Goal: Transaction & Acquisition: Obtain resource

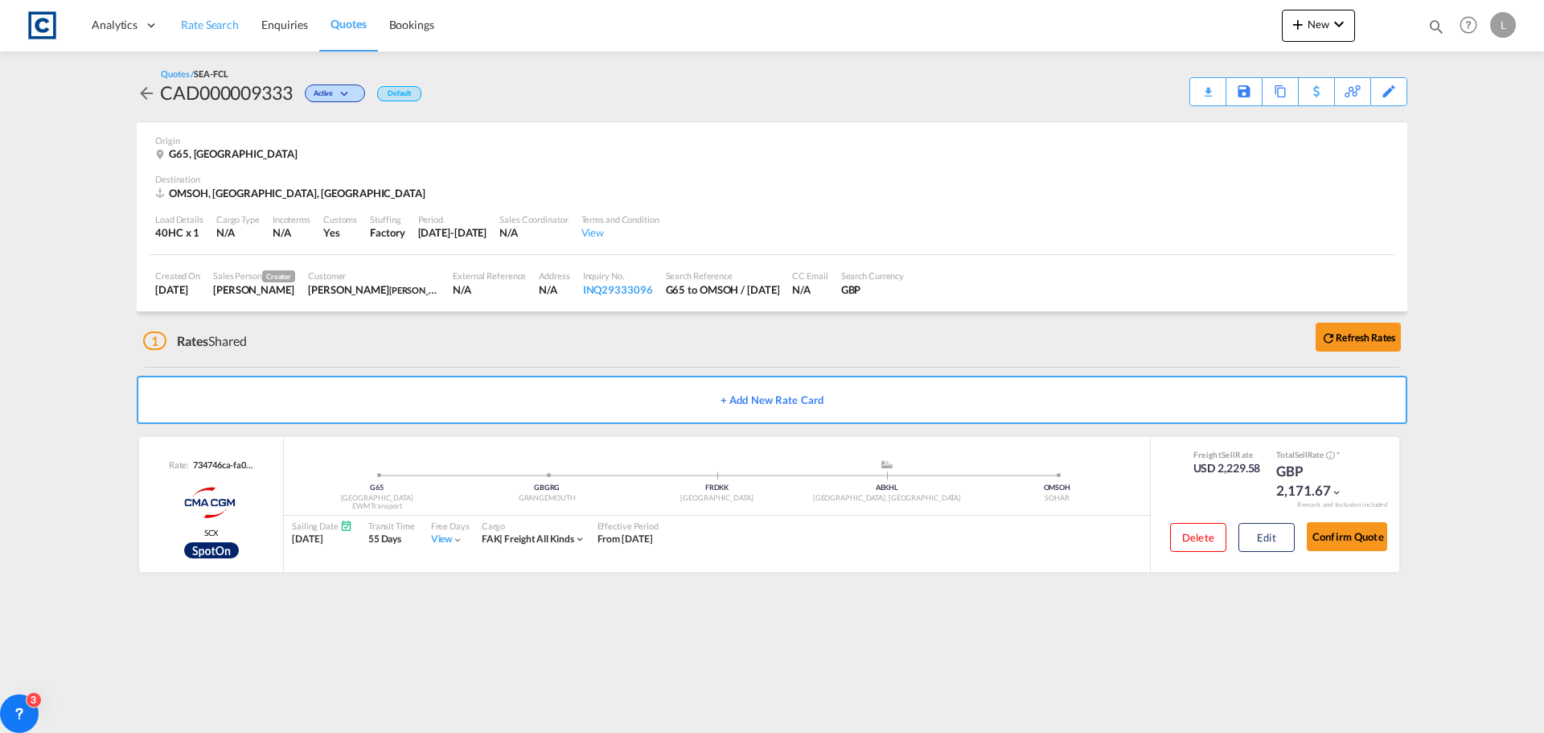
click at [192, 27] on span "Rate Search" at bounding box center [210, 25] width 58 height 14
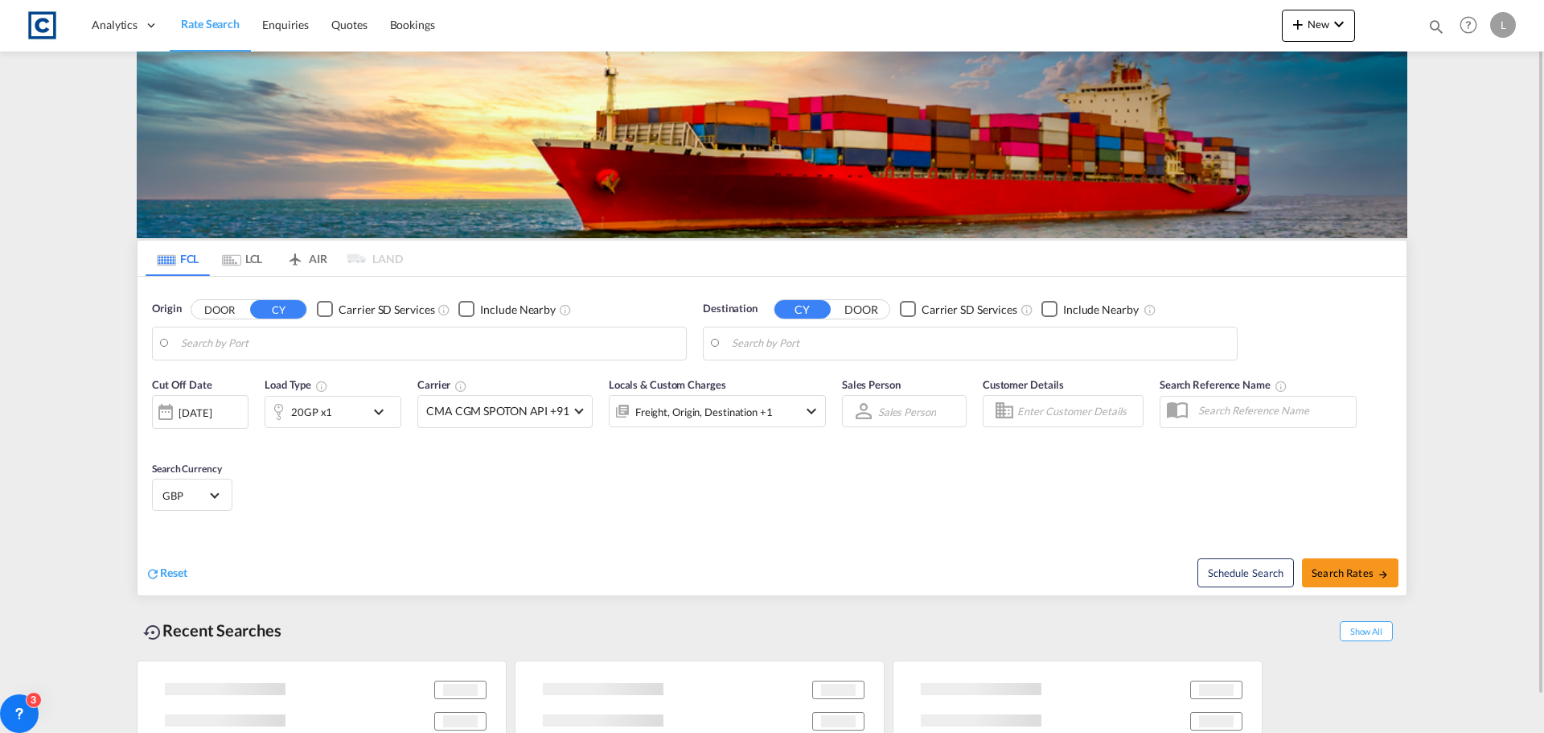
type input "GB-G65, [GEOGRAPHIC_DATA]"
type input "Sohar, OMSOH"
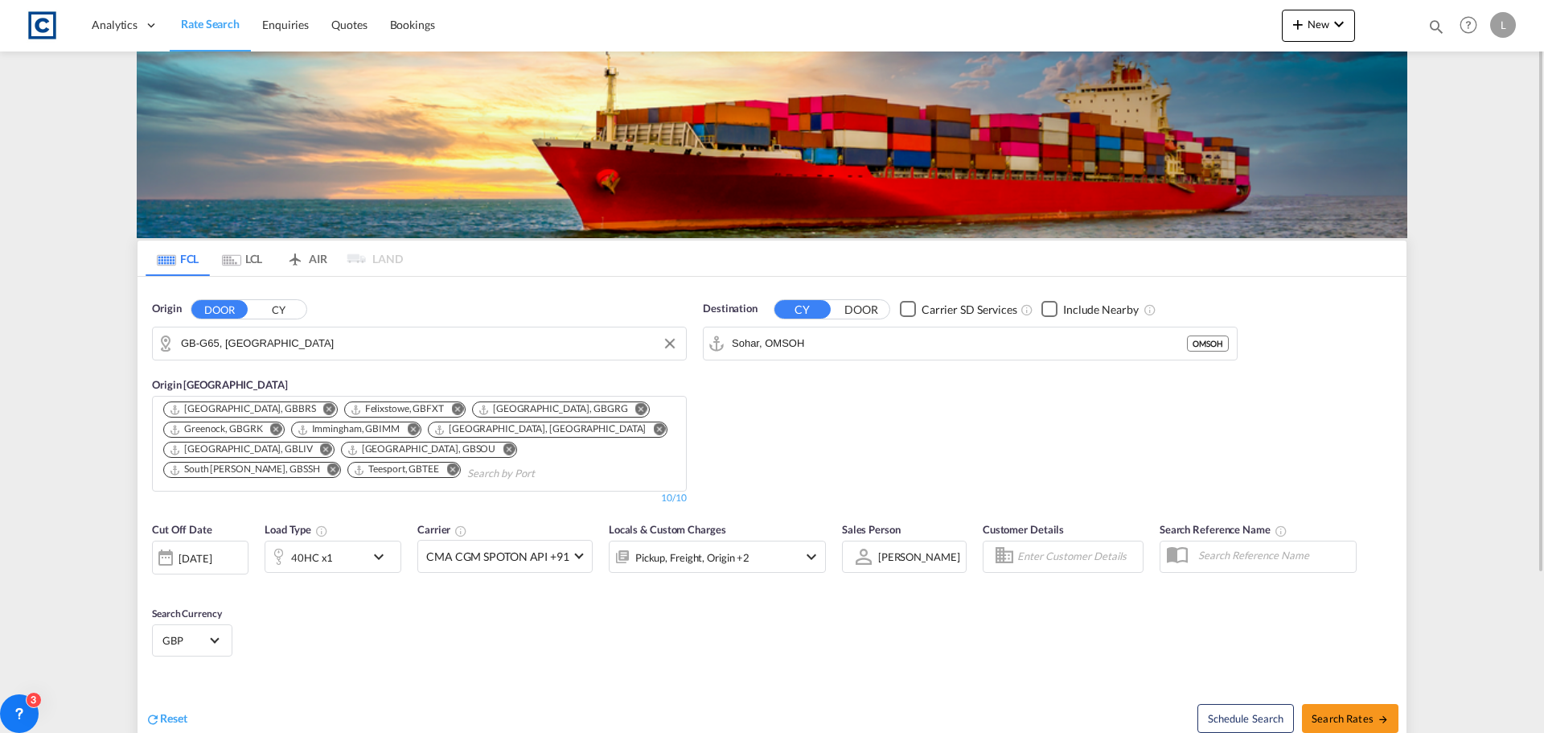
click at [351, 345] on input "GB-G65, [GEOGRAPHIC_DATA]" at bounding box center [429, 343] width 497 height 24
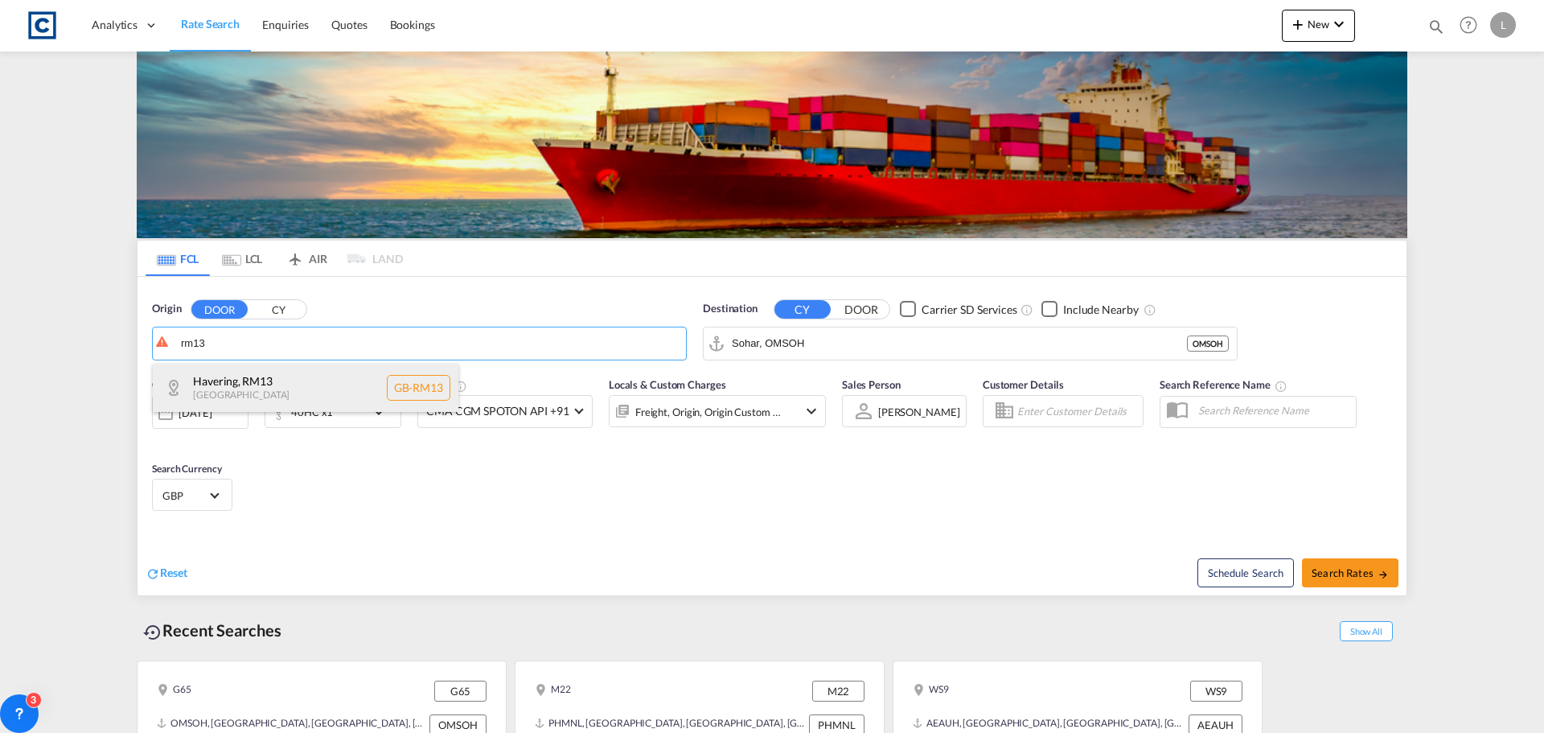
click at [270, 384] on div "Havering , RM13 United Kingdom GB-RM13" at bounding box center [306, 387] width 306 height 48
type input "GB-RM13, Havering"
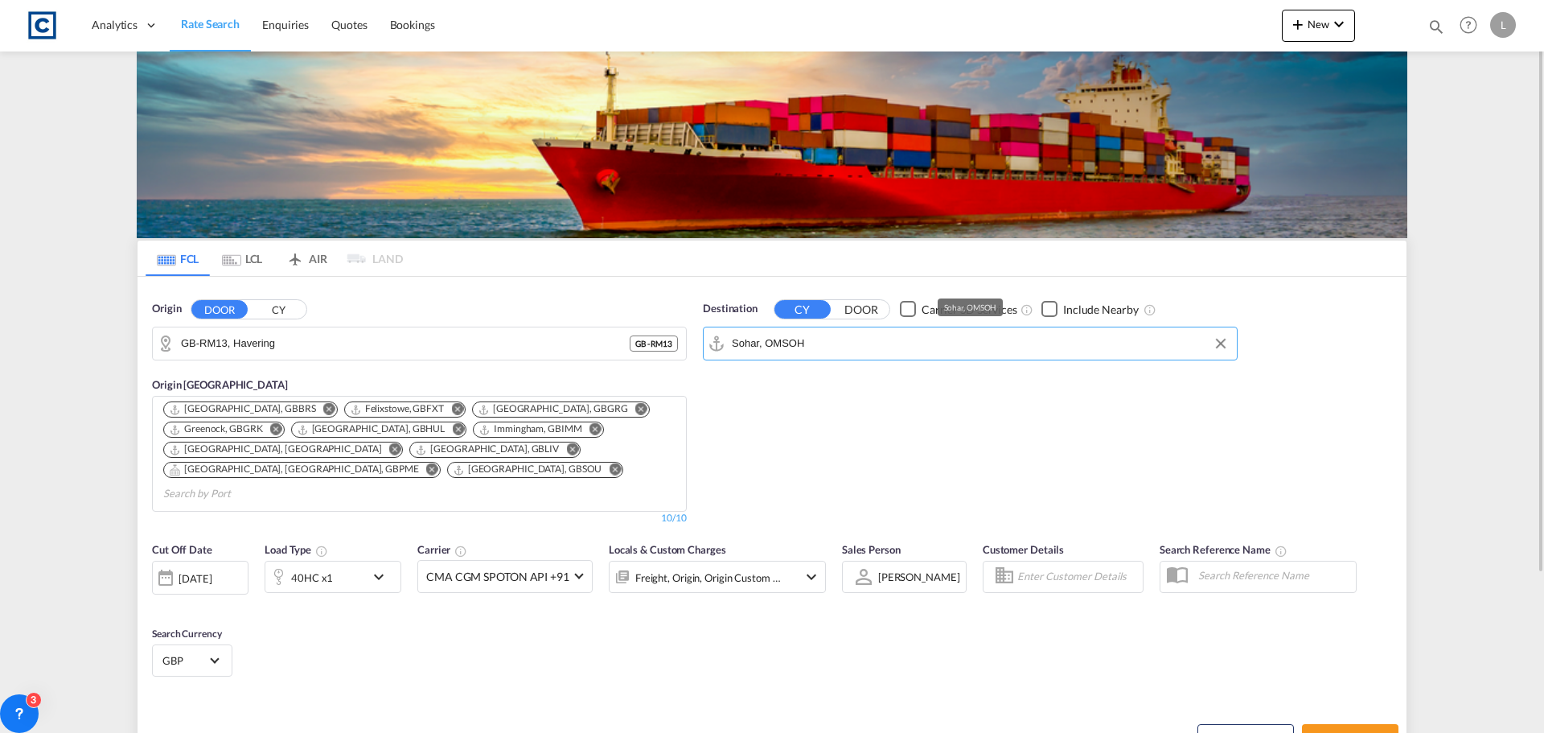
click at [862, 344] on input "Sohar, OMSOH" at bounding box center [980, 343] width 497 height 24
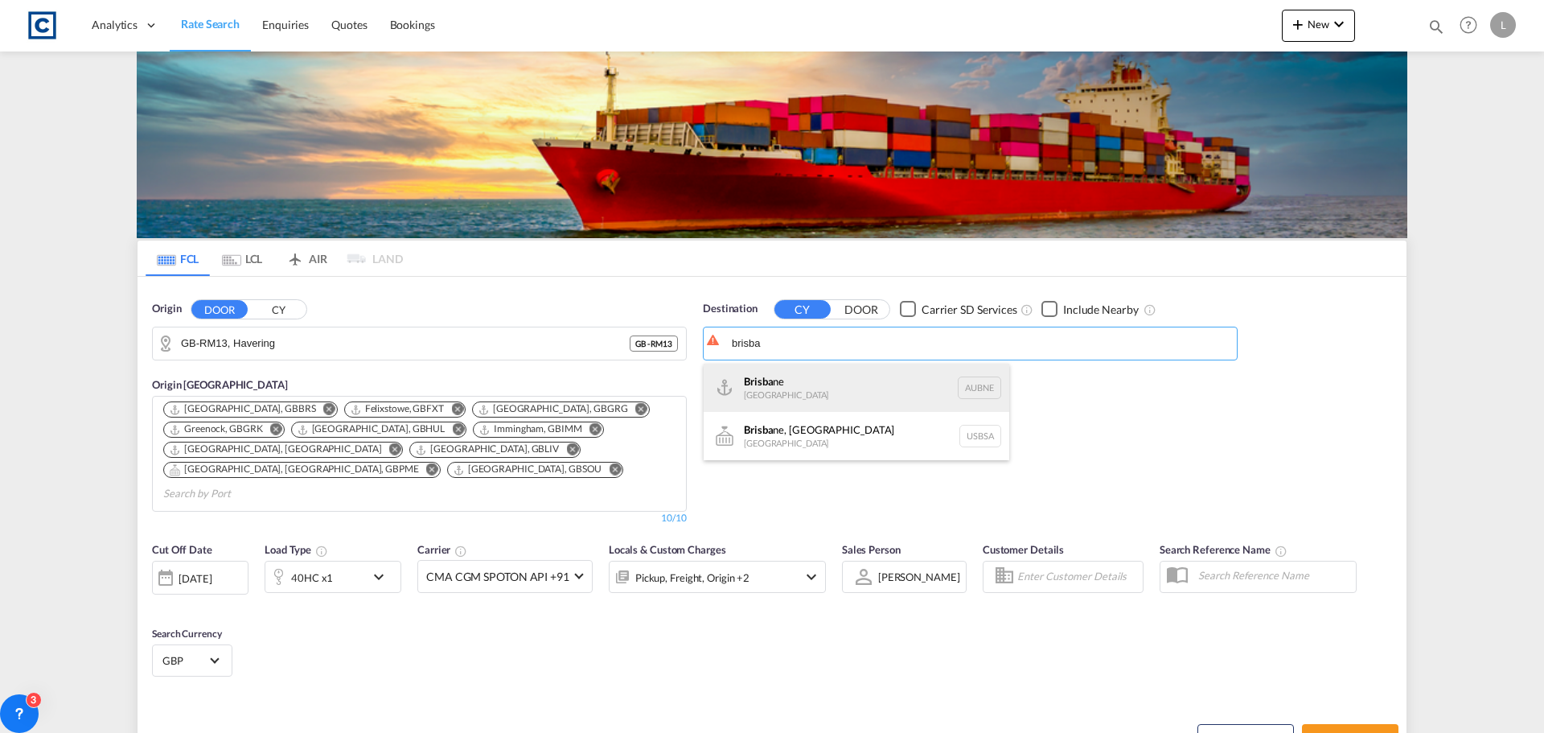
click at [794, 380] on div "Brisba ne Australia AUBNE" at bounding box center [857, 387] width 306 height 48
type input "[GEOGRAPHIC_DATA], AUBNE"
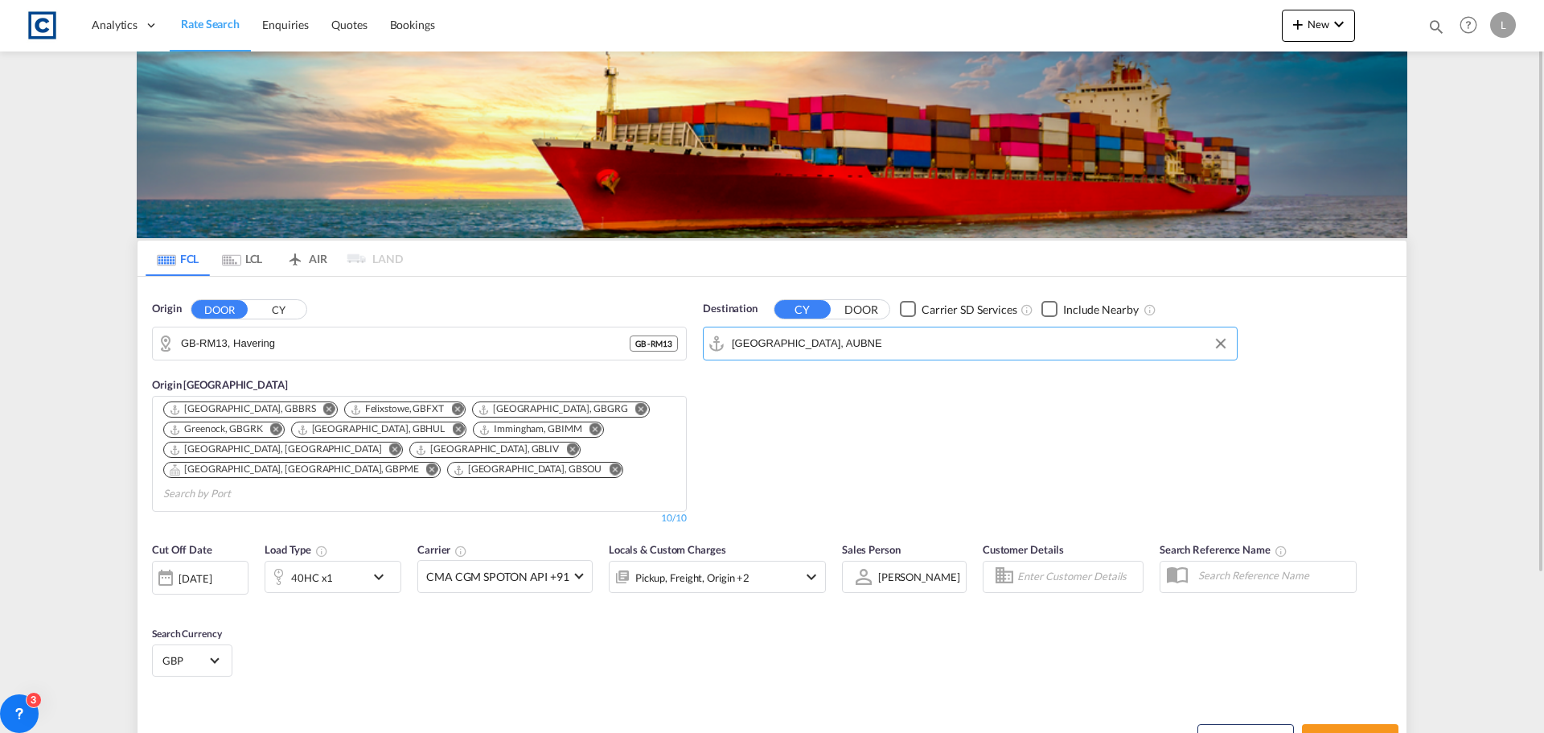
click at [288, 561] on div at bounding box center [278, 576] width 26 height 32
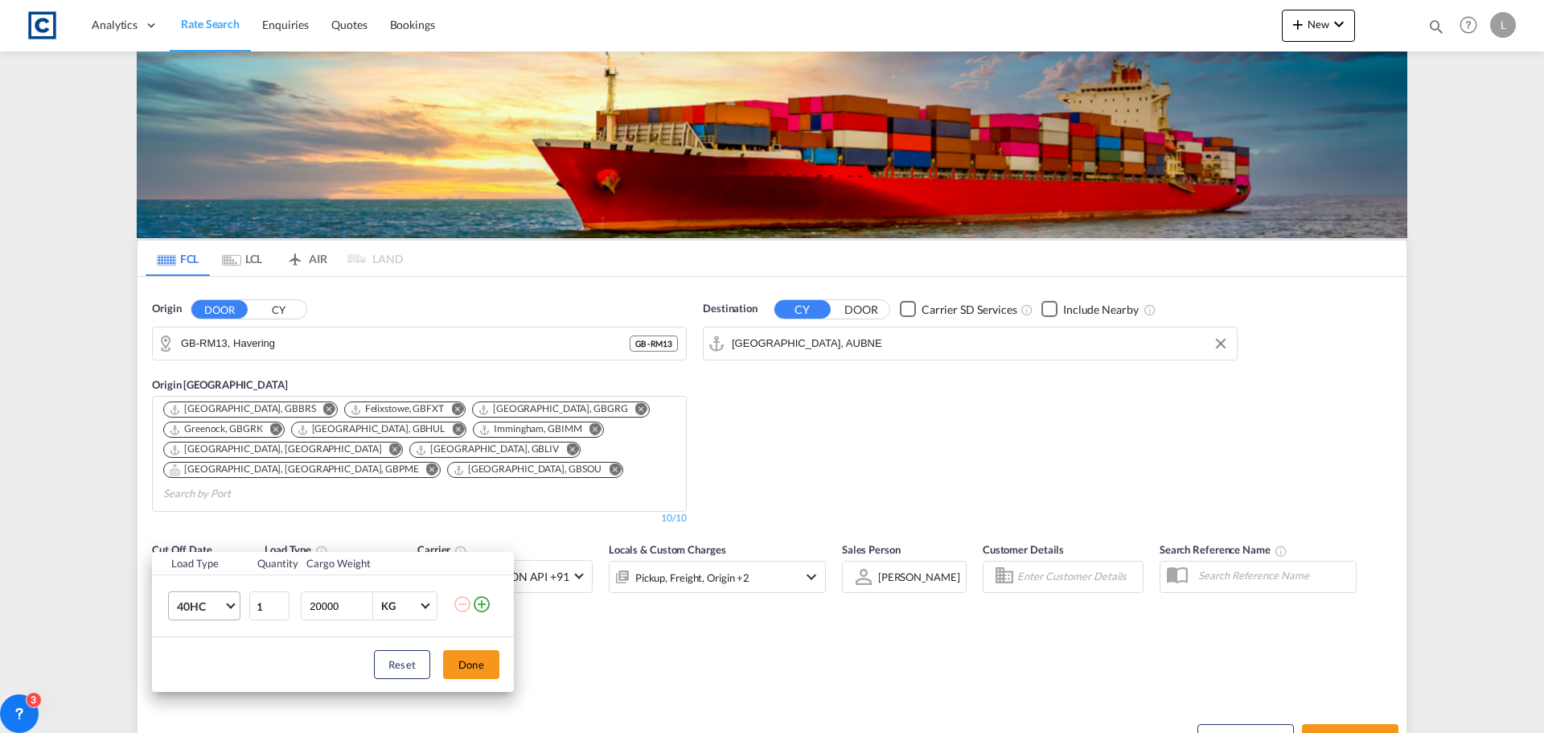
click at [199, 610] on span "40HC" at bounding box center [200, 606] width 47 height 16
click at [199, 528] on div "20GP" at bounding box center [191, 529] width 28 height 16
click at [473, 661] on button "Done" at bounding box center [471, 664] width 56 height 29
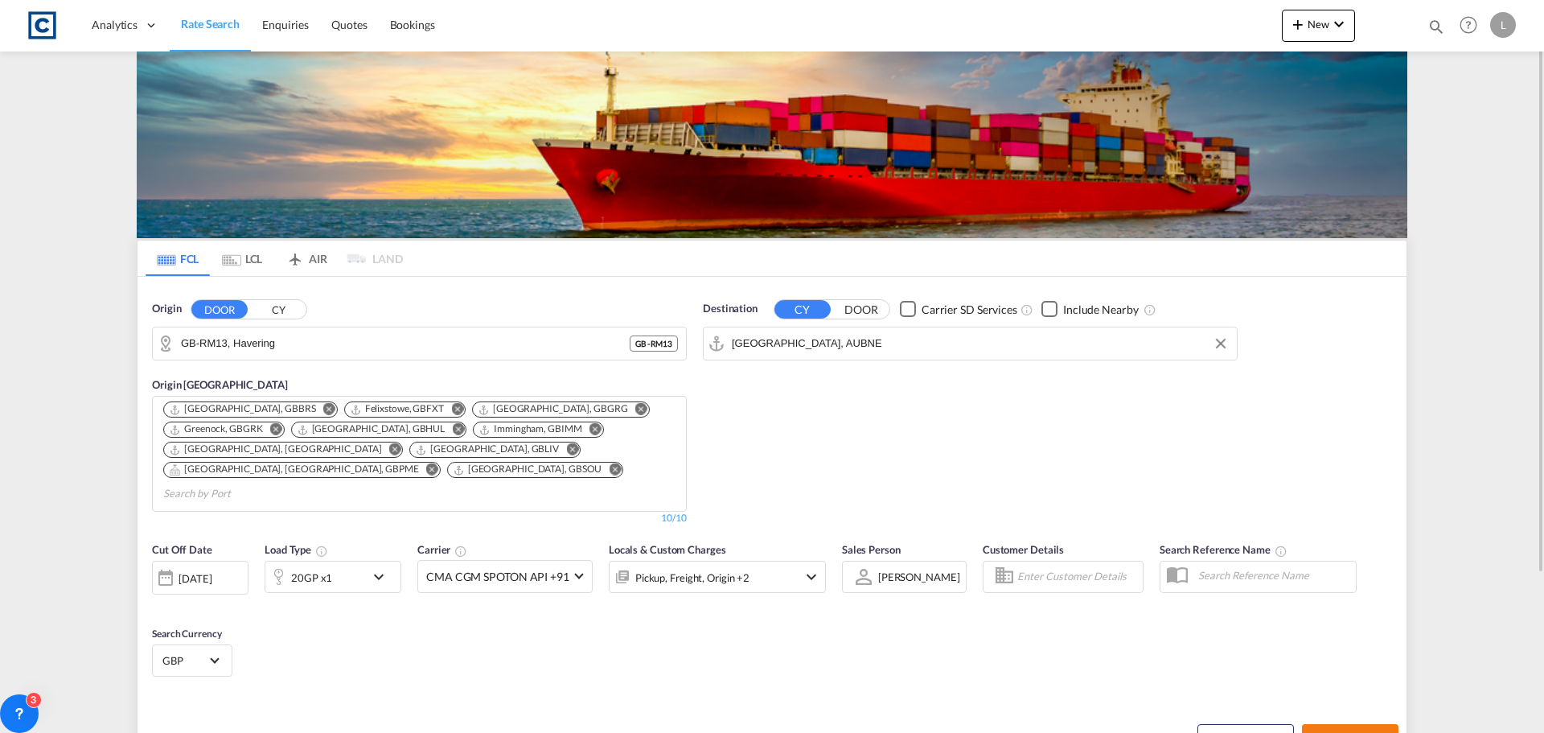
click at [1336, 732] on span "Search Rates" at bounding box center [1349, 738] width 77 height 13
type input "RM13 to AUBNE / [DATE]"
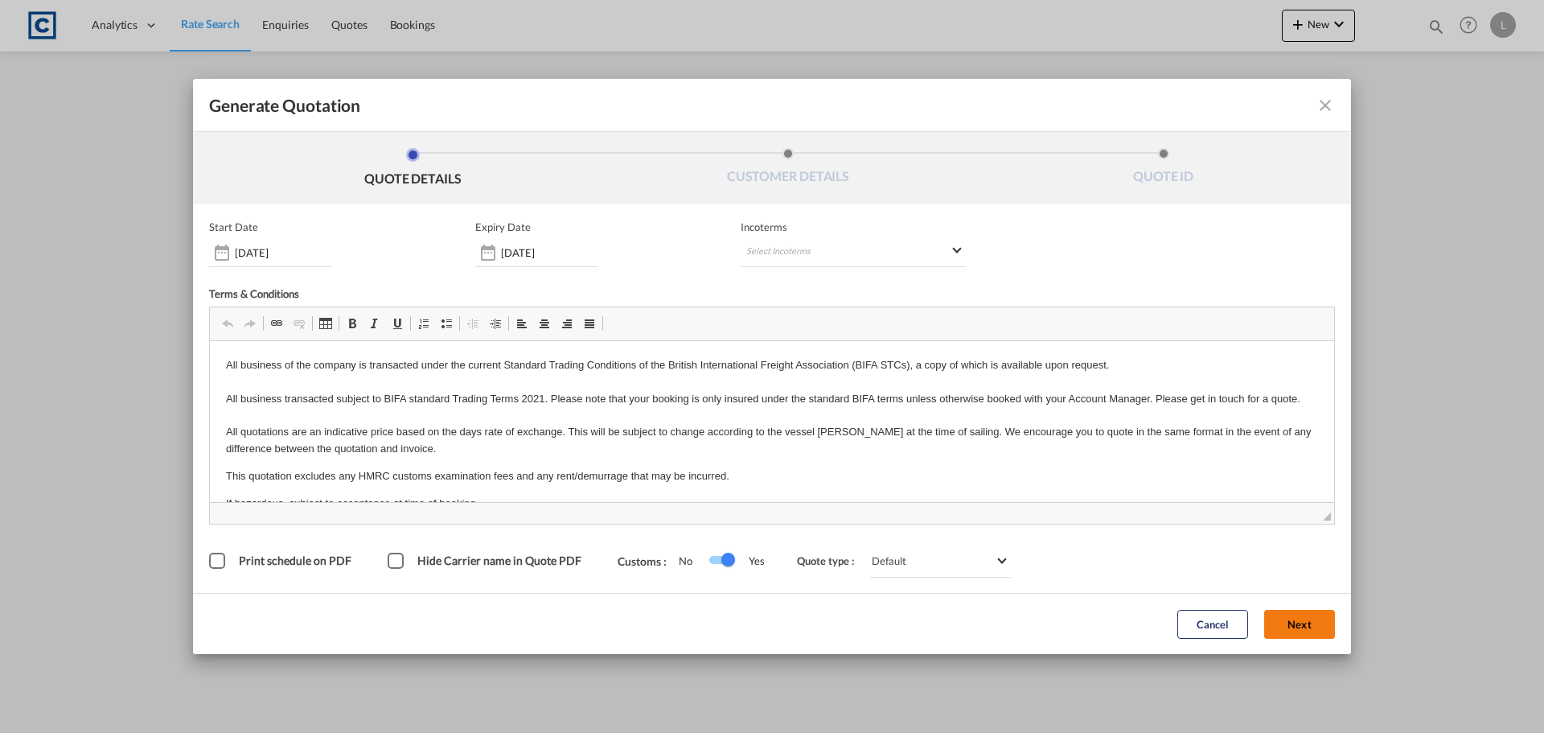
click at [1290, 616] on button "Next" at bounding box center [1299, 624] width 71 height 29
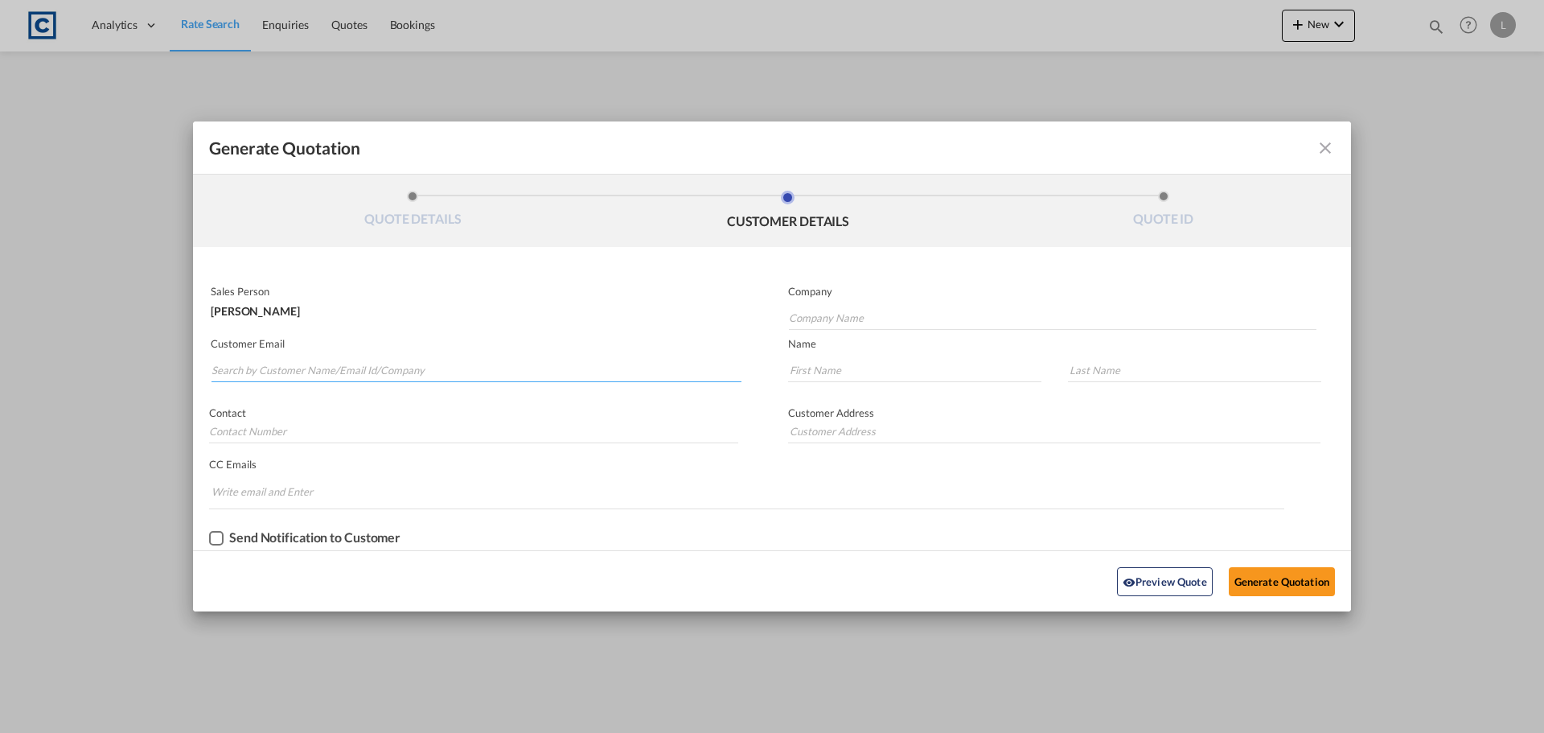
click at [217, 365] on input "Search by Customer Name/Email Id/Company" at bounding box center [476, 370] width 530 height 24
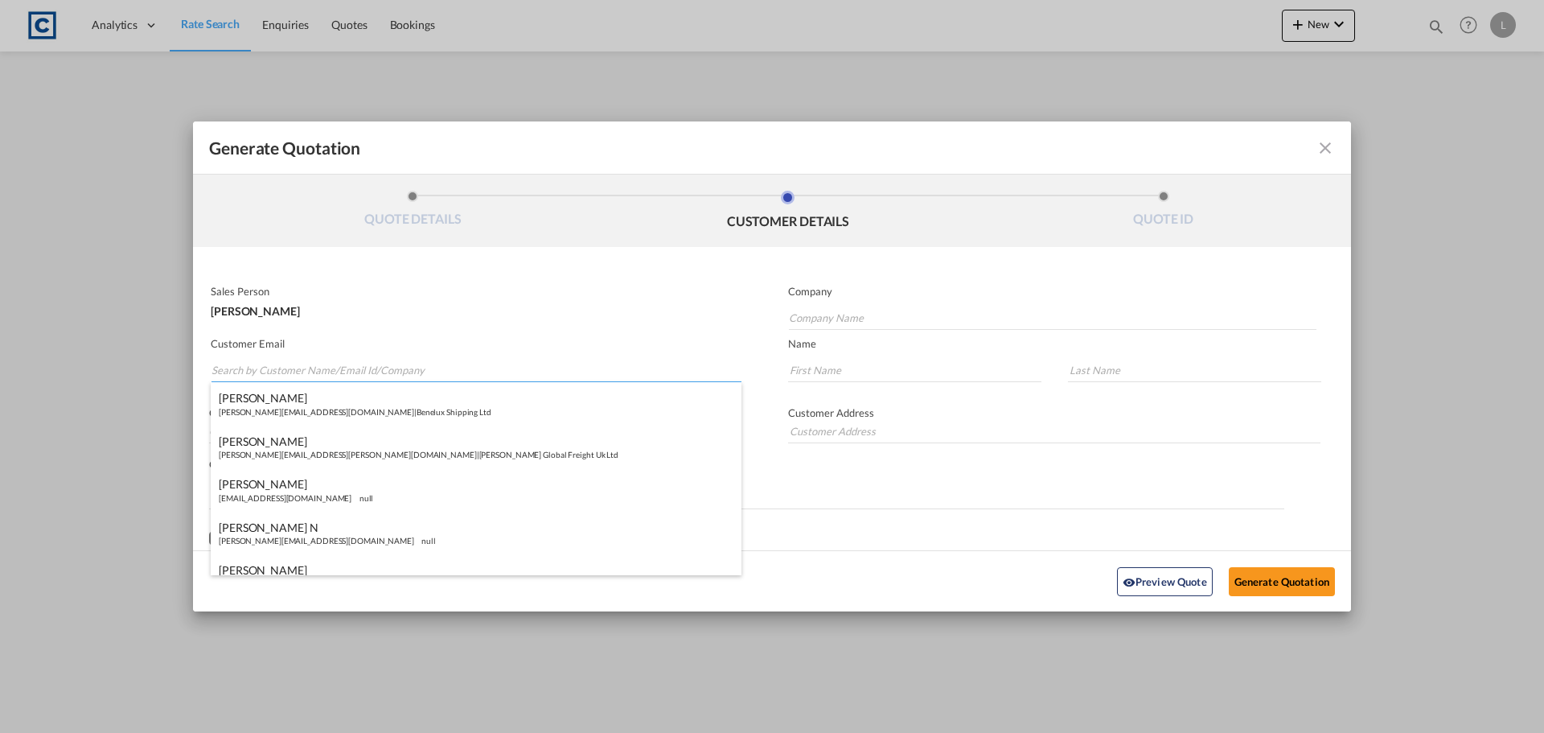
paste input "Hello | Lockwell International <[EMAIL_ADDRESS][DOMAIN_NAME]>"
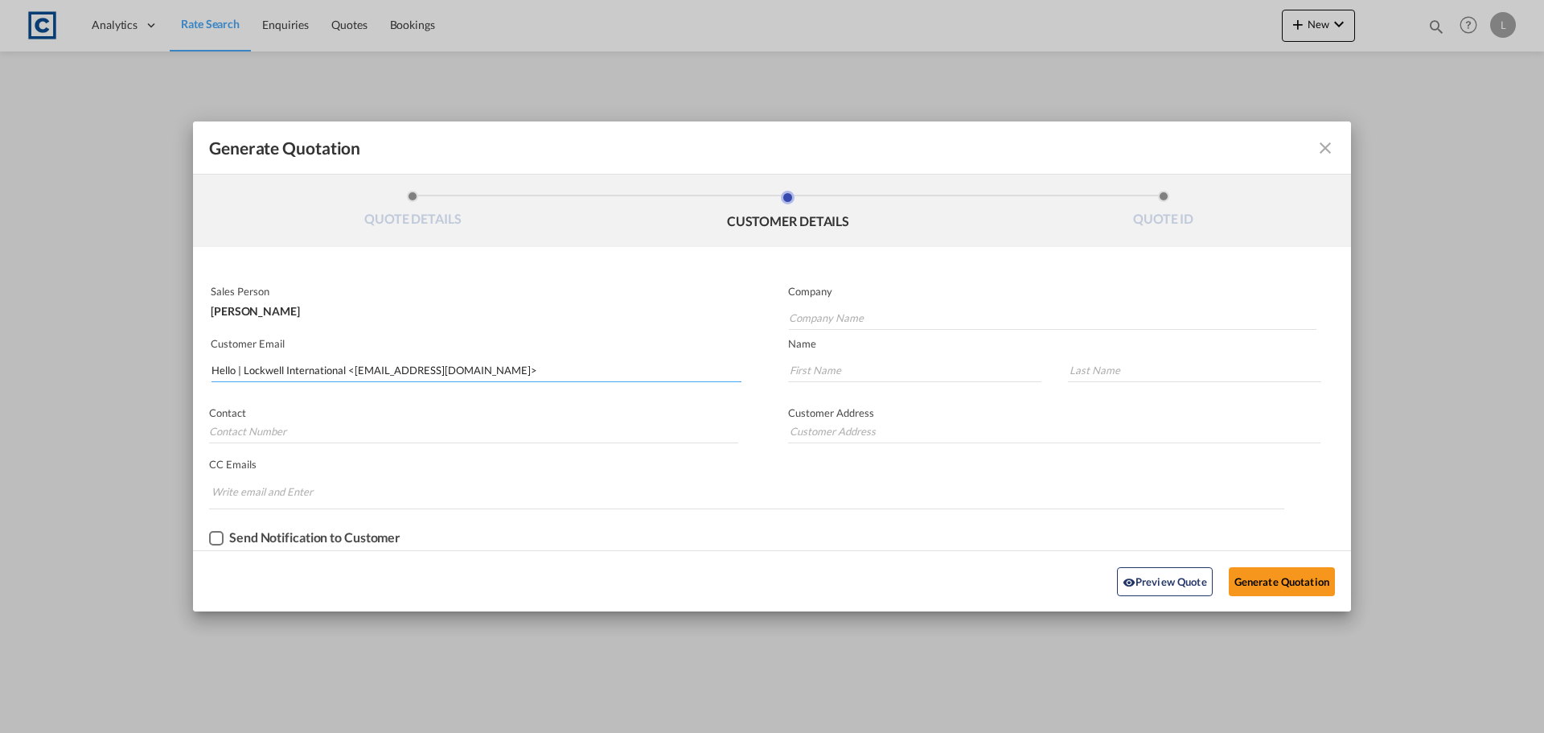
drag, startPoint x: 350, startPoint y: 371, endPoint x: 365, endPoint y: 281, distance: 90.6
click at [349, 371] on input "Hello | Lockwell International <[EMAIL_ADDRESS][DOMAIN_NAME]>" at bounding box center [476, 370] width 530 height 24
click at [366, 376] on input "[EMAIL_ADDRESS][DOMAIN_NAME]>" at bounding box center [476, 370] width 530 height 24
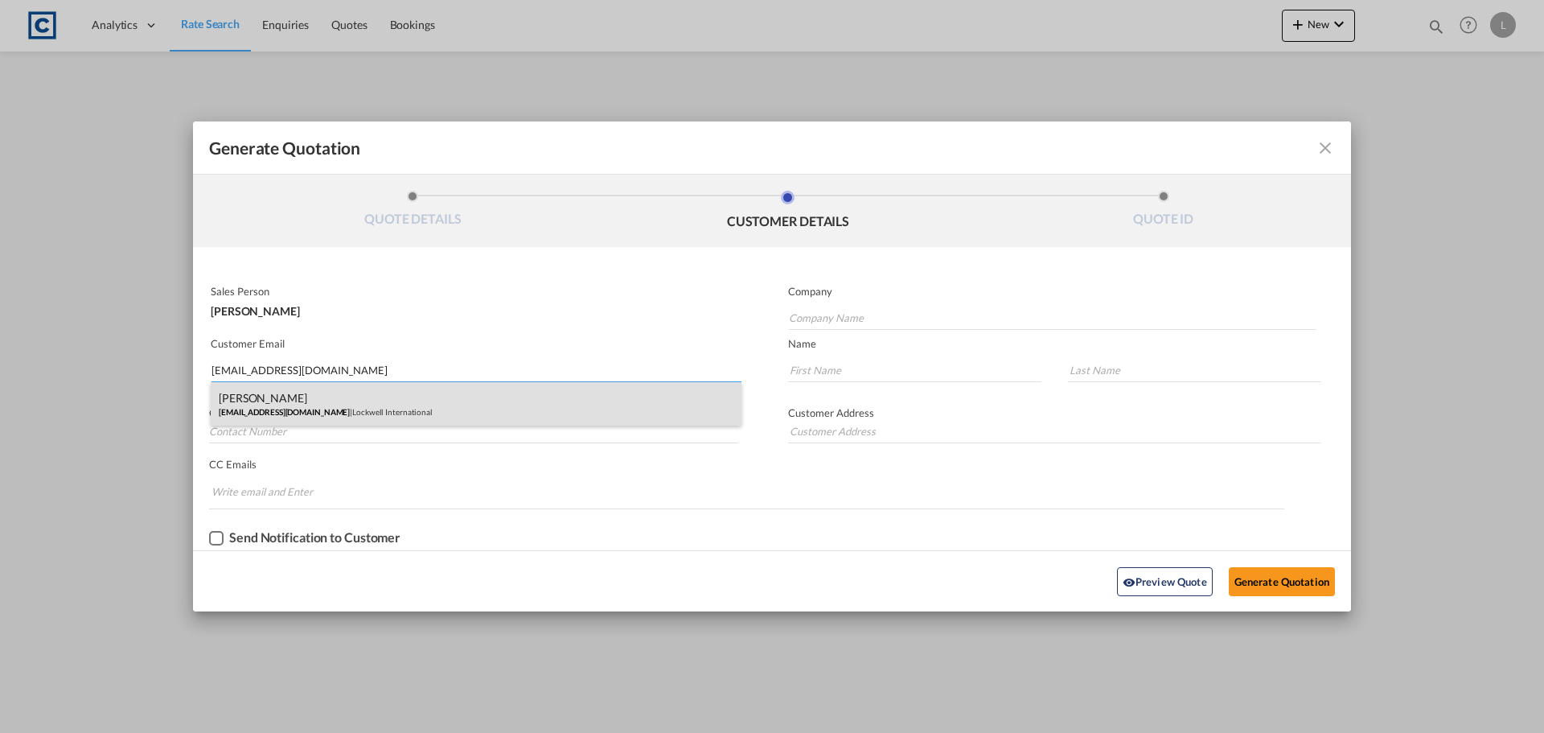
type input "[EMAIL_ADDRESS][DOMAIN_NAME]"
click at [286, 402] on div "[PERSON_NAME] [EMAIL_ADDRESS][DOMAIN_NAME] | Lockwell International" at bounding box center [476, 403] width 531 height 43
type input "Lockwell International"
type input "[PERSON_NAME]"
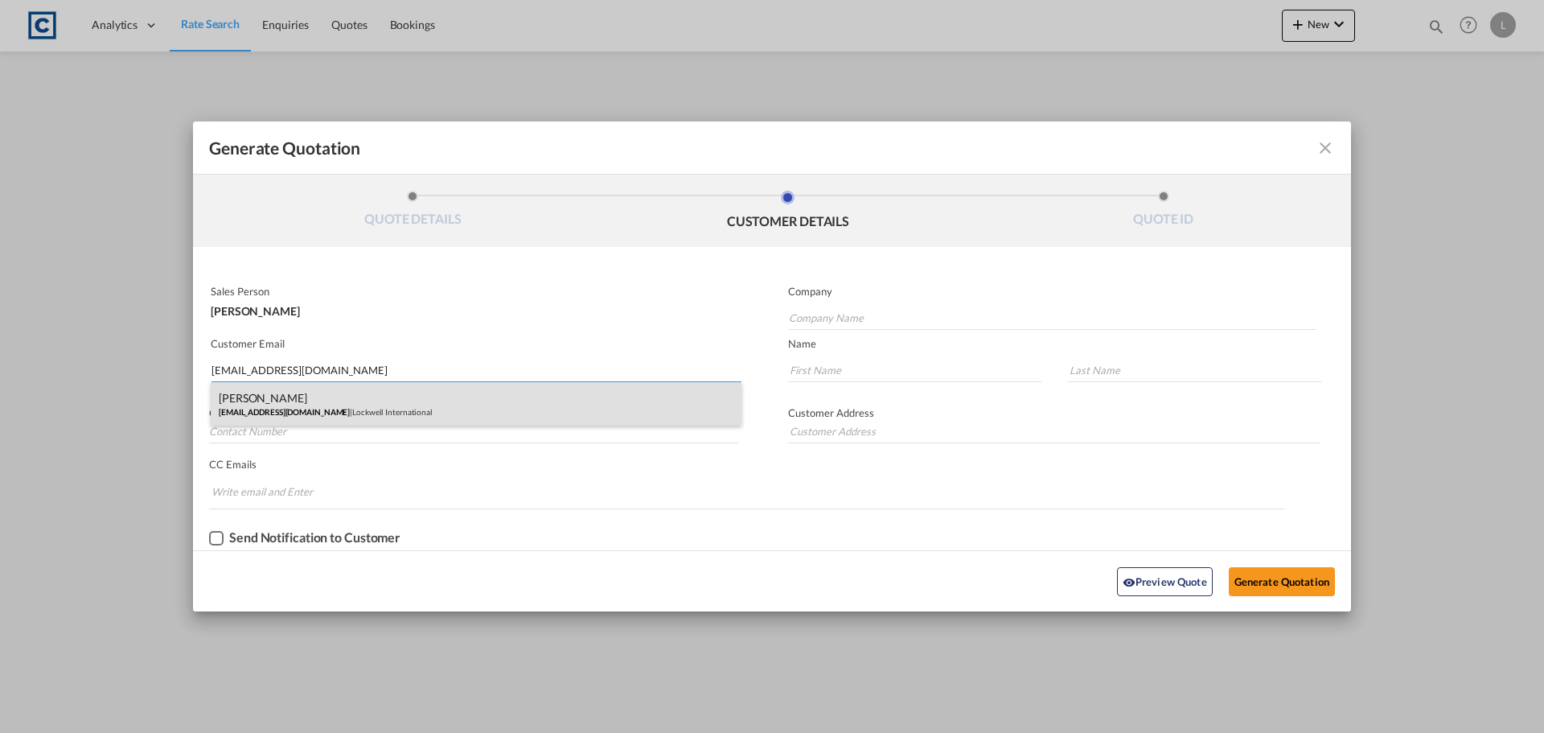
type input "020 3005 8555"
type input "[STREET_ADDRESS][PERSON_NAME]"
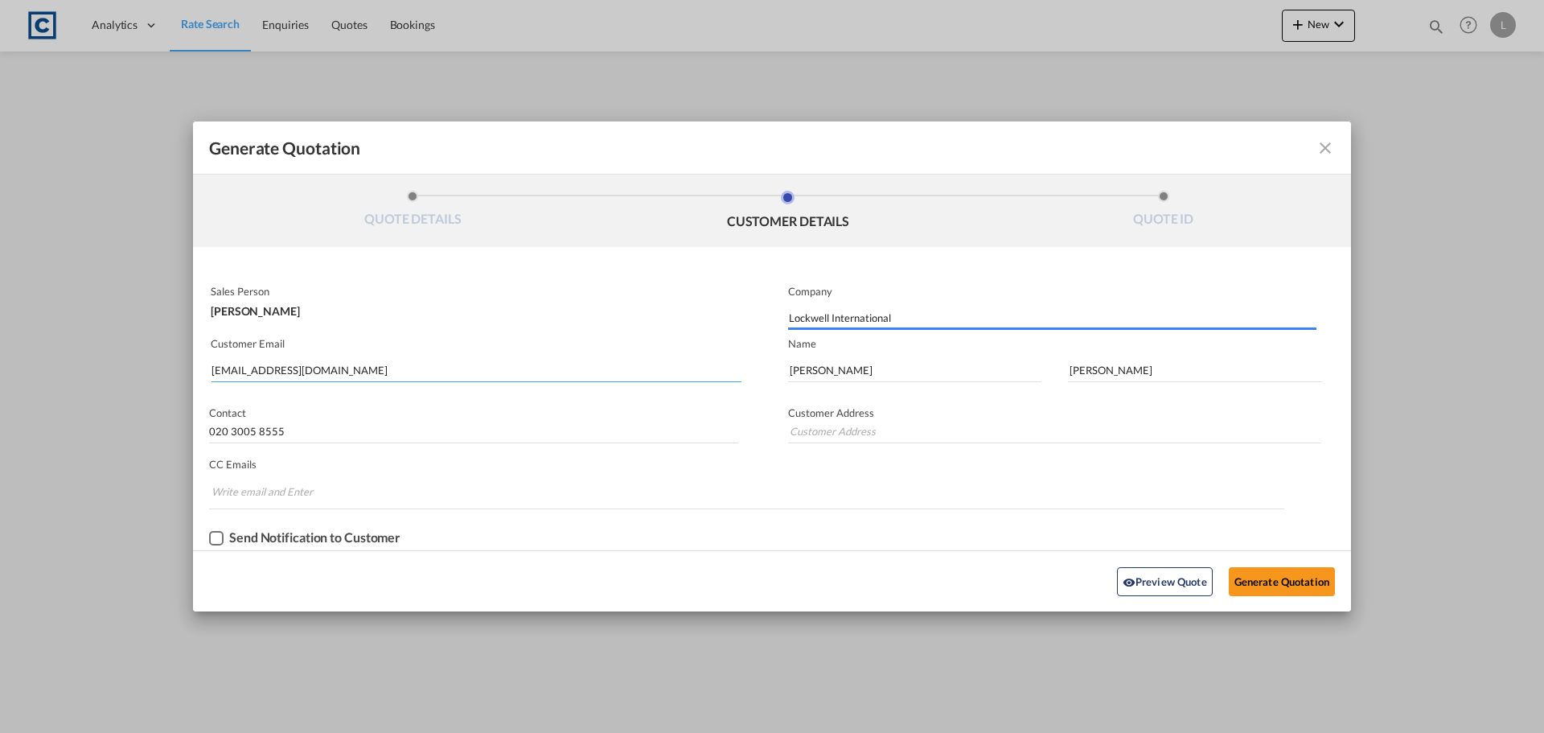
type input "[STREET_ADDRESS][PERSON_NAME]"
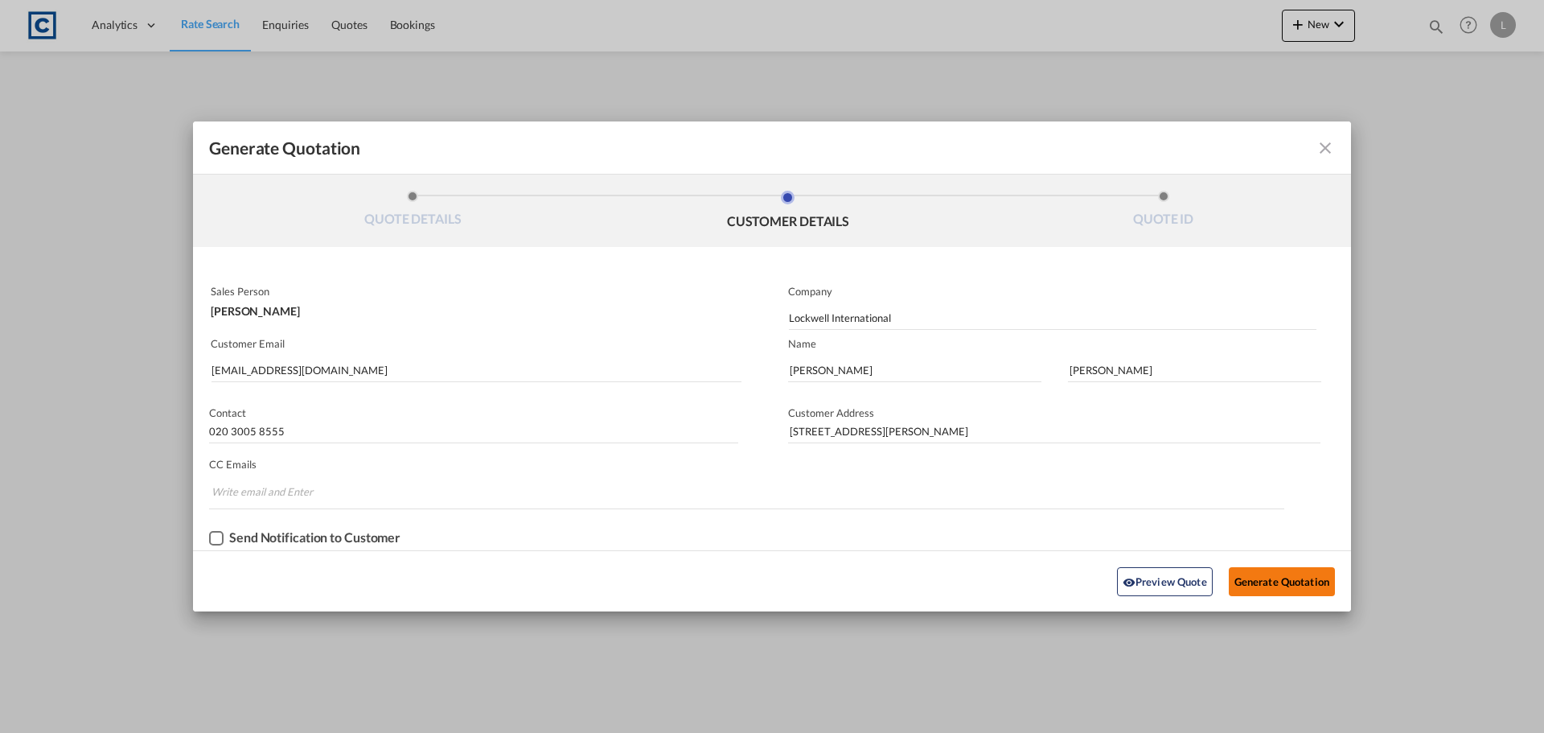
click at [1263, 577] on button "Generate Quotation" at bounding box center [1282, 581] width 106 height 29
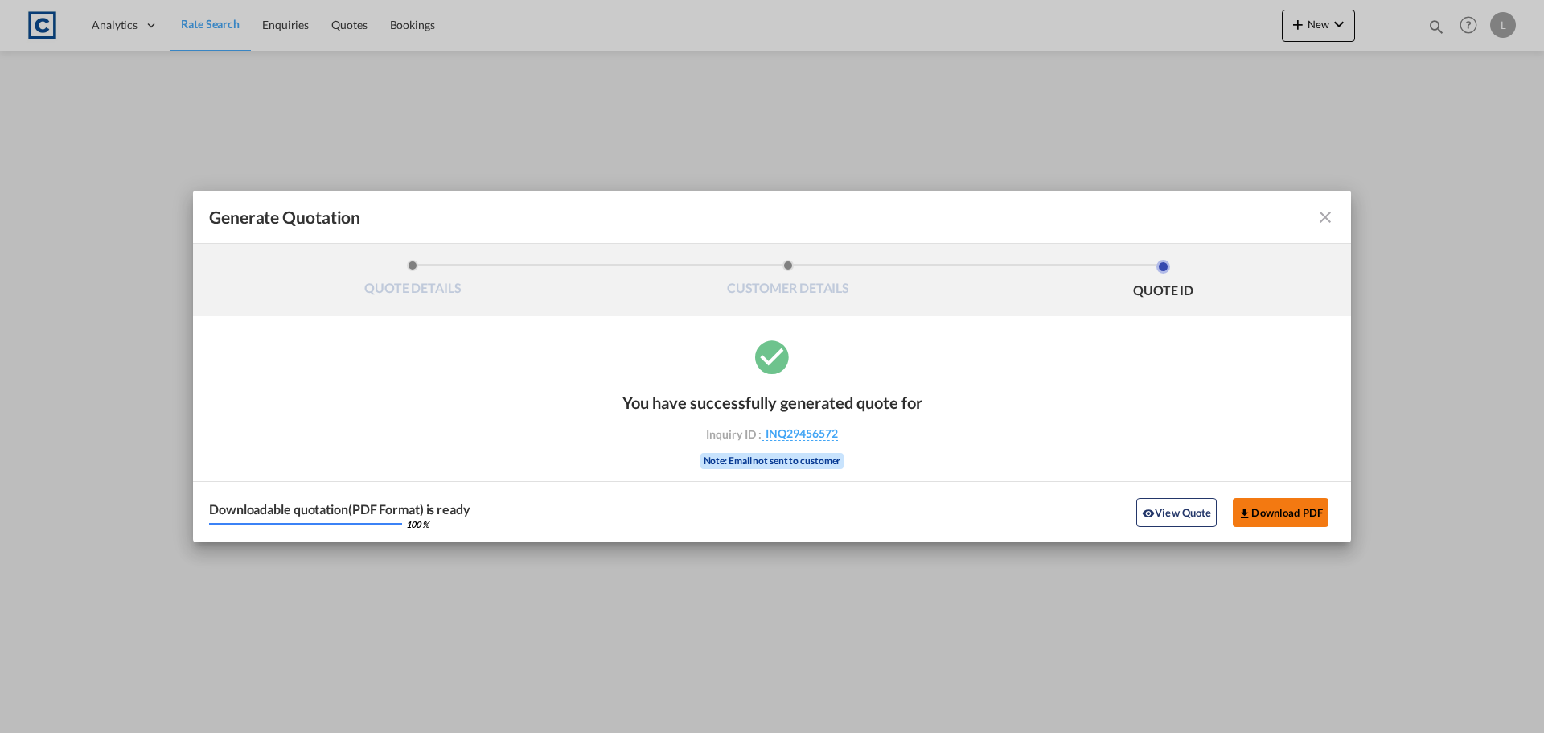
click at [1277, 511] on button "Download PDF" at bounding box center [1281, 512] width 96 height 29
click at [1324, 213] on md-icon "icon-close fg-AAA8AD cursor m-0" at bounding box center [1325, 216] width 19 height 19
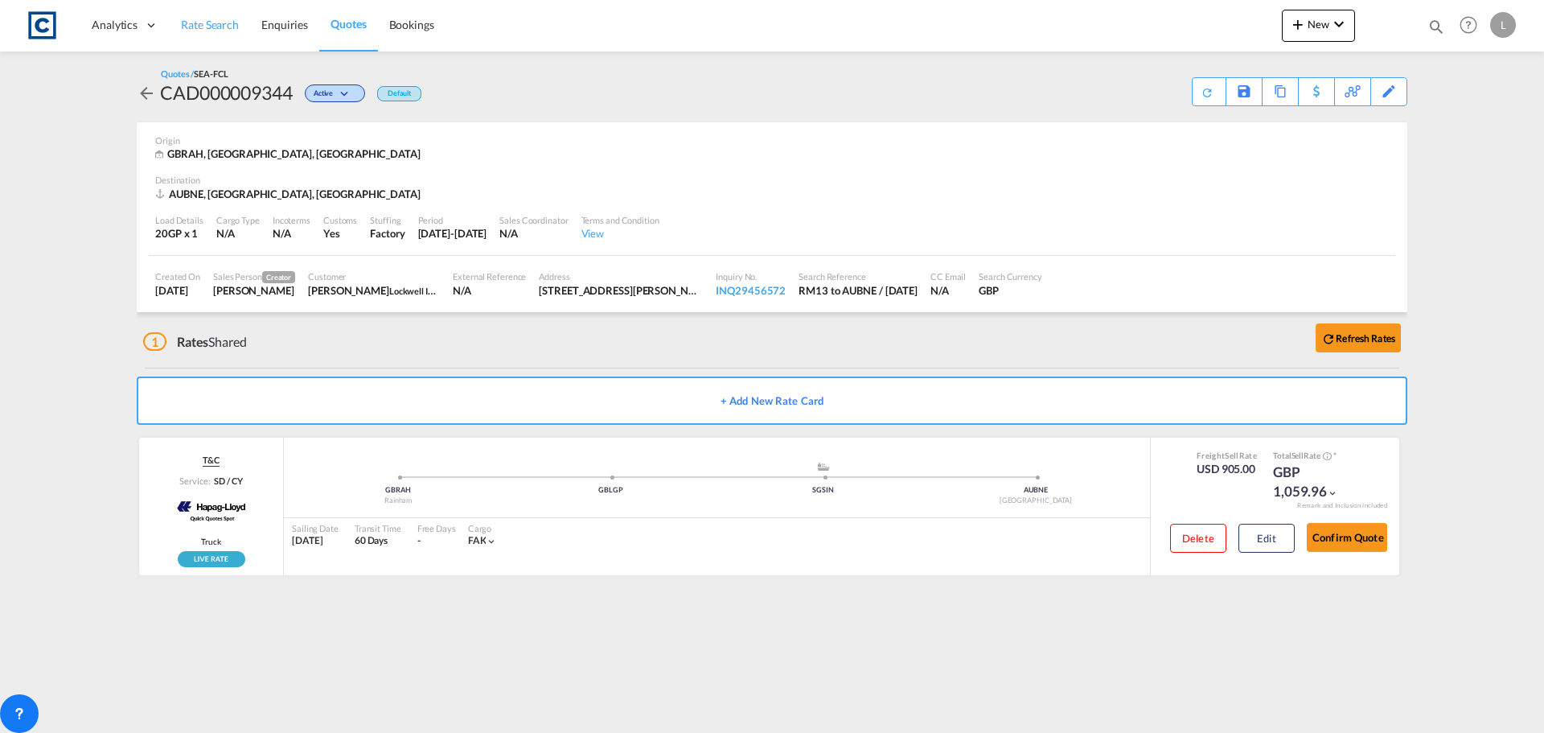
click at [200, 23] on span "Rate Search" at bounding box center [210, 25] width 58 height 14
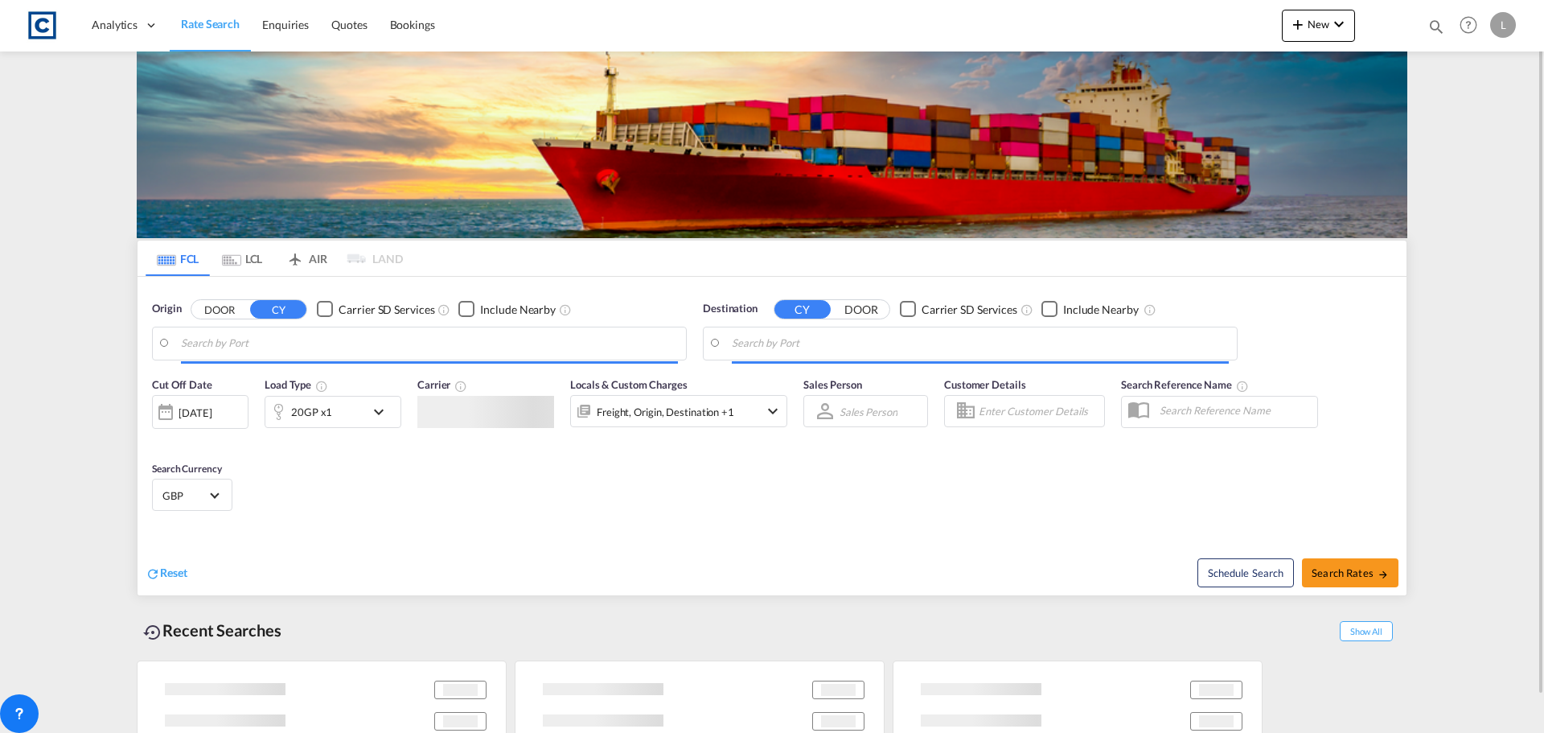
type input "GB-RM13, Havering"
type input "[GEOGRAPHIC_DATA], AUBNE"
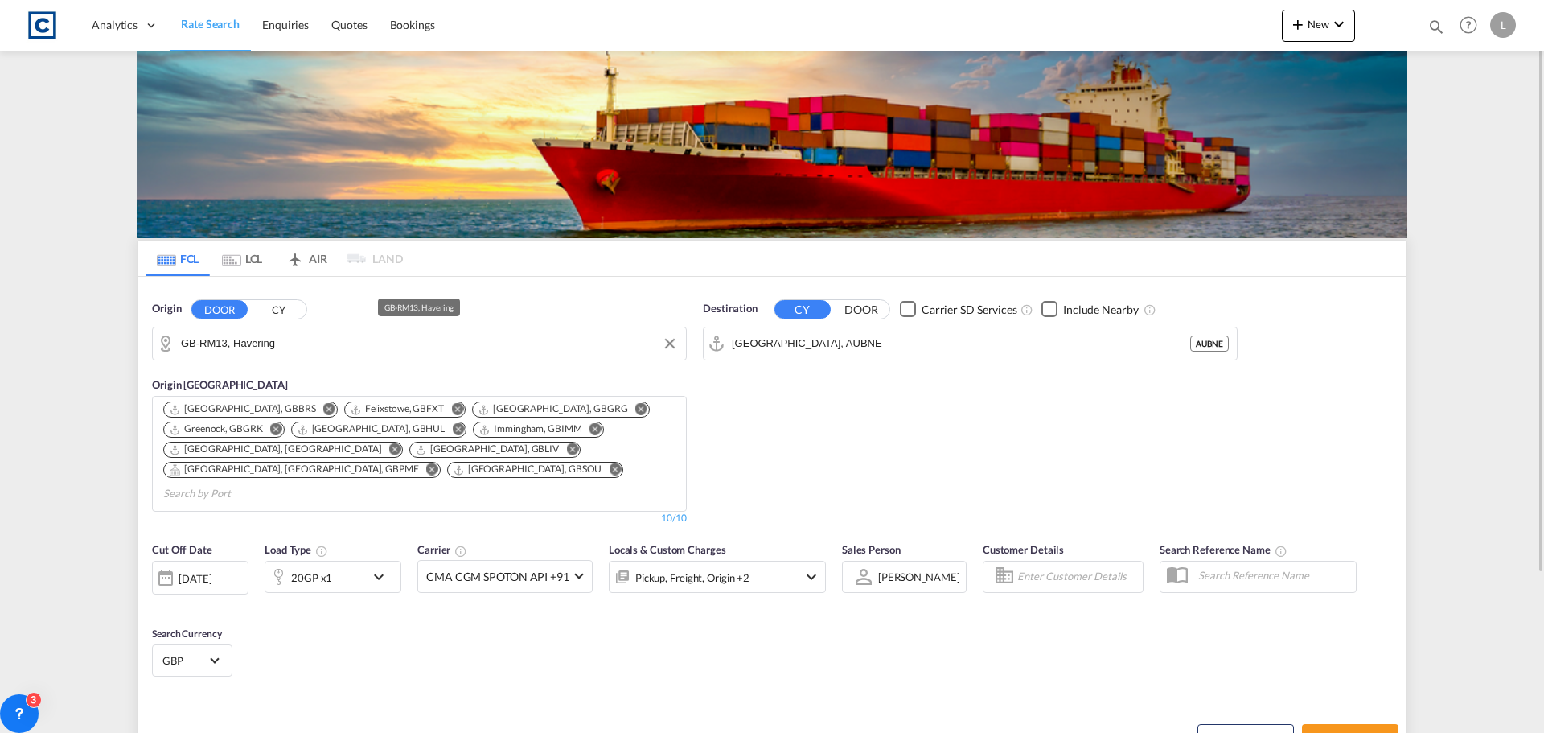
click at [310, 340] on input "GB-RM13, Havering" at bounding box center [429, 343] width 497 height 24
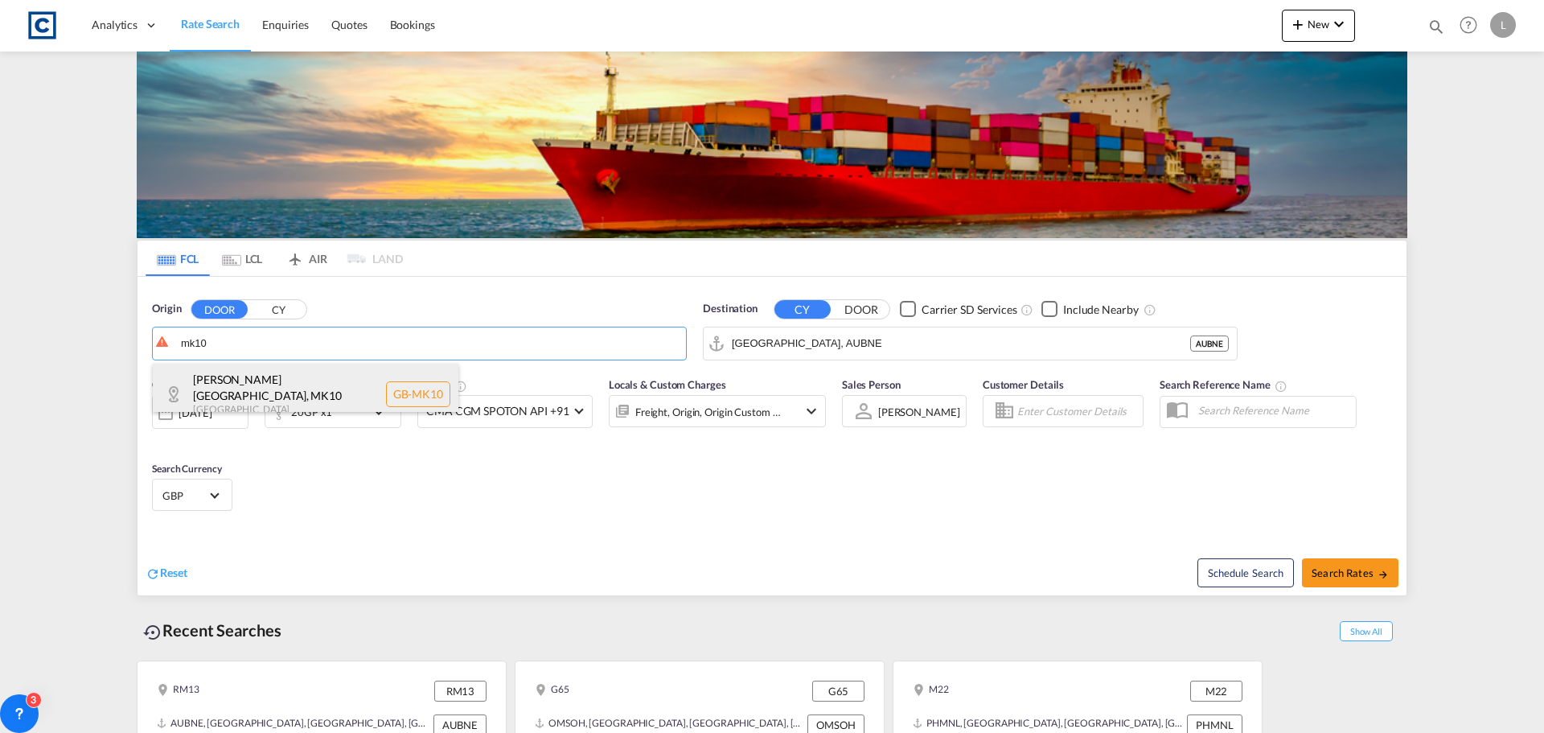
click at [260, 384] on div "[PERSON_NAME][GEOGRAPHIC_DATA] [GEOGRAPHIC_DATA]-MK10" at bounding box center [306, 393] width 306 height 61
type input "GB-MK10, [PERSON_NAME][GEOGRAPHIC_DATA]"
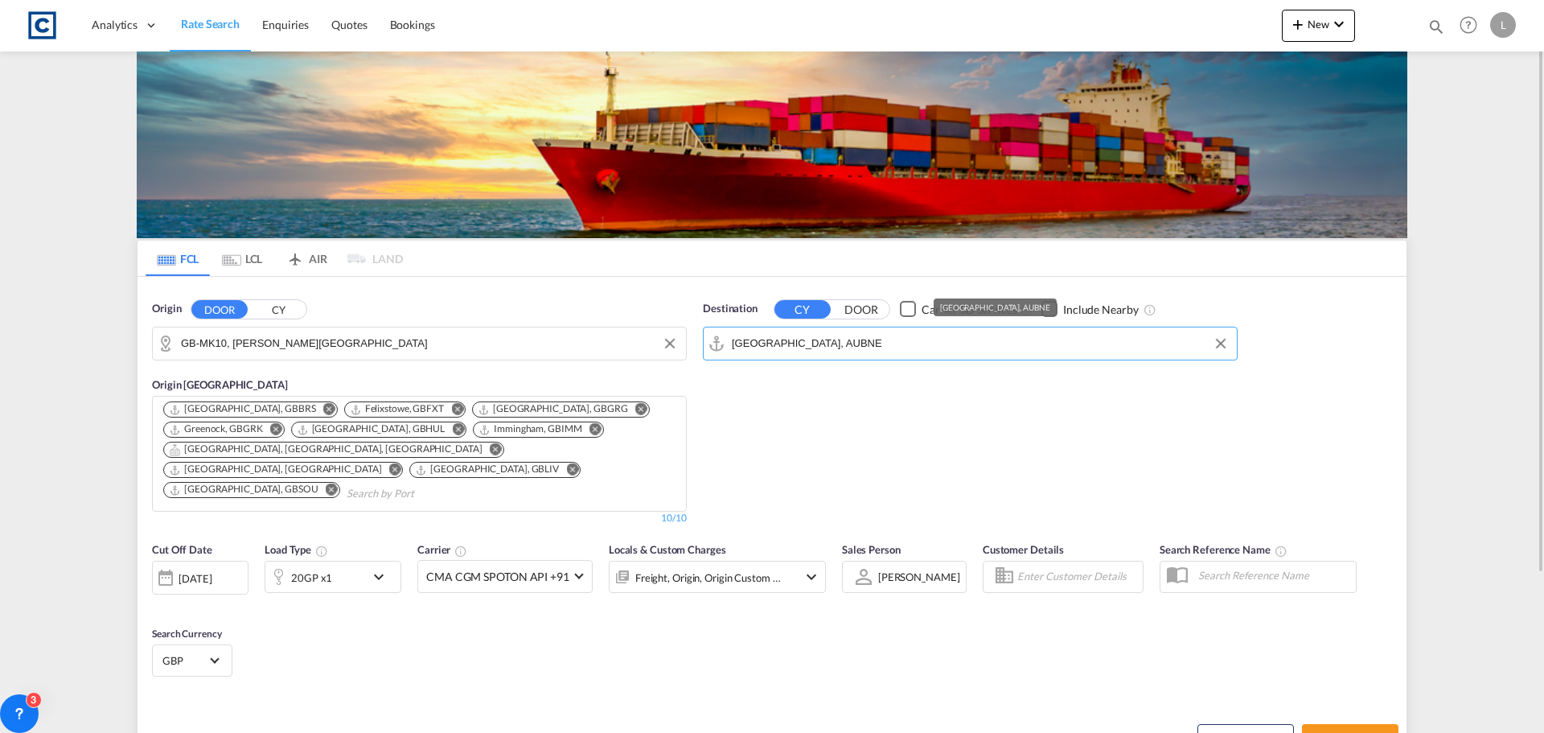
click at [856, 347] on input "[GEOGRAPHIC_DATA], AUBNE" at bounding box center [980, 343] width 497 height 24
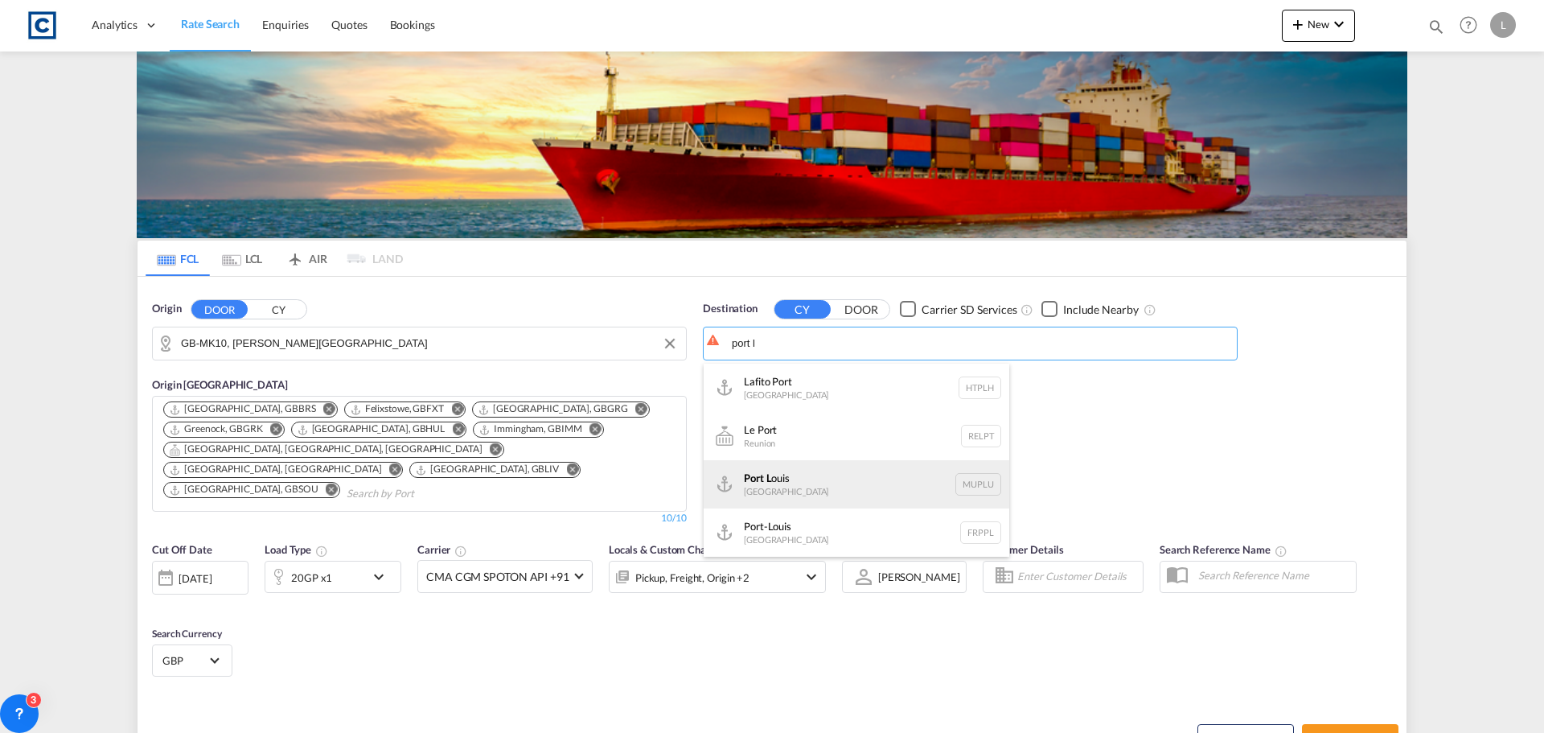
click at [787, 490] on div "[GEOGRAPHIC_DATA] [GEOGRAPHIC_DATA] [GEOGRAPHIC_DATA]" at bounding box center [857, 484] width 306 height 48
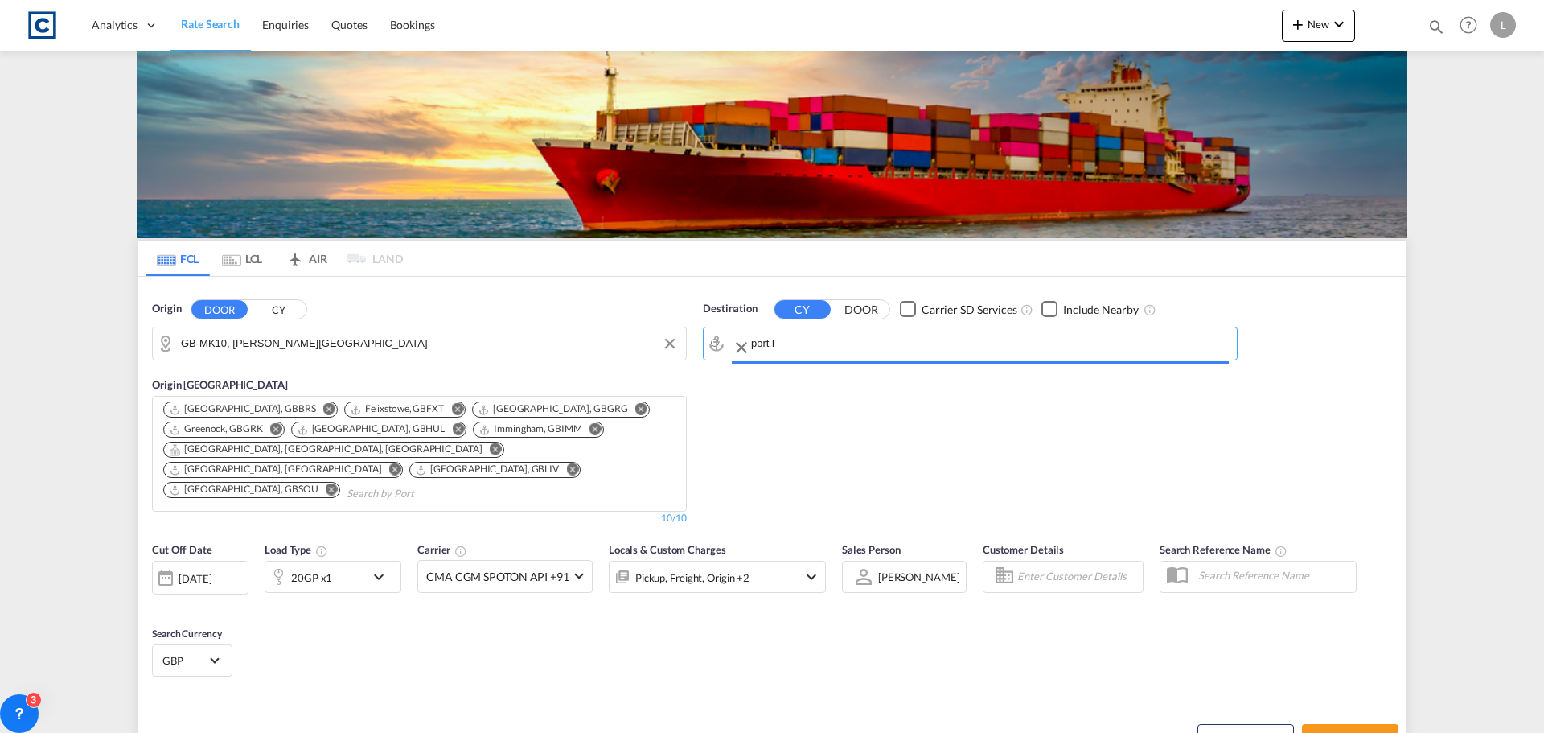
type input "[GEOGRAPHIC_DATA], MUPLU"
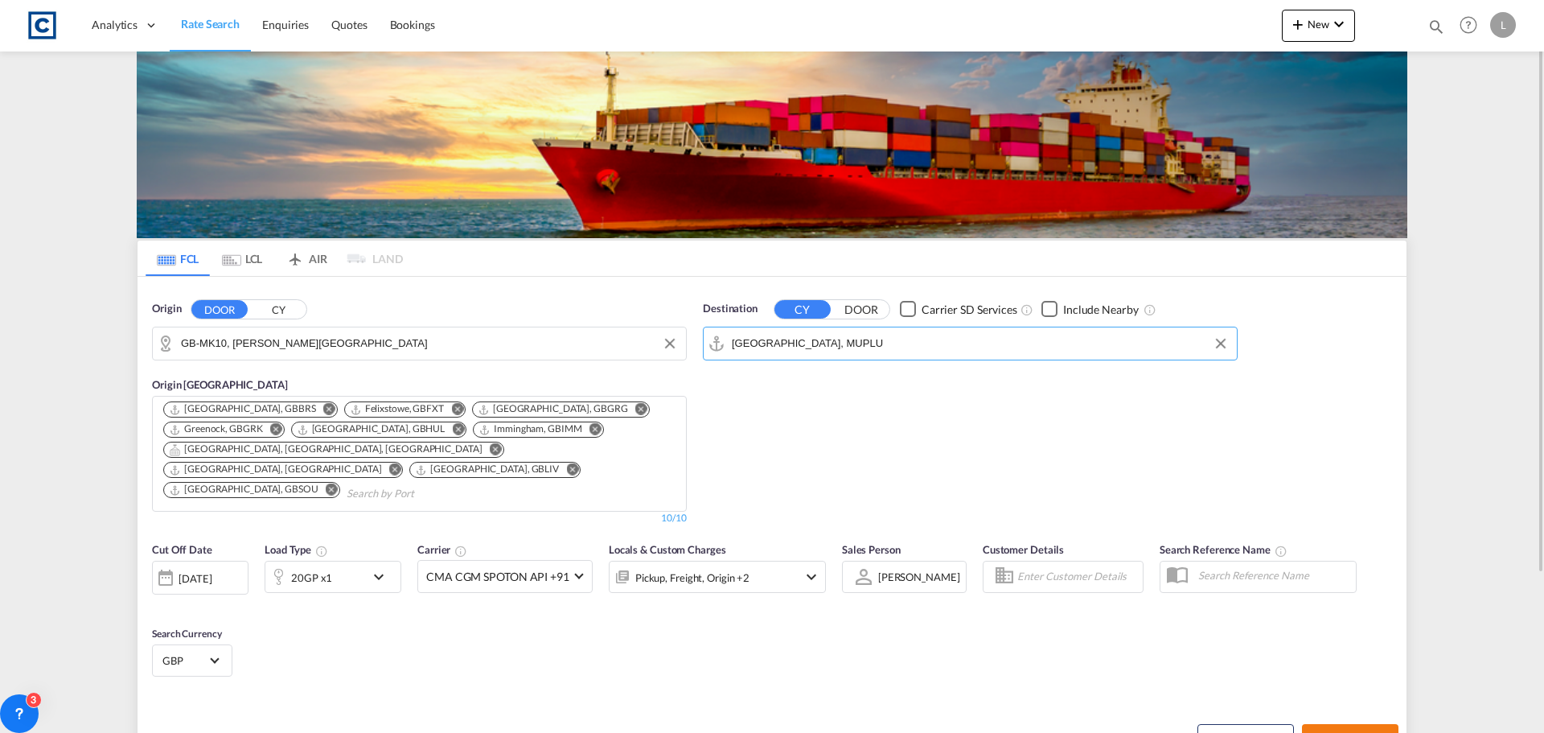
click at [1358, 732] on span "Search Rates" at bounding box center [1349, 738] width 77 height 13
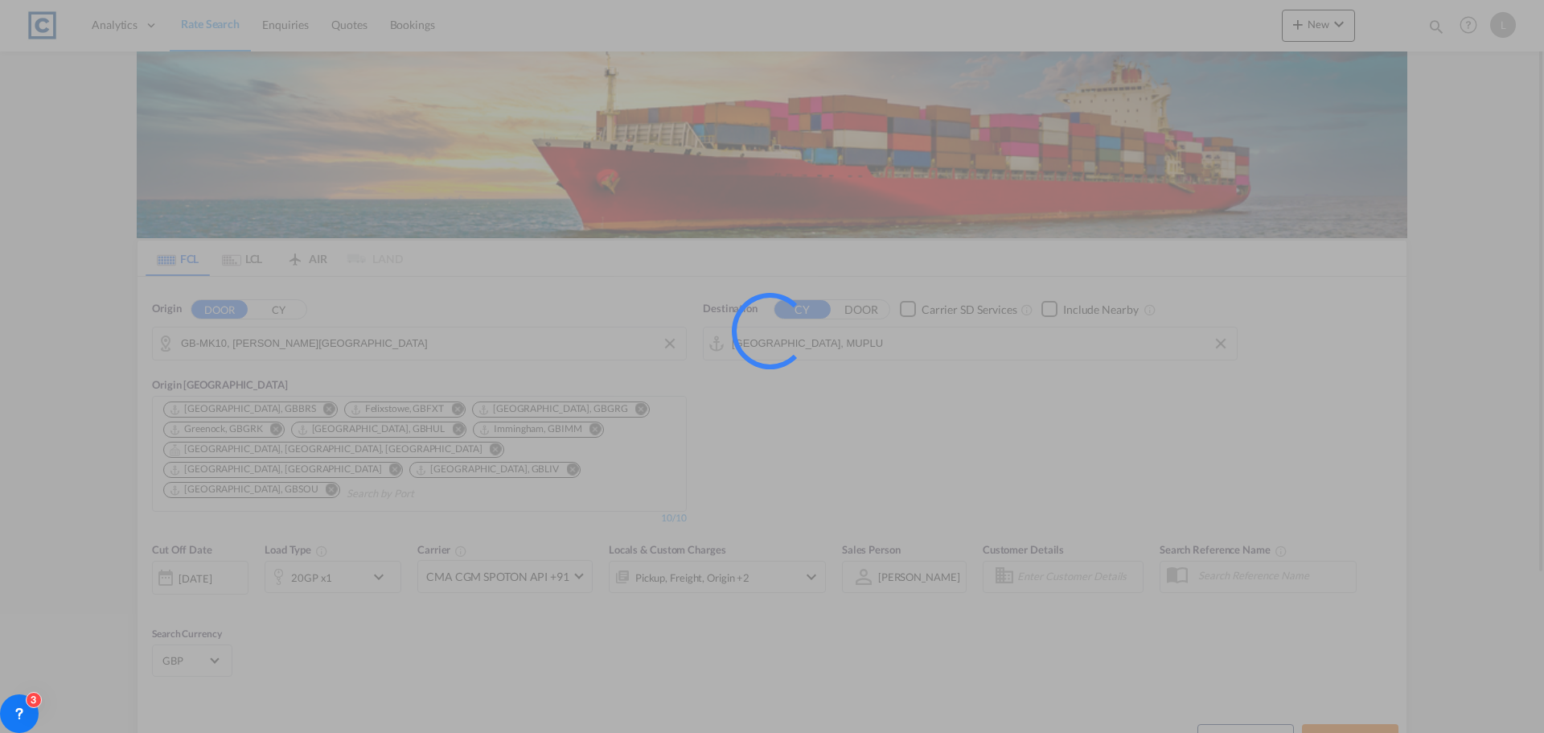
type input "MK10 to MUPLU / [DATE]"
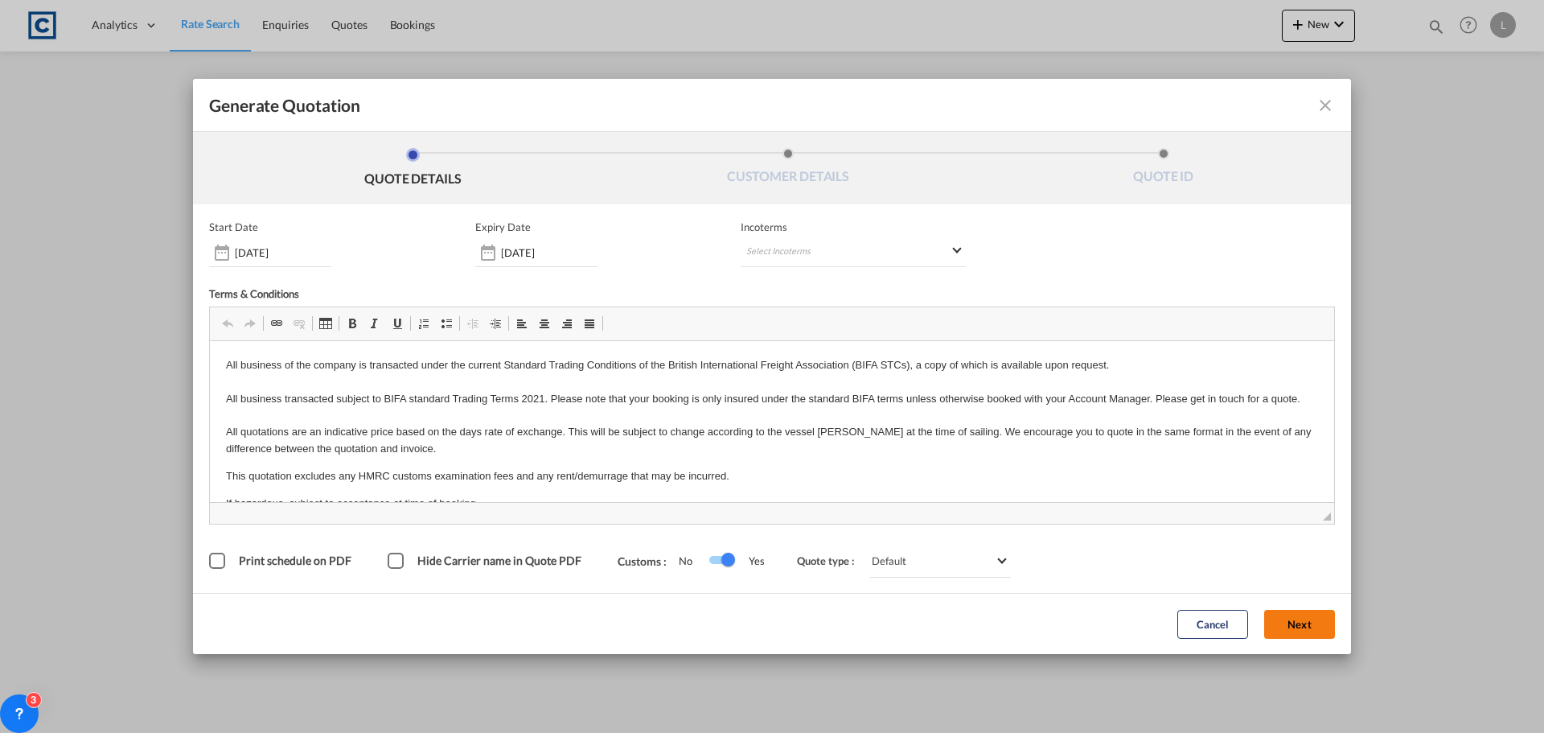
click at [1319, 621] on button "Next" at bounding box center [1299, 624] width 71 height 29
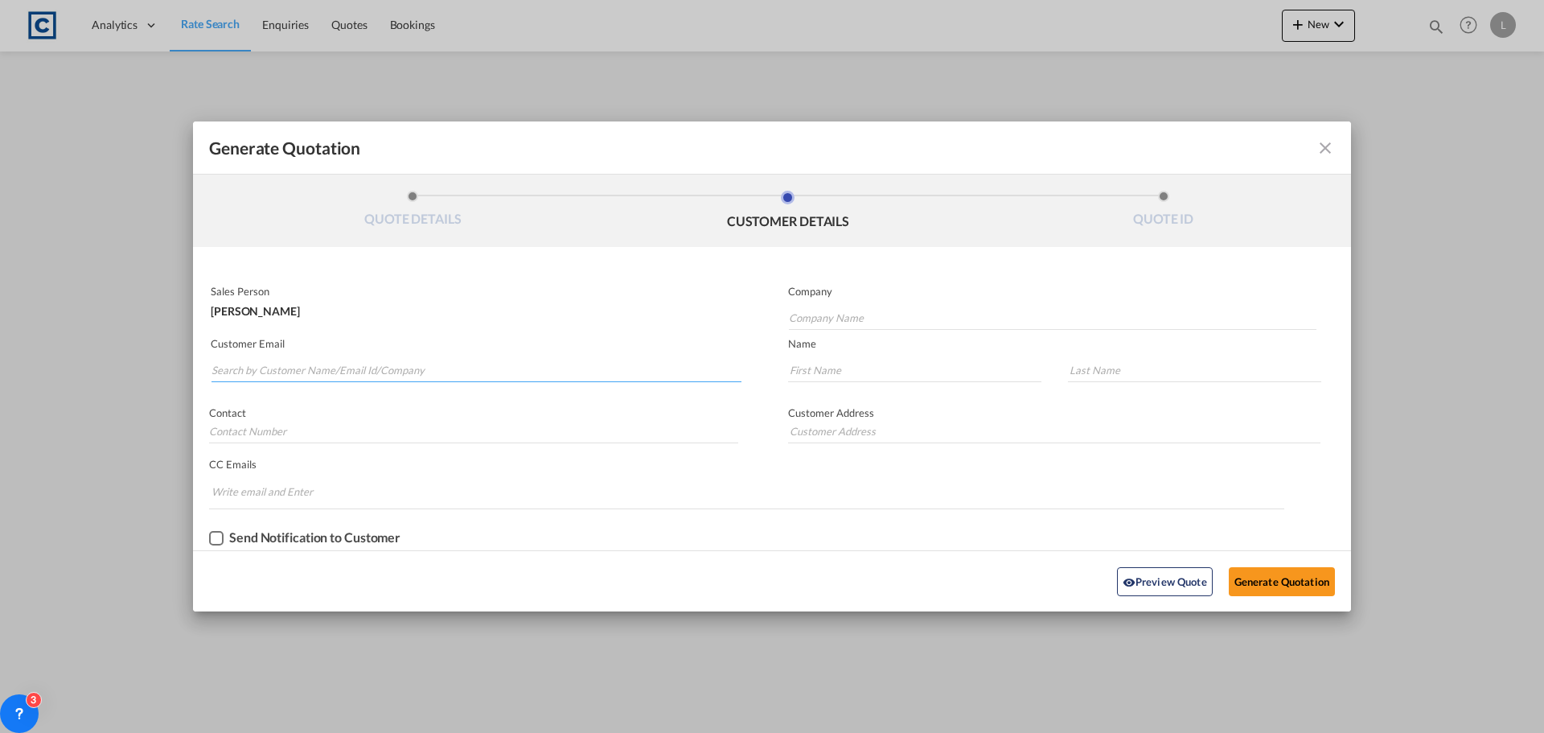
click at [247, 367] on input "Search by Customer Name/Email Id/Company" at bounding box center [476, 370] width 530 height 24
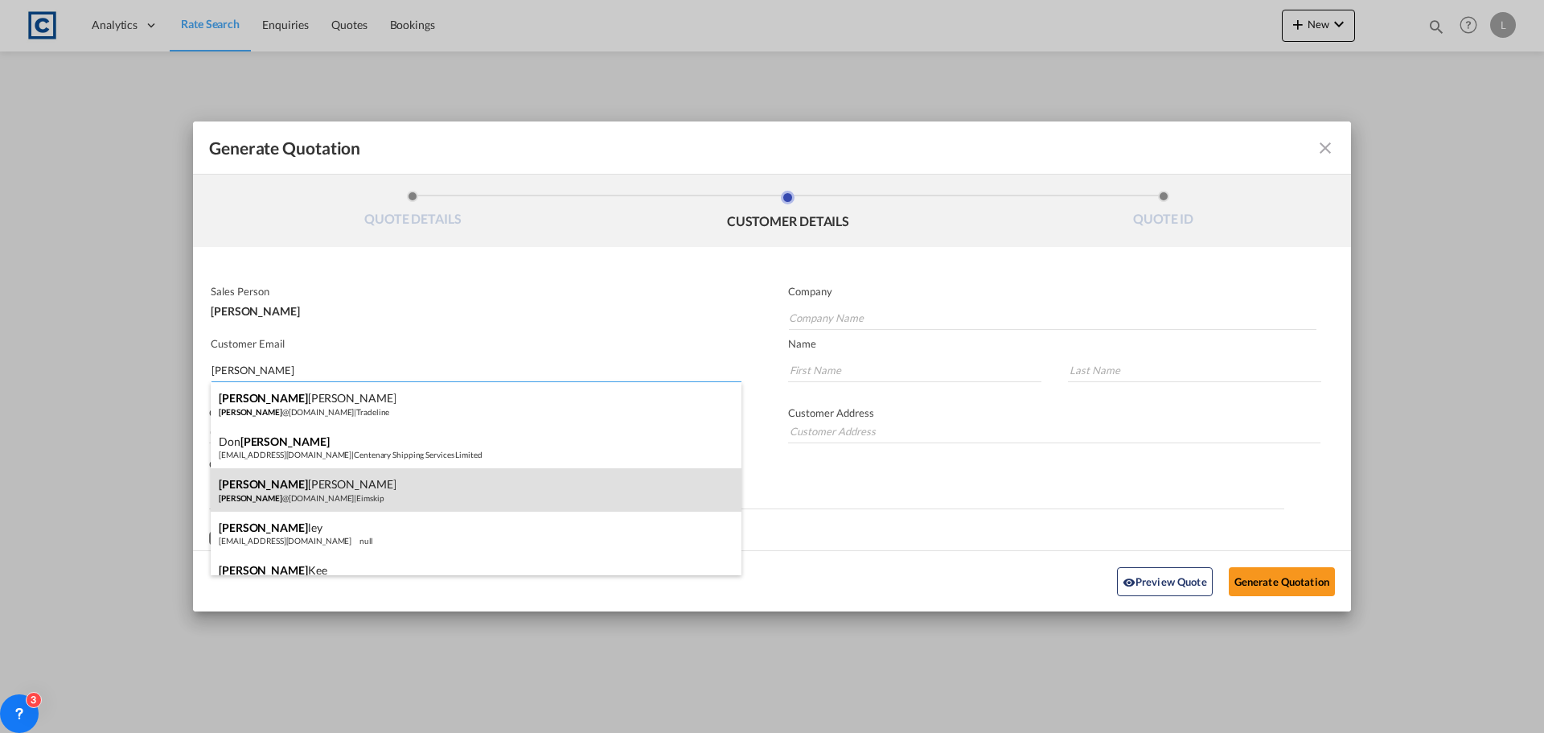
type input "[PERSON_NAME]"
click at [240, 488] on div "[PERSON_NAME] [PERSON_NAME] @[DOMAIN_NAME] | Eimskip" at bounding box center [476, 489] width 531 height 43
type input "Eimskip"
type input "[PERSON_NAME][EMAIL_ADDRESS][DOMAIN_NAME]"
type input "[PERSON_NAME]"
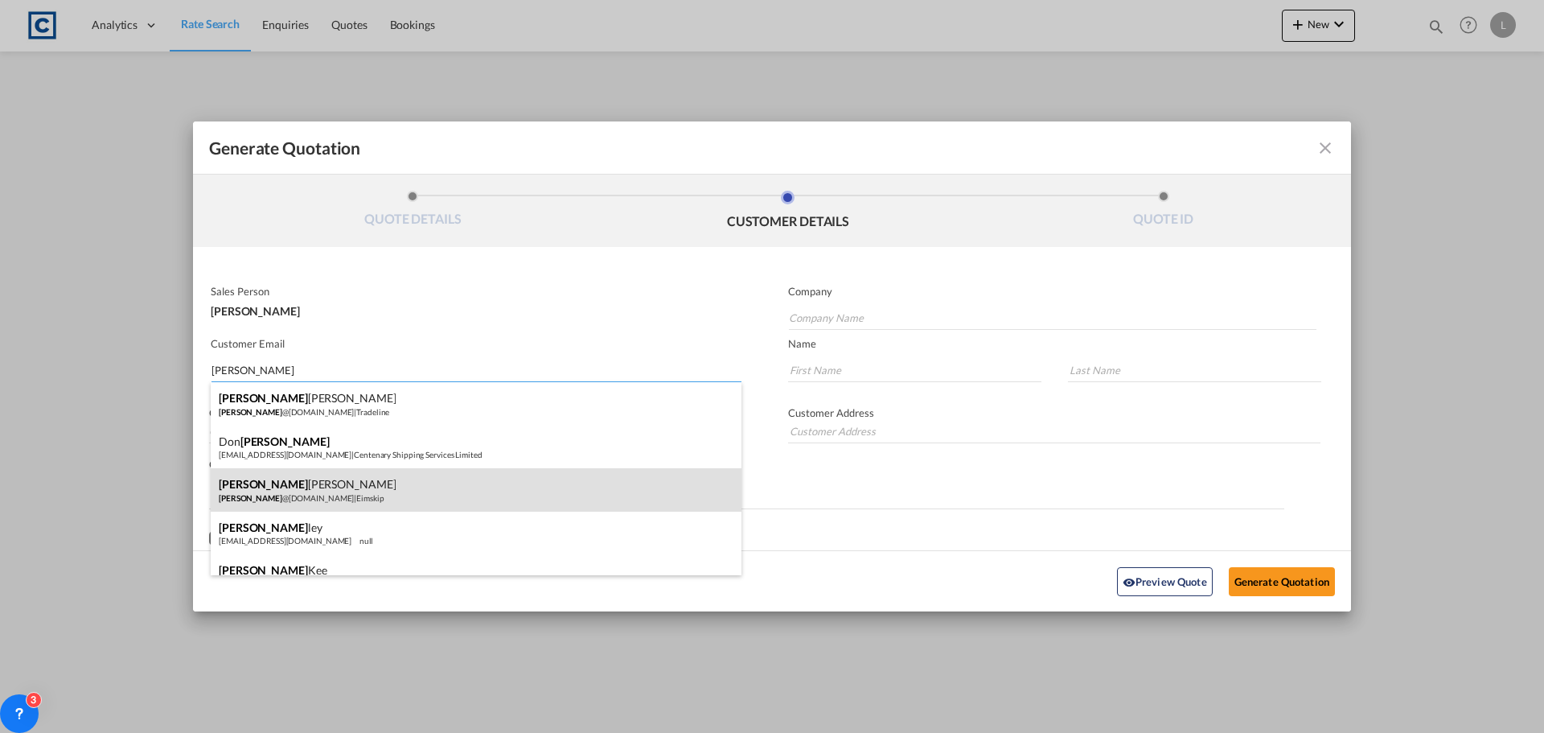
type input "[PERSON_NAME]"
type input "[STREET_ADDRESS][PERSON_NAME][PERSON_NAME]"
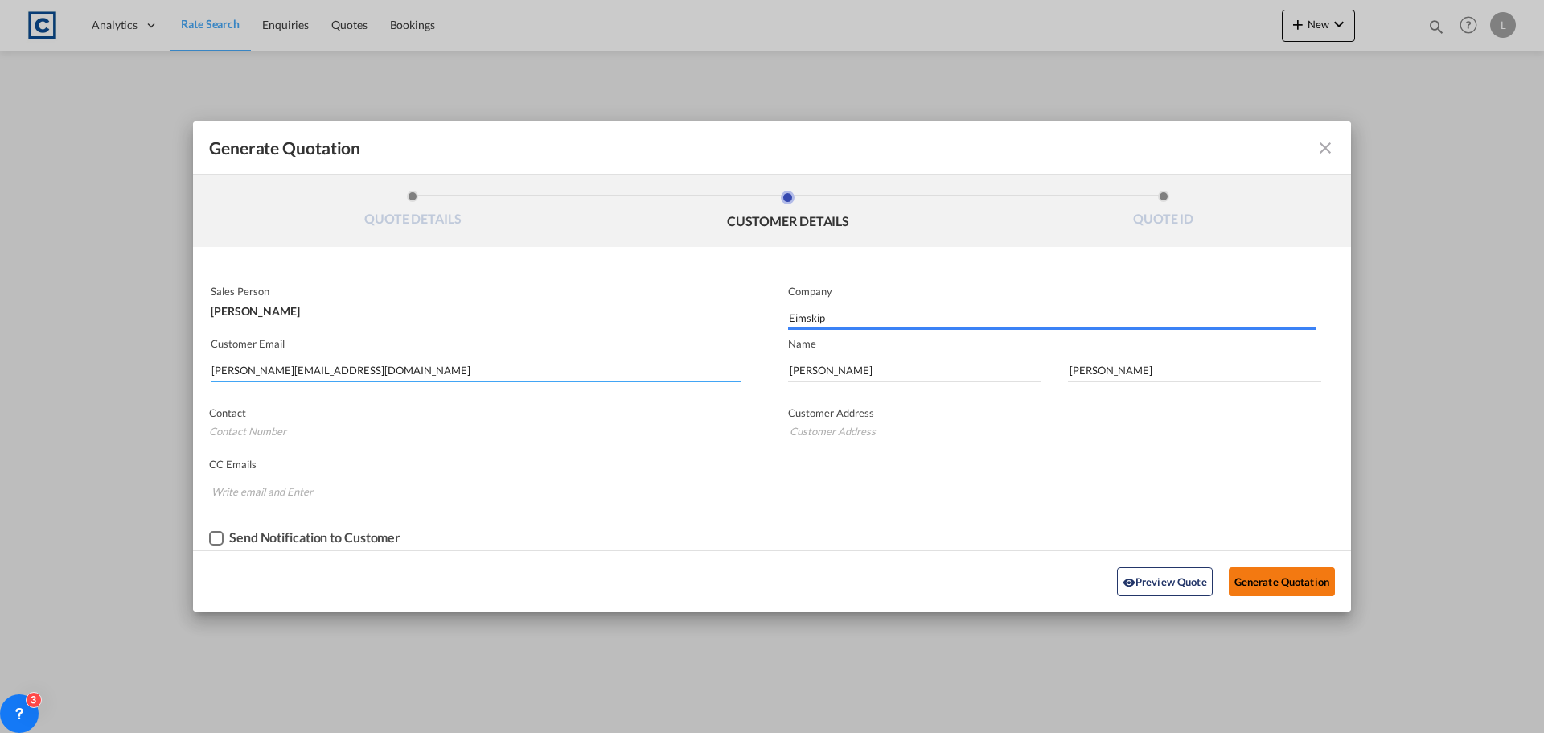
type input "[STREET_ADDRESS][PERSON_NAME][PERSON_NAME]"
click at [1266, 580] on button "Generate Quotation" at bounding box center [1282, 581] width 106 height 29
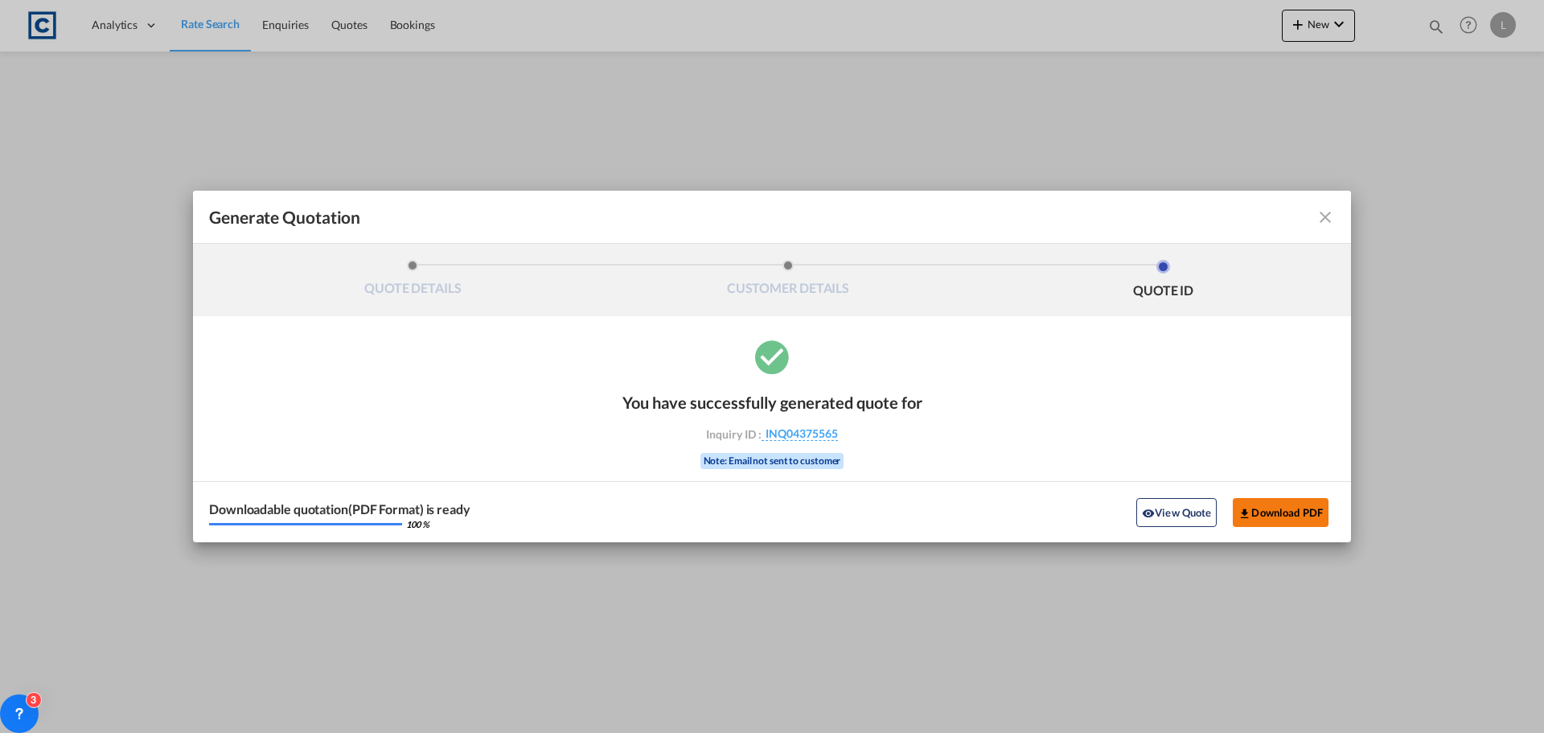
click at [1283, 513] on button "Download PDF" at bounding box center [1281, 512] width 96 height 29
click at [1322, 223] on md-icon "icon-close fg-AAA8AD cursor m-0" at bounding box center [1325, 216] width 19 height 19
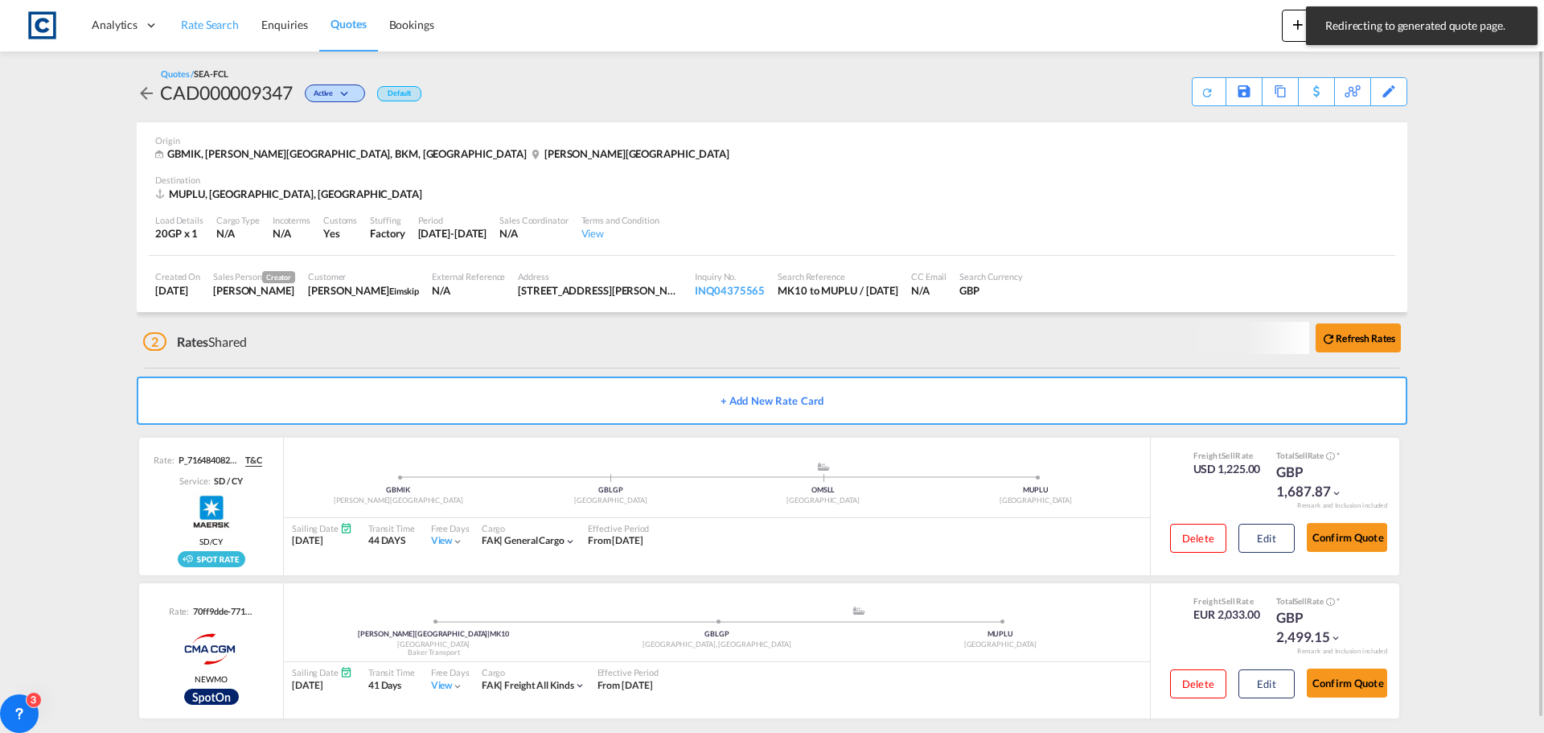
click at [208, 23] on span "Rate Search" at bounding box center [210, 25] width 58 height 14
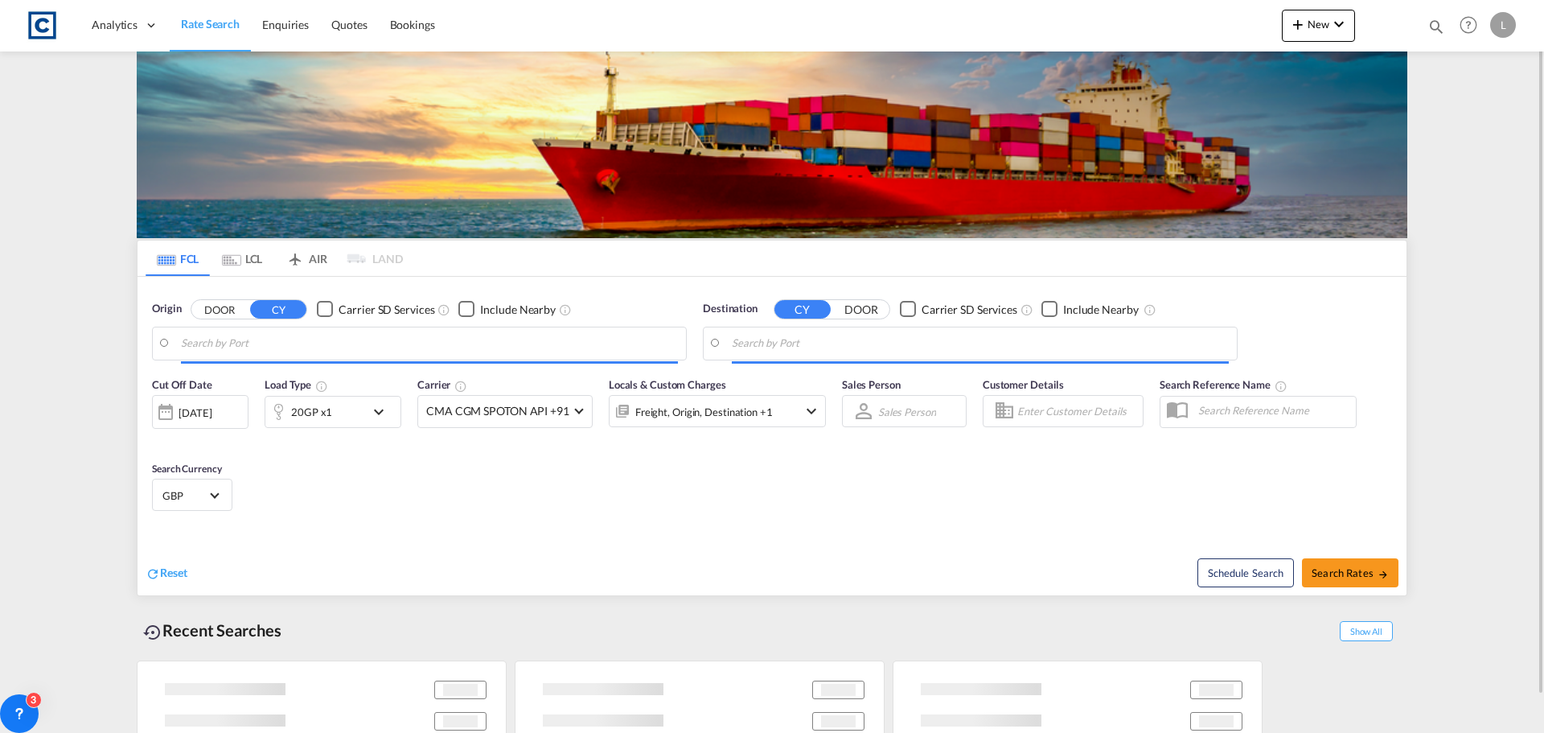
type input "GB-MK10, [PERSON_NAME][GEOGRAPHIC_DATA]"
type input "[GEOGRAPHIC_DATA], MUPLU"
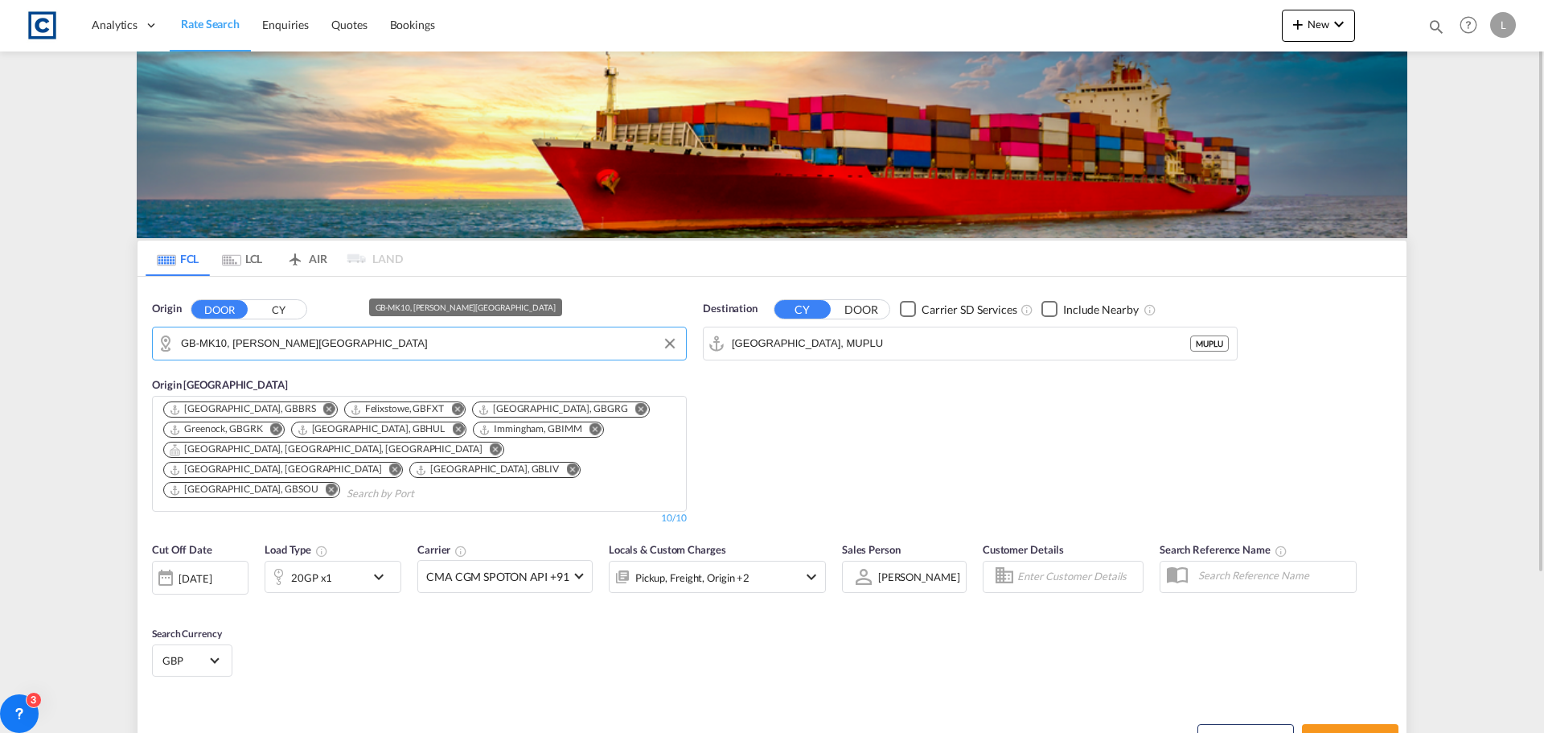
click at [344, 343] on input "GB-MK10, [PERSON_NAME][GEOGRAPHIC_DATA]" at bounding box center [429, 343] width 497 height 24
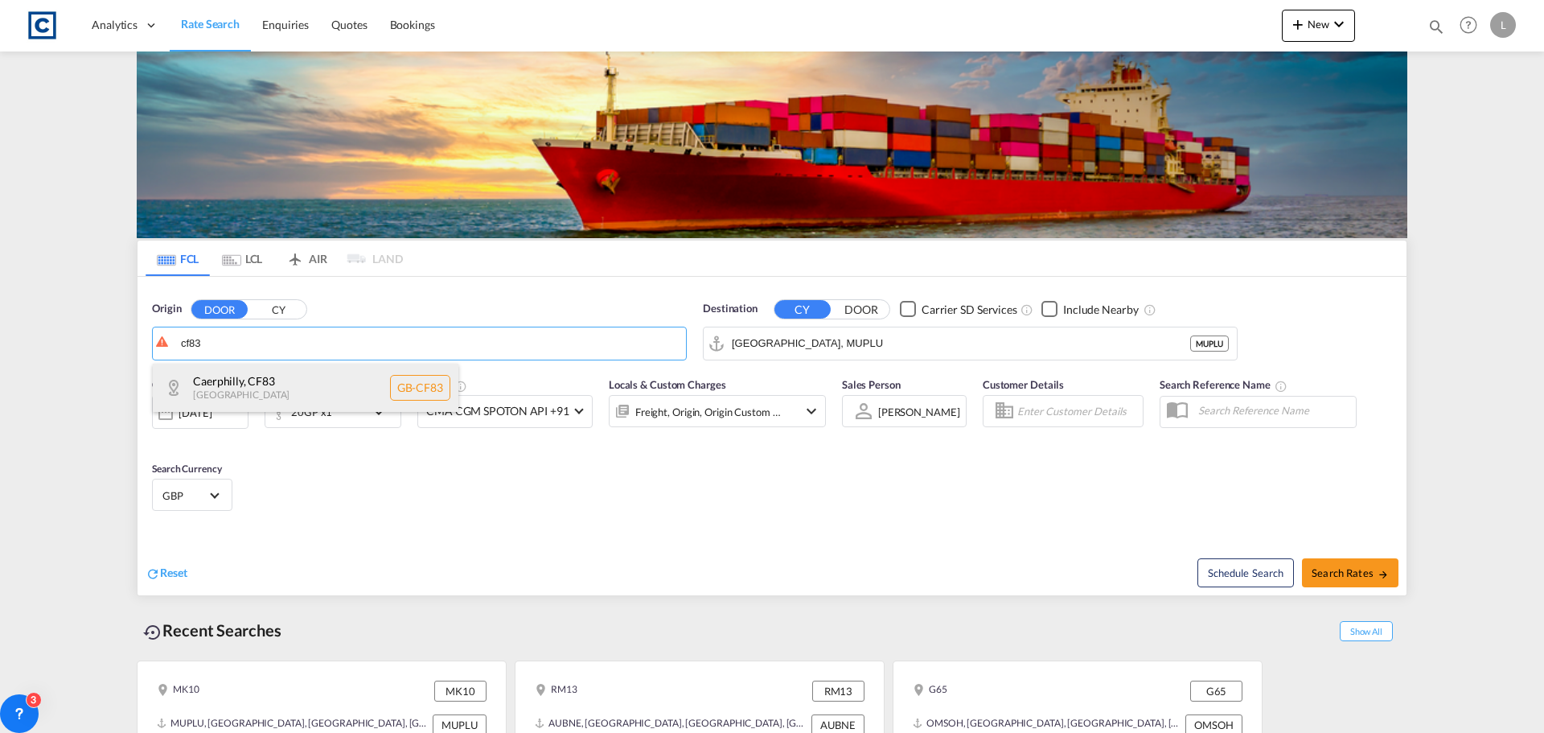
click at [276, 392] on div "Caerphilly , CF83 [GEOGRAPHIC_DATA] GB-CF83" at bounding box center [306, 387] width 306 height 48
type input "GB-CF83, Caerphilly"
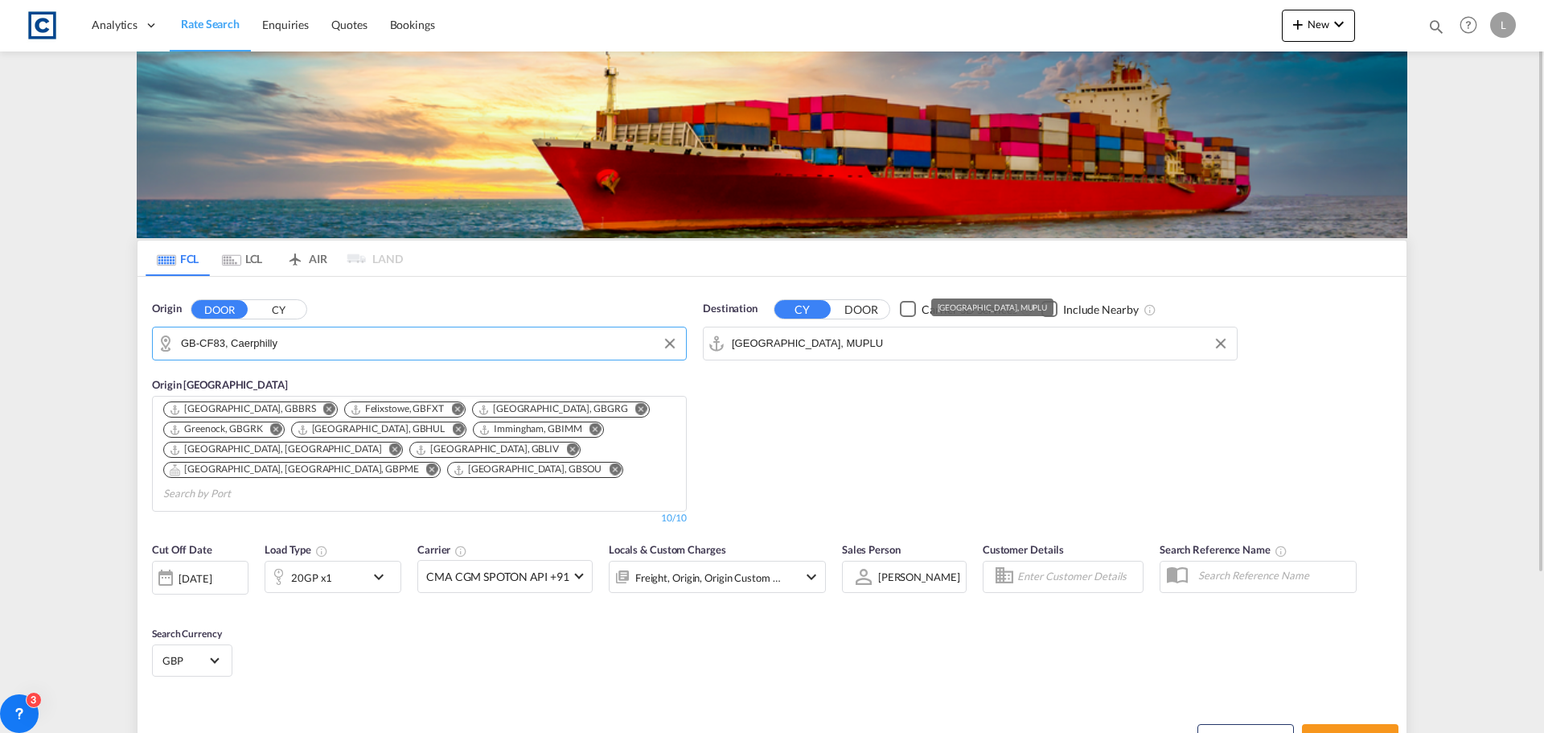
click at [846, 334] on input "[GEOGRAPHIC_DATA], MUPLU" at bounding box center [980, 343] width 497 height 24
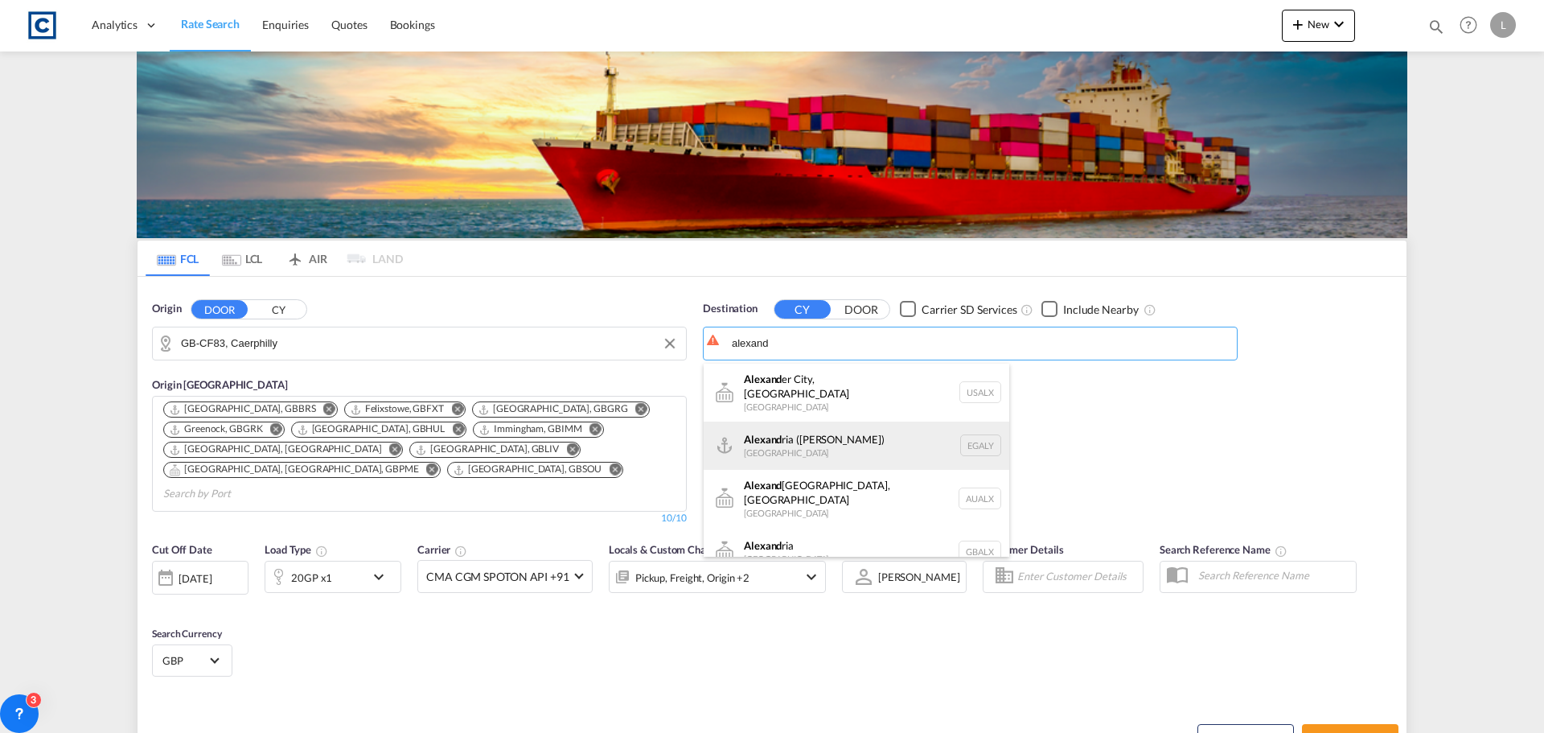
click at [767, 438] on div "[PERSON_NAME] ([GEOGRAPHIC_DATA]) [GEOGRAPHIC_DATA] EGALY" at bounding box center [857, 445] width 306 height 48
type input "Alexandria ([GEOGRAPHIC_DATA]), EGALY"
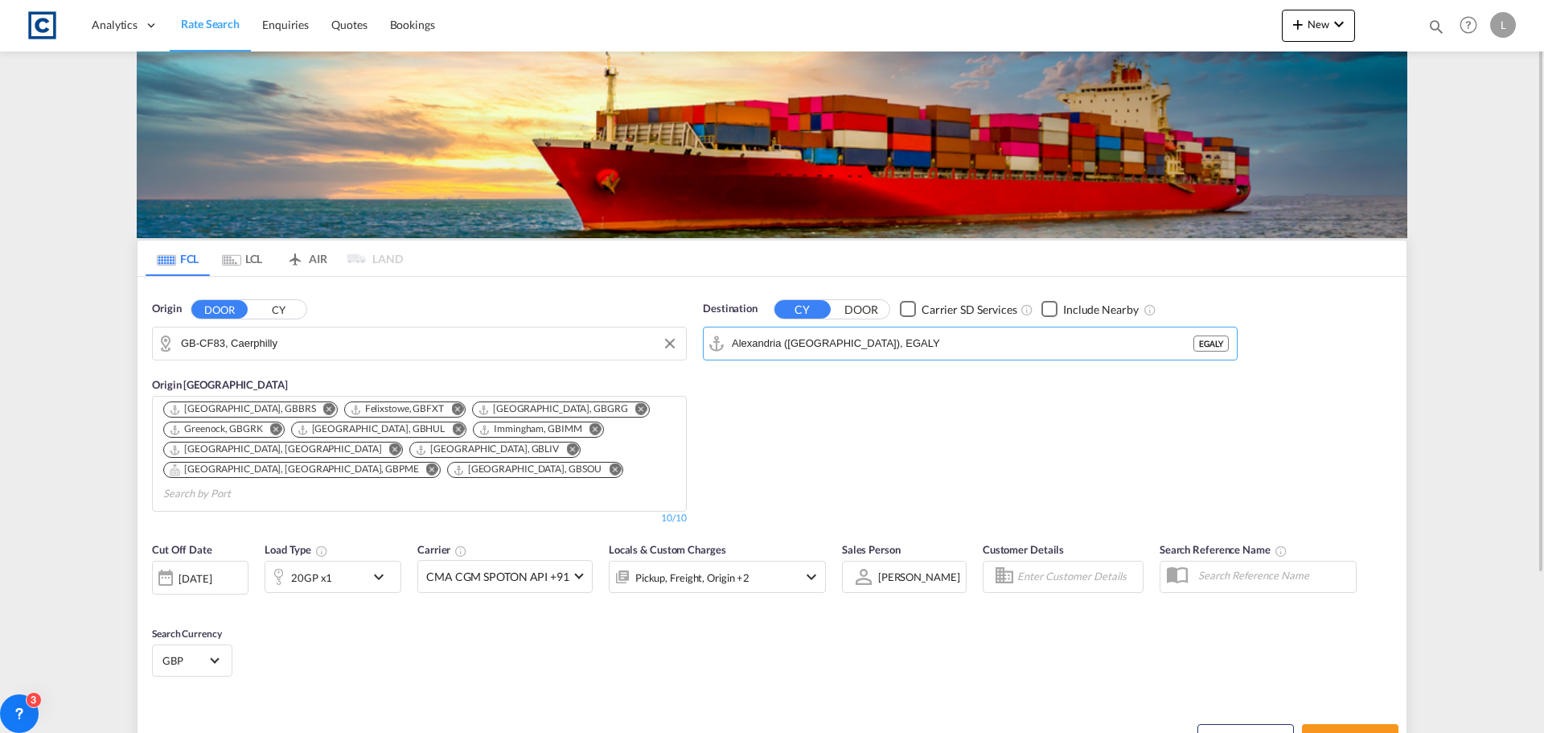
click at [1051, 310] on div "Checkbox No Ink" at bounding box center [1049, 309] width 16 height 16
click at [1335, 732] on span "Search Rates" at bounding box center [1349, 738] width 77 height 13
type input "CF83 to EGALY / [DATE]"
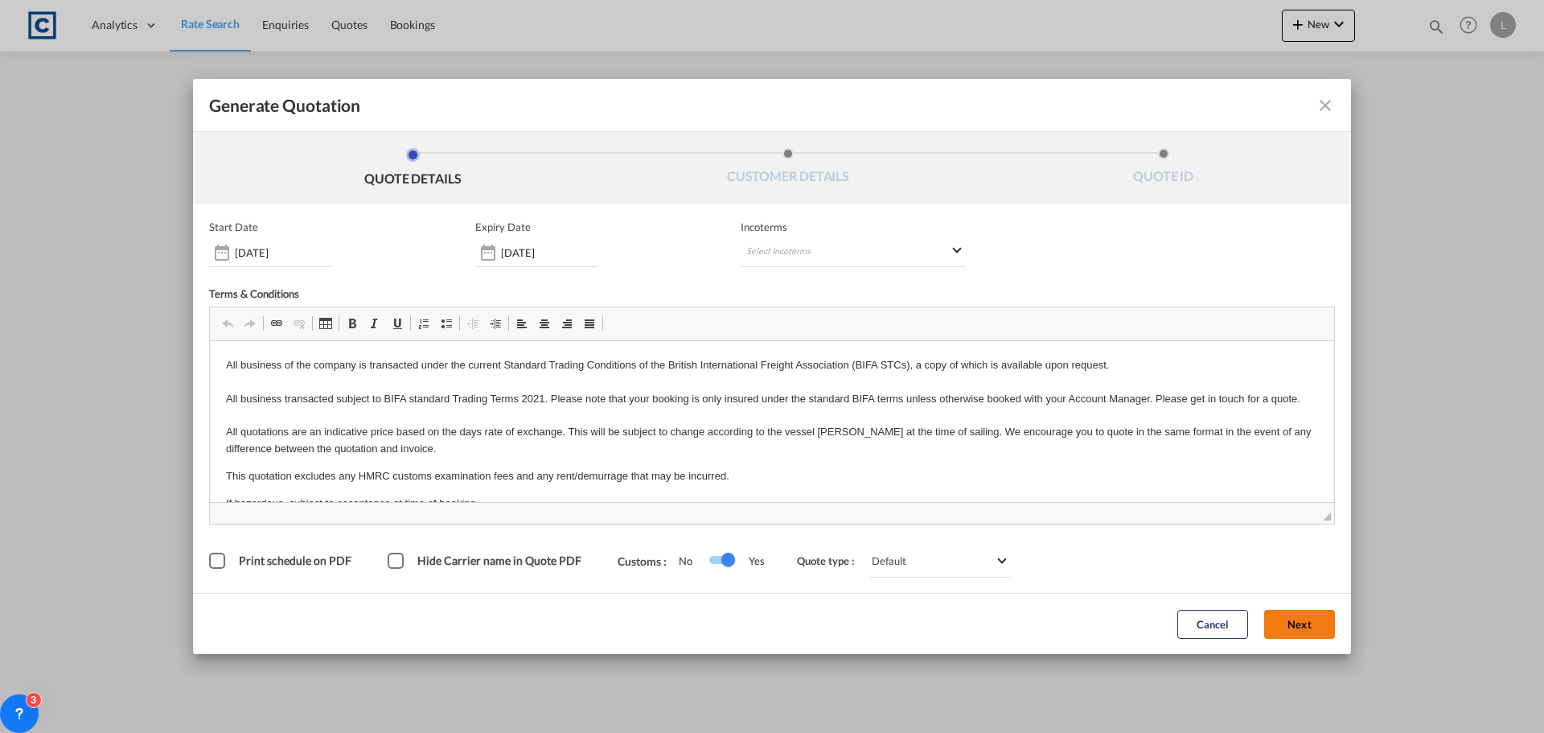
click at [1304, 618] on button "Next" at bounding box center [1299, 624] width 71 height 29
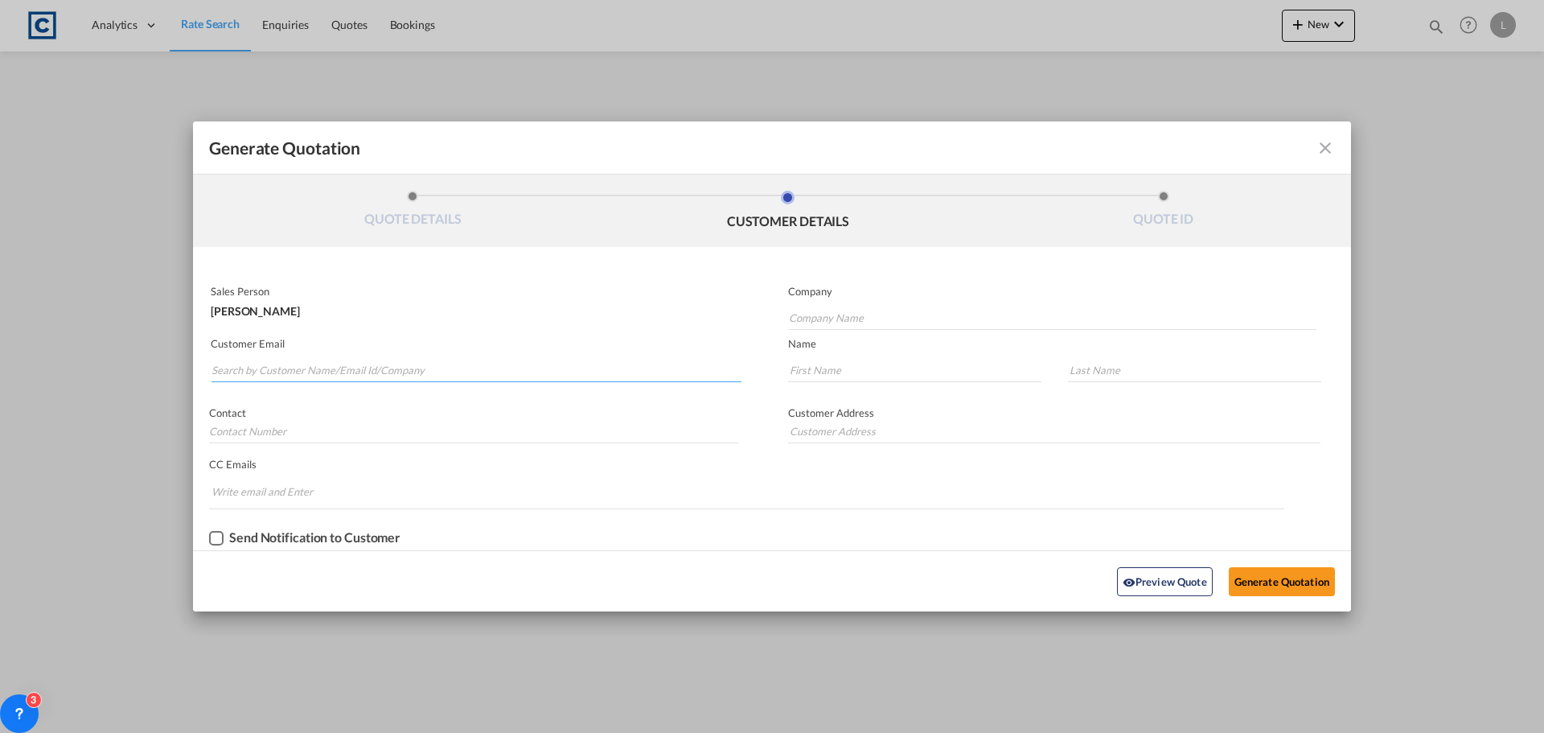
click at [242, 368] on input "Search by Customer Name/Email Id/Company" at bounding box center [476, 370] width 530 height 24
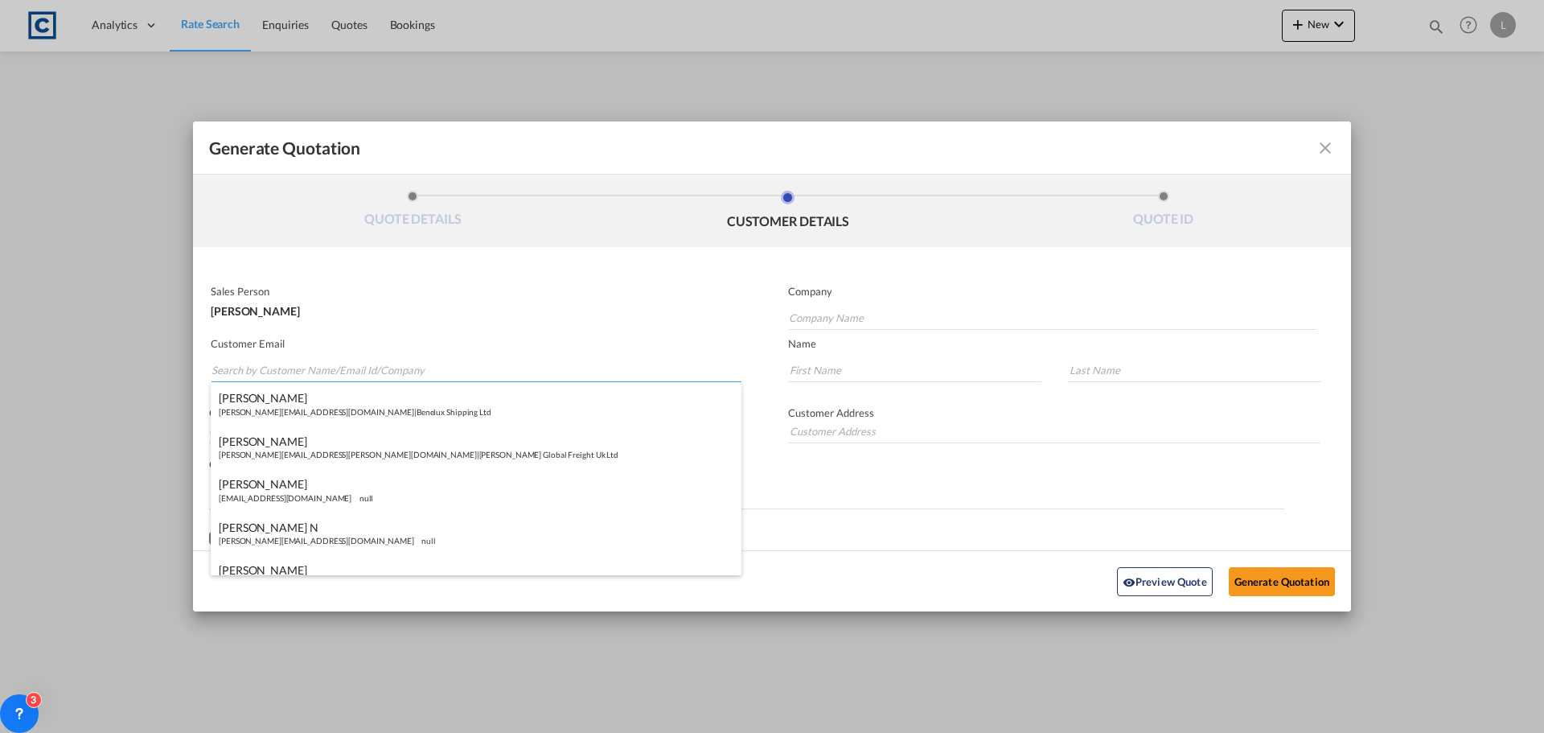
paste input "[PERSON_NAME] ([GEOGRAPHIC_DATA]) <[PERSON_NAME][EMAIL_ADDRESS][PERSON_NAME][DO…"
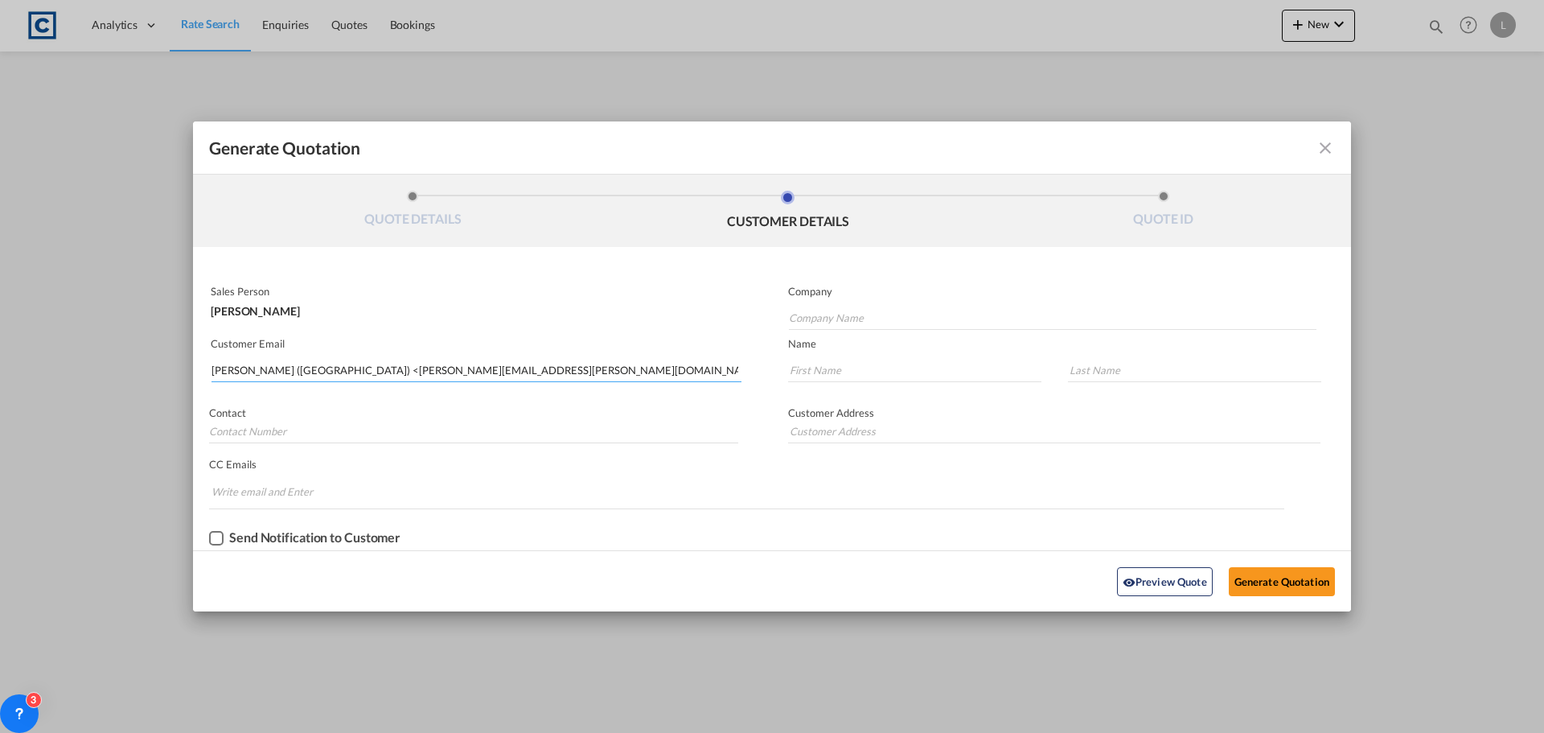
drag, startPoint x: 315, startPoint y: 377, endPoint x: 326, endPoint y: 351, distance: 28.8
click at [318, 367] on input "[PERSON_NAME] ([GEOGRAPHIC_DATA]) <[PERSON_NAME][EMAIL_ADDRESS][PERSON_NAME][DO…" at bounding box center [476, 370] width 530 height 24
click at [416, 371] on input "[PERSON_NAME][EMAIL_ADDRESS][PERSON_NAME][DOMAIN_NAME]>" at bounding box center [476, 370] width 530 height 24
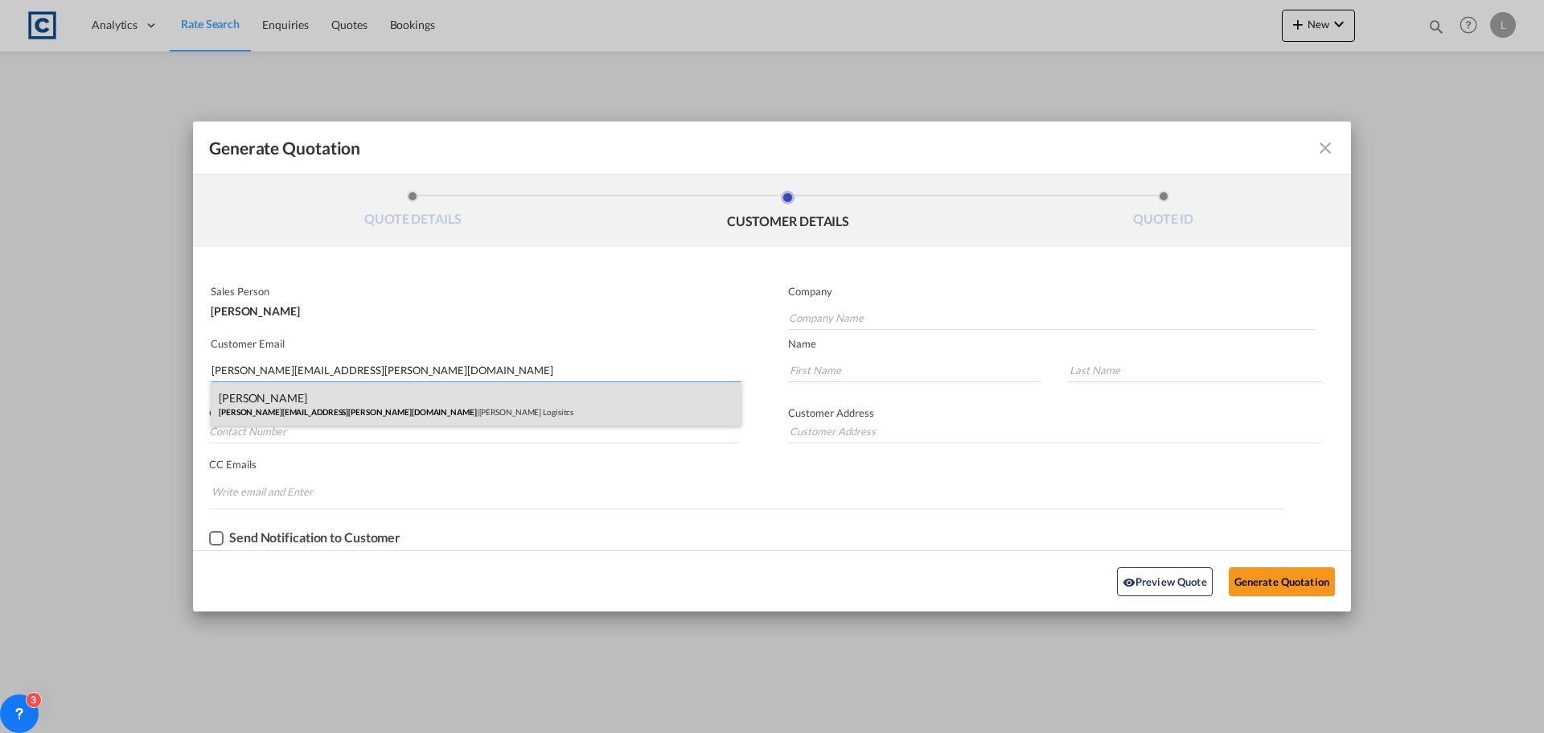
type input "[PERSON_NAME][EMAIL_ADDRESS][PERSON_NAME][DOMAIN_NAME]"
click at [302, 400] on div "[PERSON_NAME] [PERSON_NAME][EMAIL_ADDRESS][PERSON_NAME][DOMAIN_NAME] | [PERSON_…" at bounding box center [476, 403] width 531 height 43
type input "[PERSON_NAME] Logisitcs"
type input "[PERSON_NAME]"
type input "Locarno"
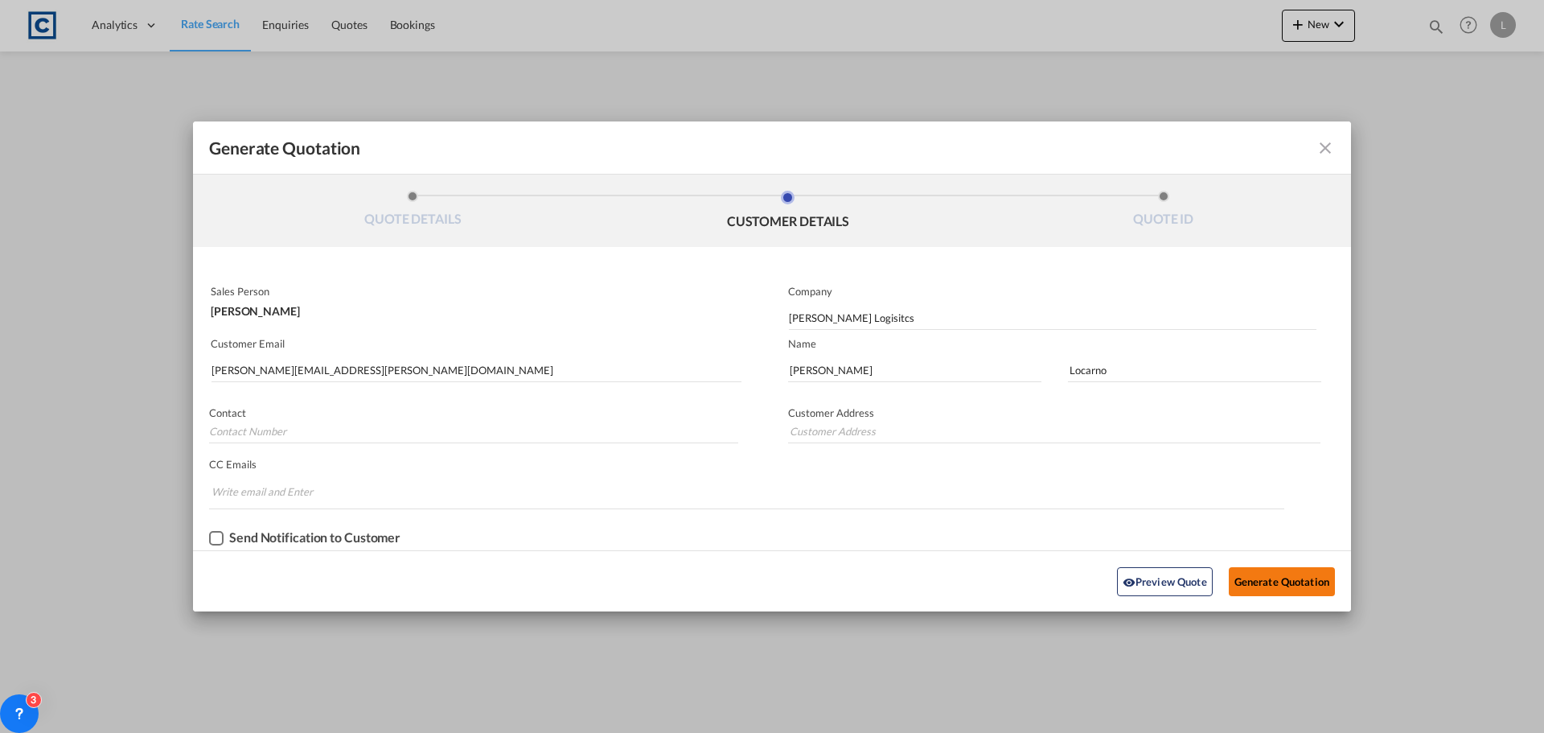
click at [1285, 581] on button "Generate Quotation" at bounding box center [1282, 581] width 106 height 29
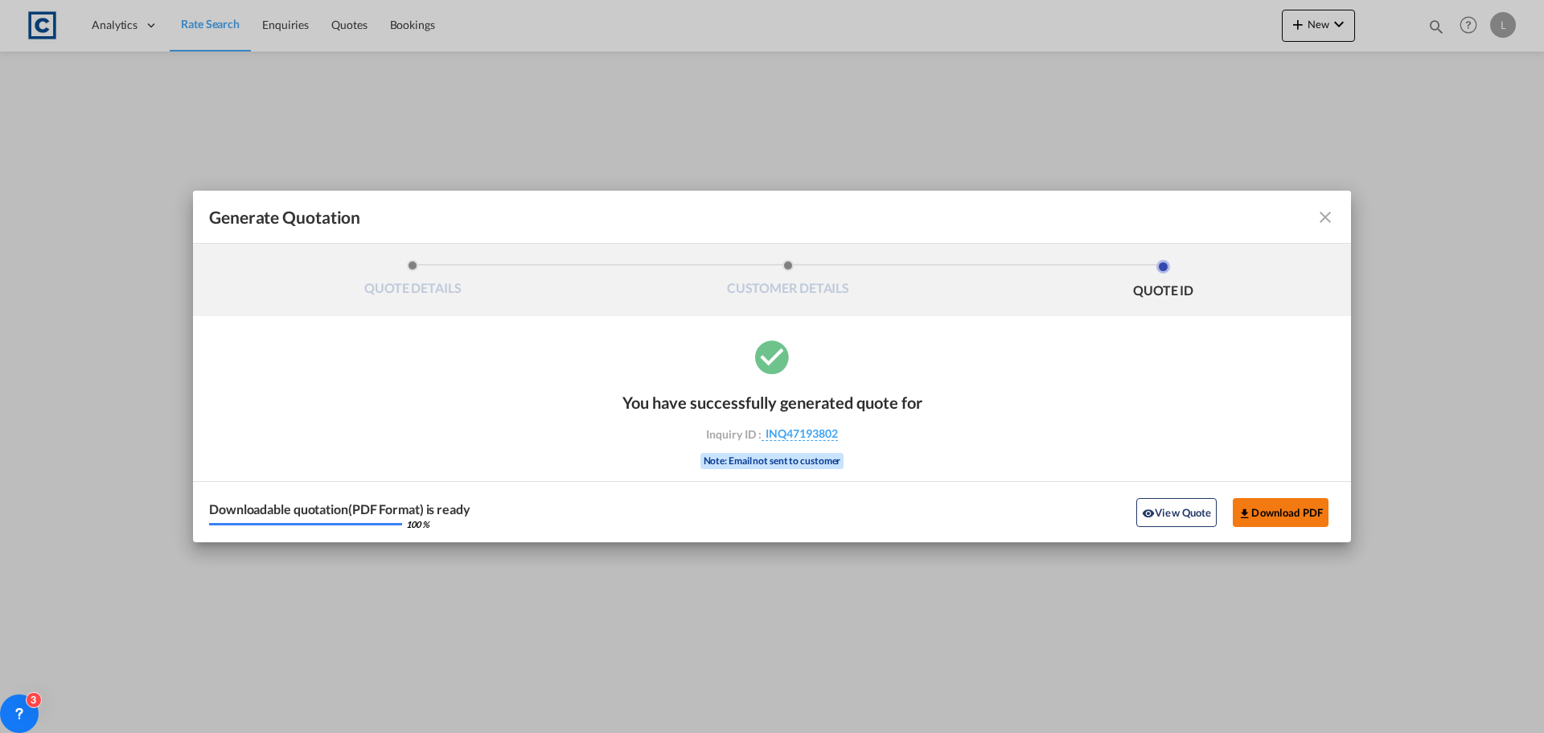
click at [1268, 515] on button "Download PDF" at bounding box center [1281, 512] width 96 height 29
click at [1331, 215] on md-icon "icon-close fg-AAA8AD cursor m-0" at bounding box center [1325, 216] width 19 height 19
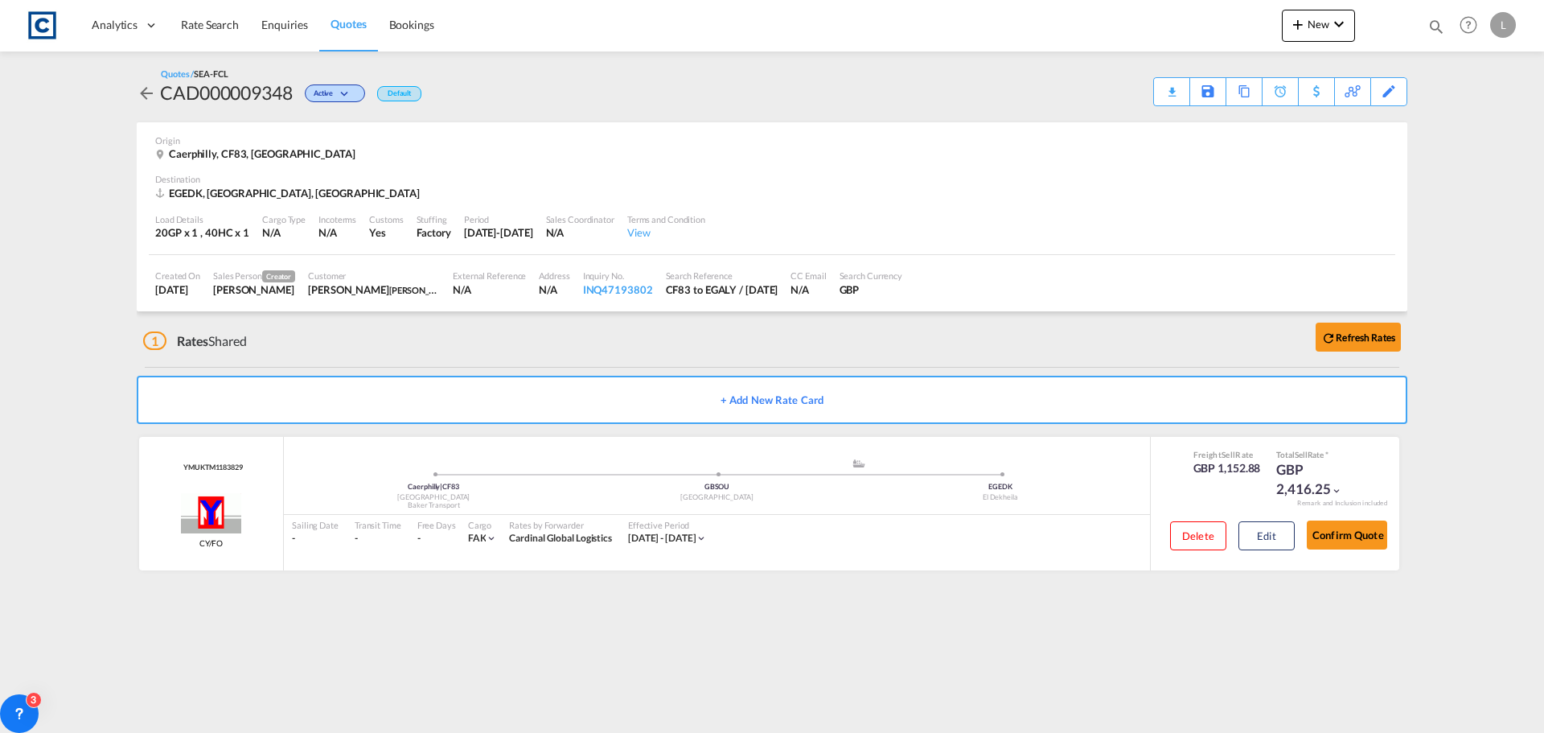
click at [355, 24] on span "Quotes" at bounding box center [347, 24] width 35 height 14
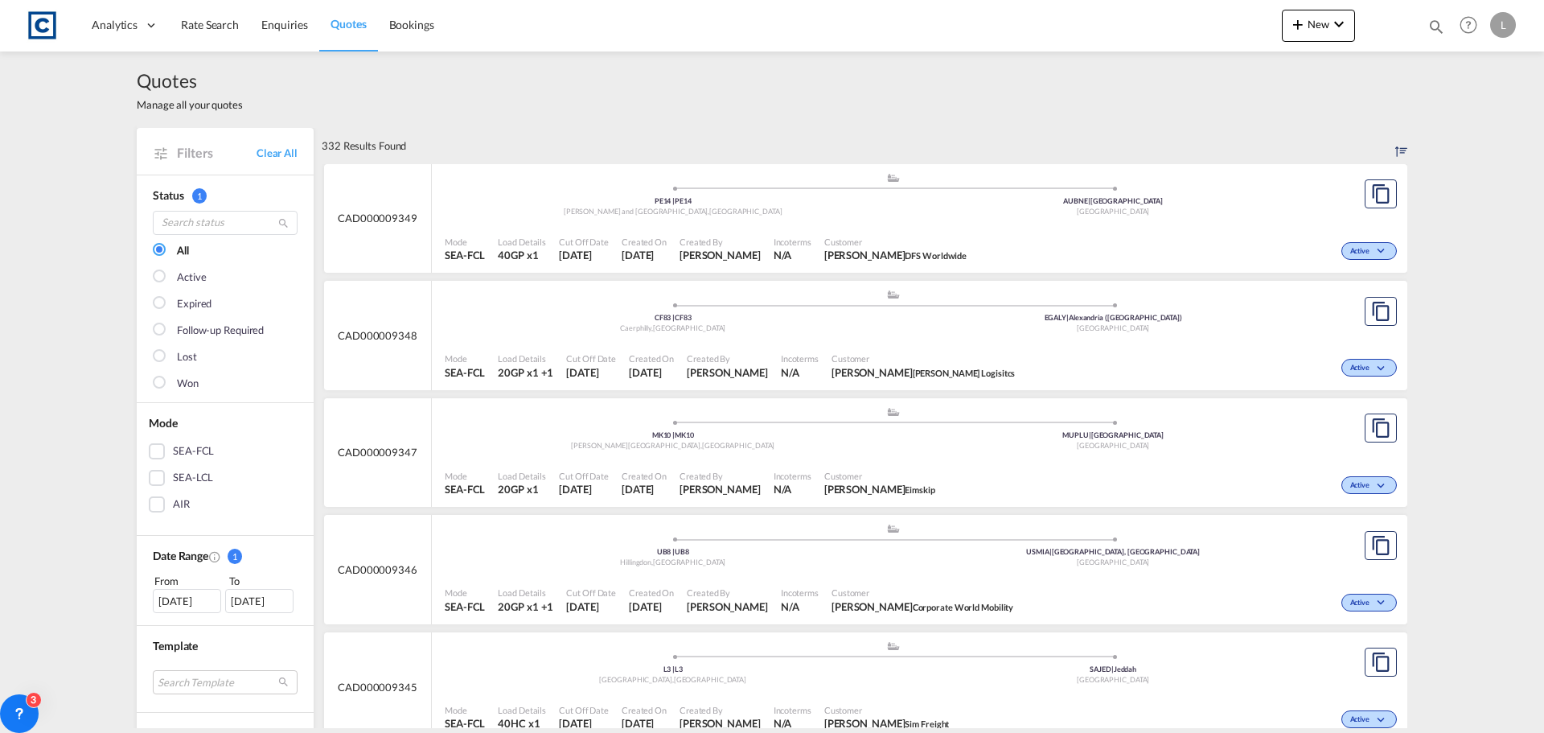
click at [1443, 26] on md-icon "icon-magnify" at bounding box center [1436, 27] width 18 height 18
click at [1210, 27] on select "Bookings Quotes Enquiries" at bounding box center [1180, 26] width 76 height 29
select select "Quotes"
click at [1142, 12] on select "Bookings Quotes Enquiries" at bounding box center [1180, 26] width 76 height 29
click at [1234, 26] on input at bounding box center [1315, 26] width 200 height 28
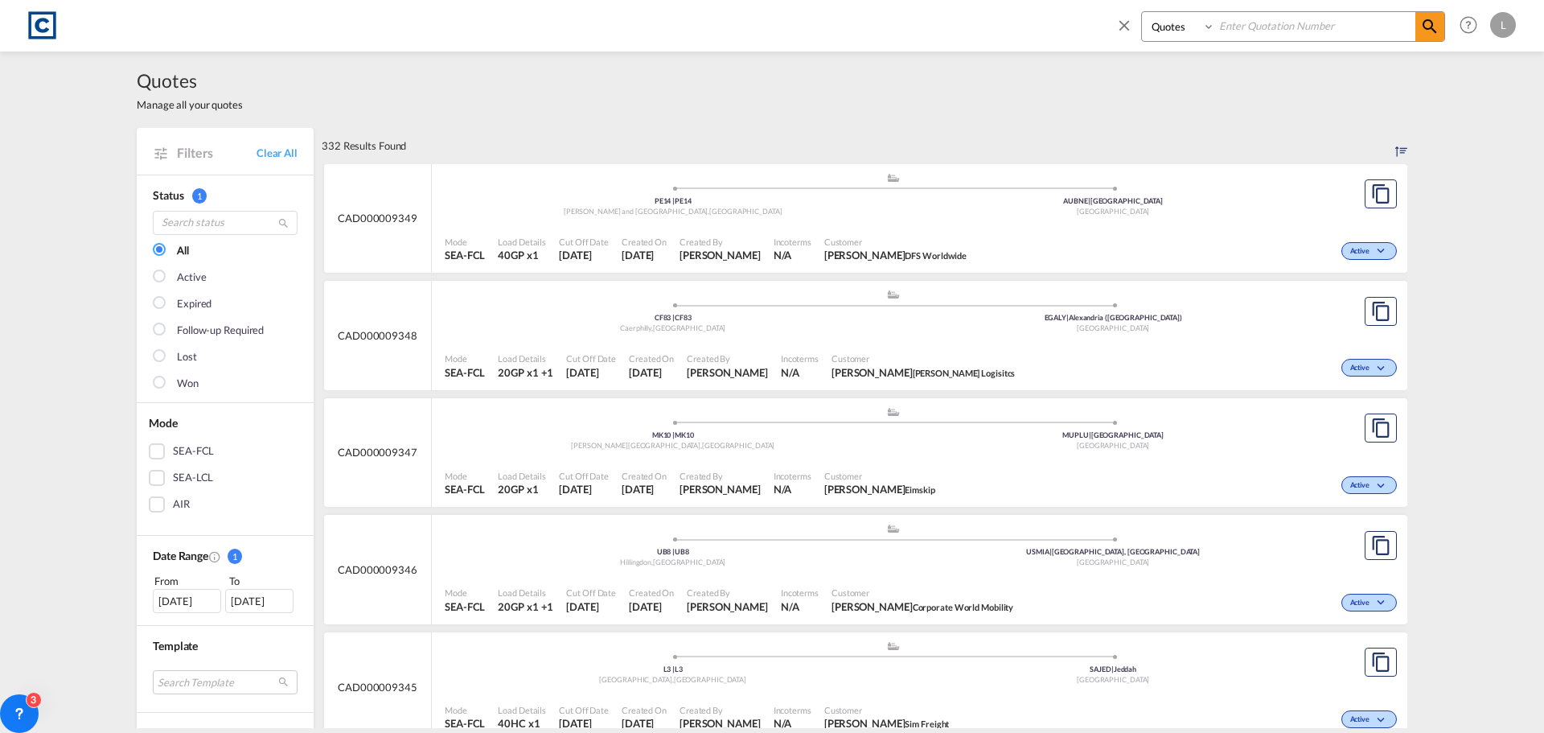
click at [1242, 33] on input at bounding box center [1315, 26] width 200 height 28
type input "9309"
click at [1431, 30] on md-icon "icon-magnify" at bounding box center [1429, 26] width 19 height 19
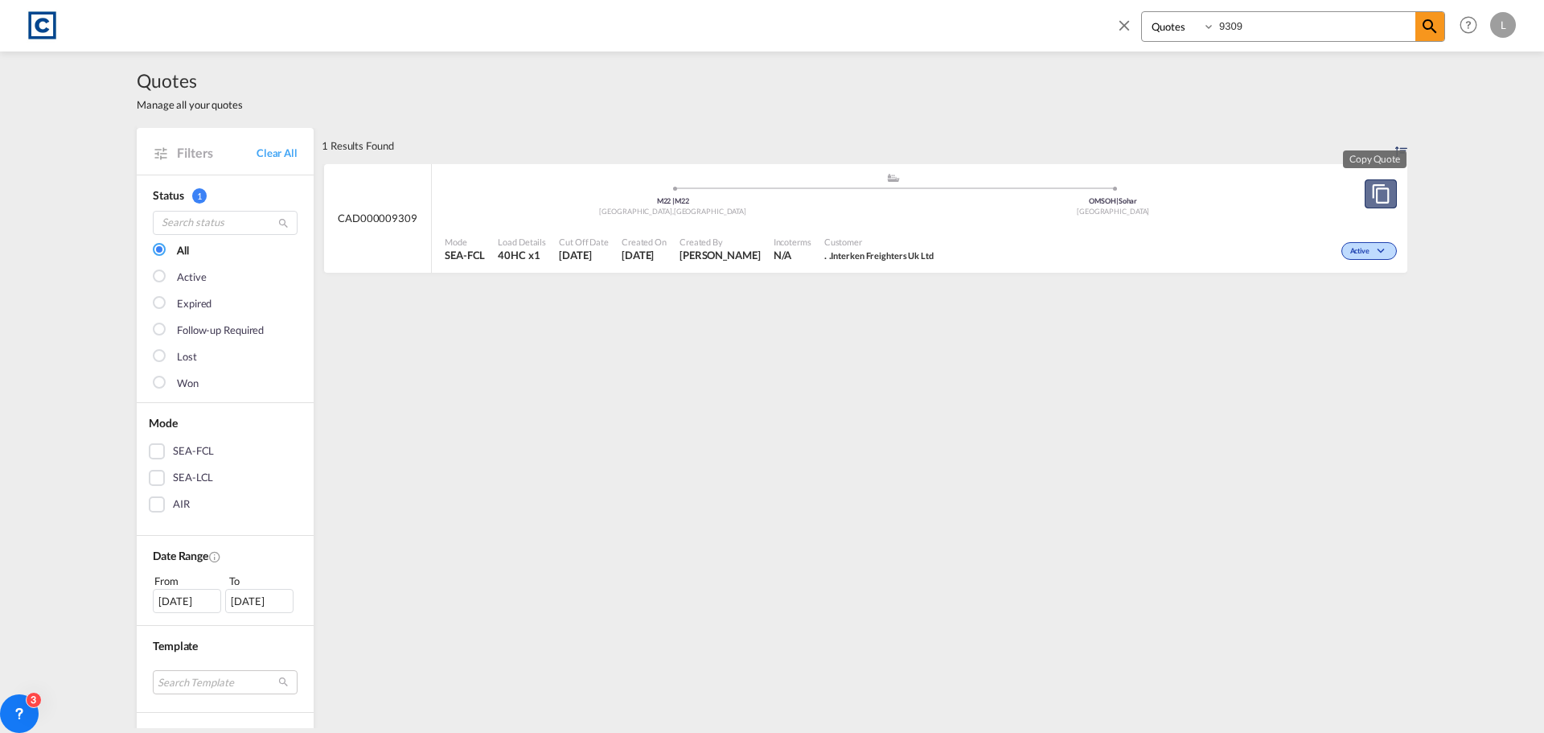
click at [1382, 198] on md-icon "assets/icons/custom/copyQuote.svg" at bounding box center [1380, 193] width 19 height 19
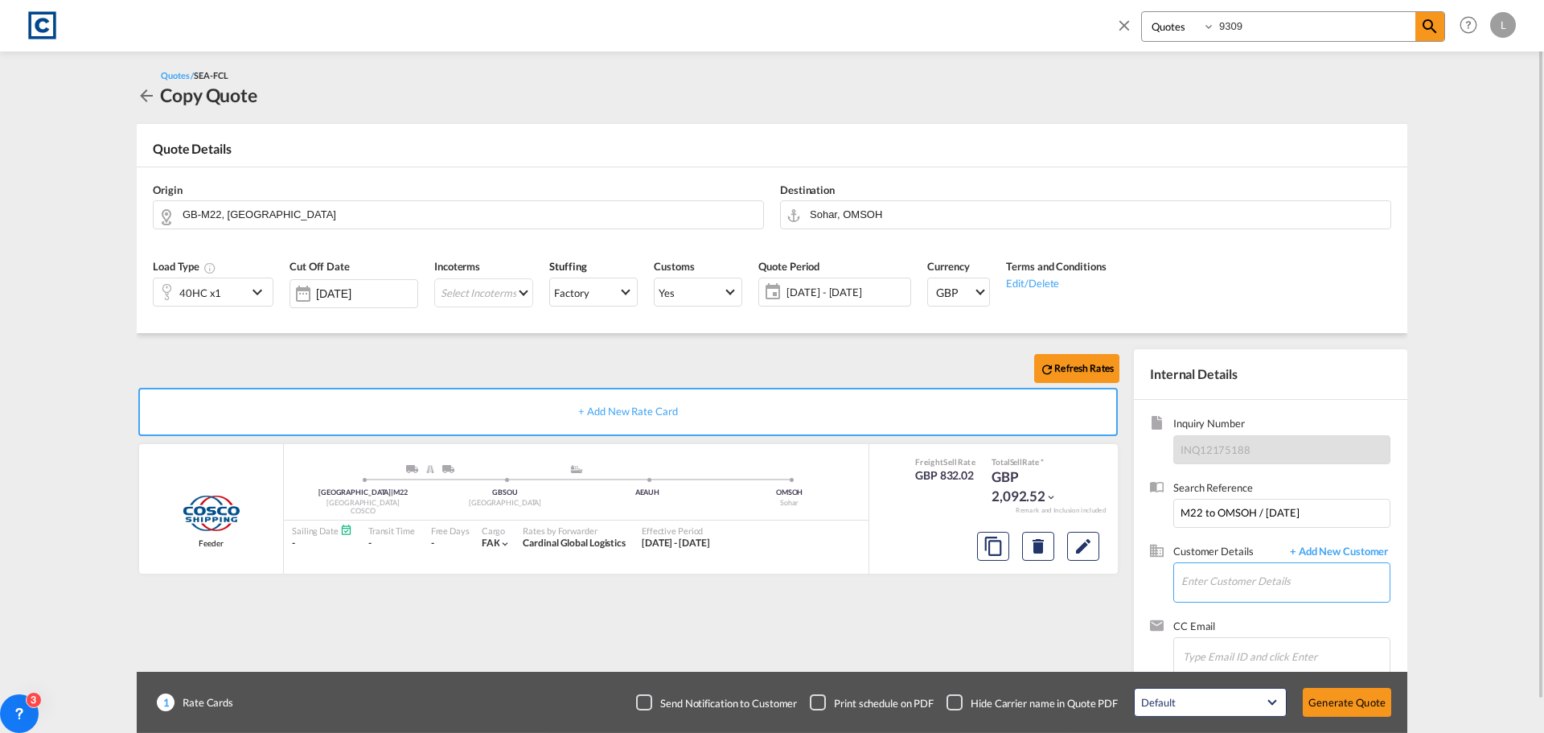
click at [1186, 586] on input "Enter Customer Details" at bounding box center [1285, 581] width 208 height 36
paste input "[PERSON_NAME] ([GEOGRAPHIC_DATA]) <[PERSON_NAME][EMAIL_ADDRESS][PERSON_NAME][DO…"
drag, startPoint x: 1205, startPoint y: 582, endPoint x: 1201, endPoint y: 561, distance: 21.5
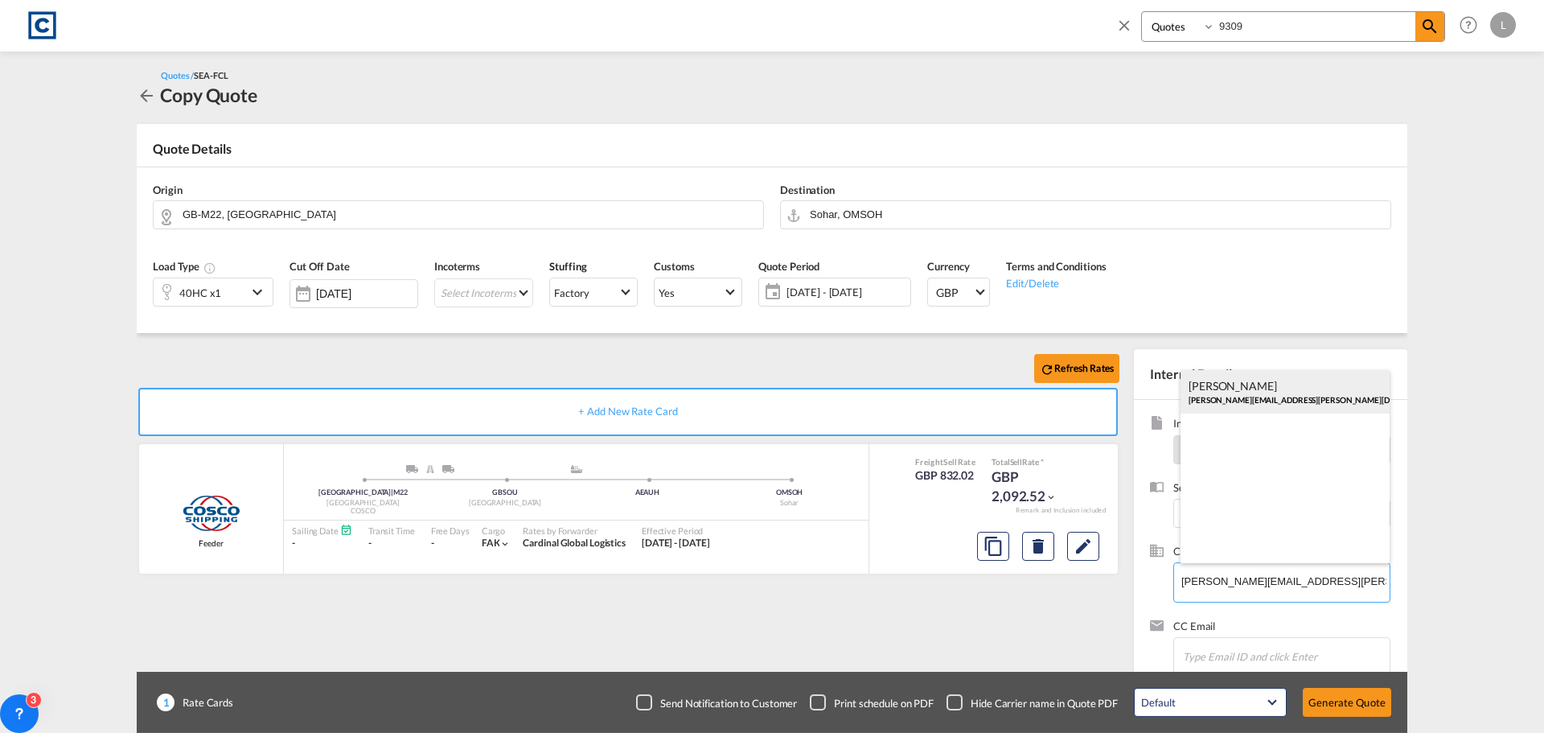
click at [1243, 395] on div "[PERSON_NAME] [PERSON_NAME][EMAIL_ADDRESS][PERSON_NAME][DOMAIN_NAME] | [PERSON_…" at bounding box center [1284, 391] width 209 height 43
type input "[PERSON_NAME] Logisitcs, [PERSON_NAME], [PERSON_NAME][EMAIL_ADDRESS][PERSON_NAM…"
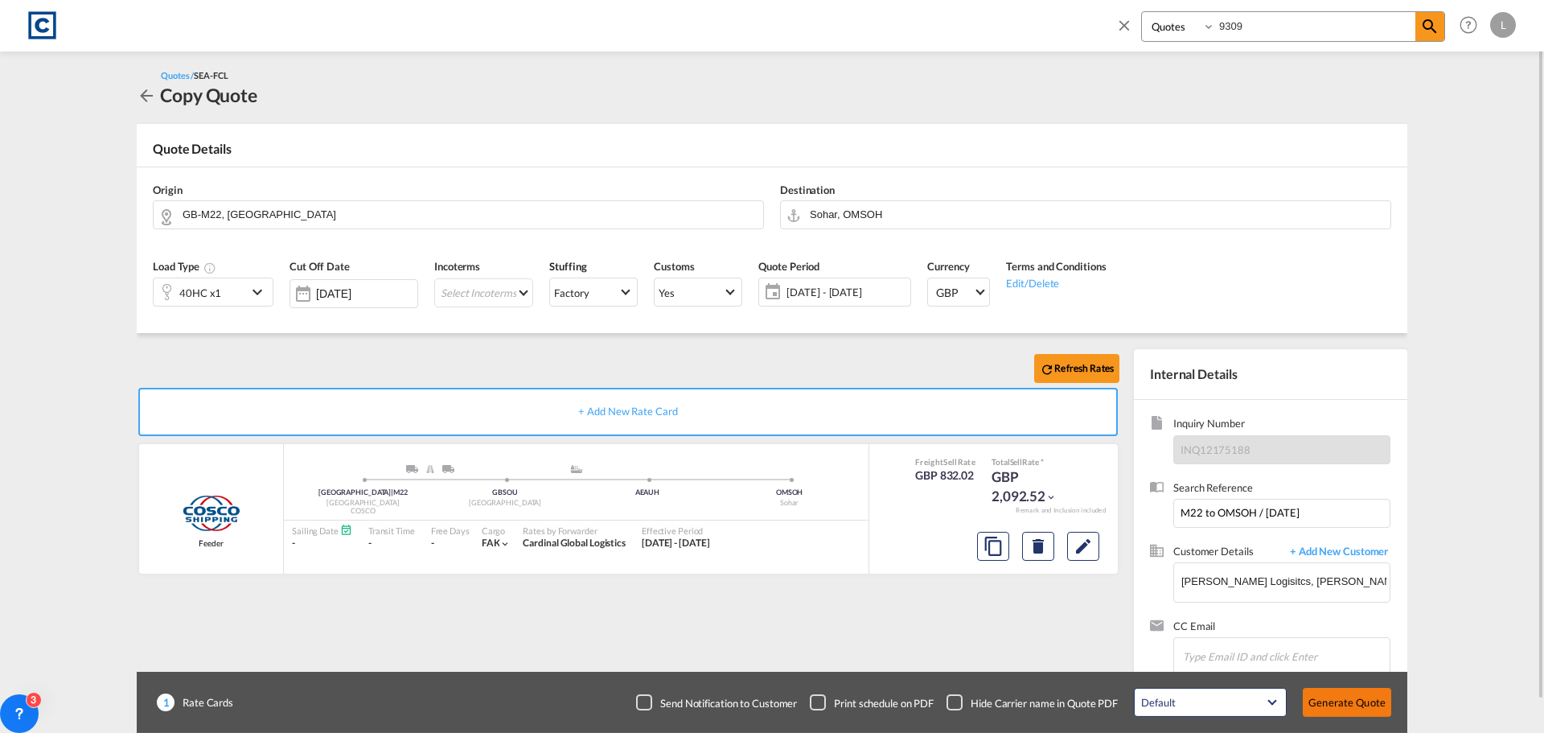
click at [1337, 701] on button "Generate Quote" at bounding box center [1347, 702] width 88 height 29
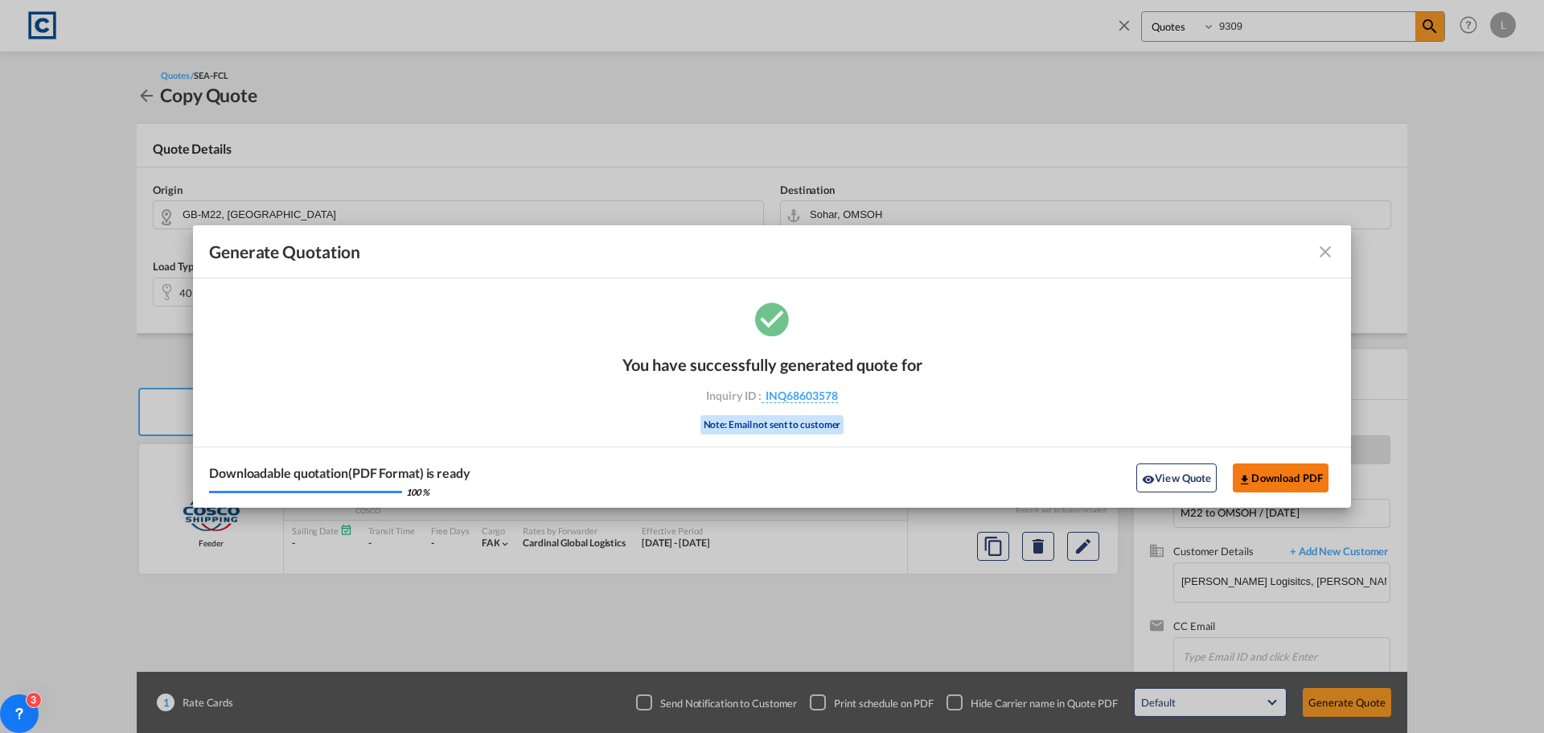
click at [1296, 473] on button "Download PDF" at bounding box center [1281, 477] width 96 height 29
click at [1324, 252] on md-icon "icon-close fg-AAA8AD cursor m-0" at bounding box center [1325, 251] width 19 height 19
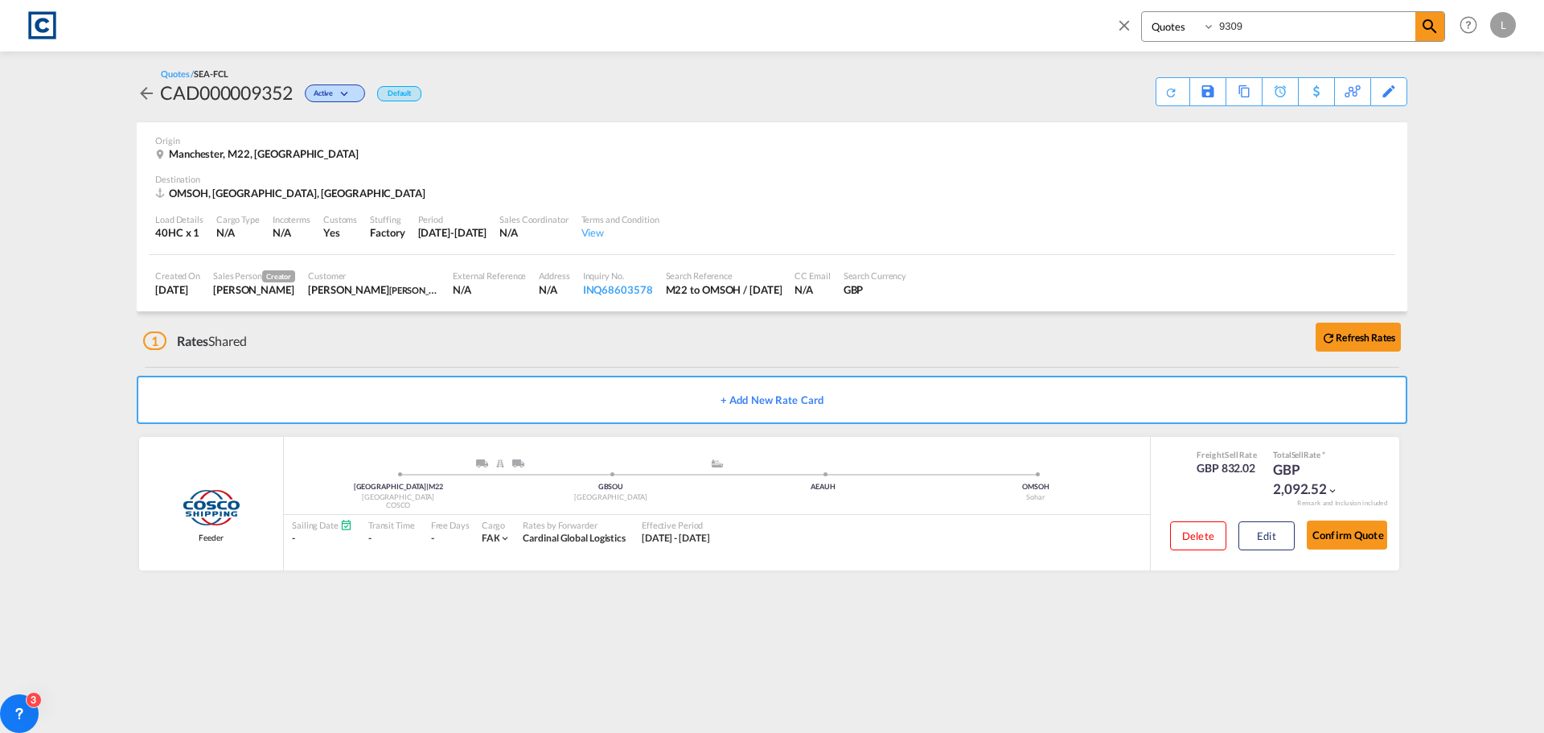
click at [1121, 24] on md-icon "icon-close" at bounding box center [1124, 25] width 18 height 18
click at [204, 23] on span "Rate Search" at bounding box center [210, 25] width 58 height 14
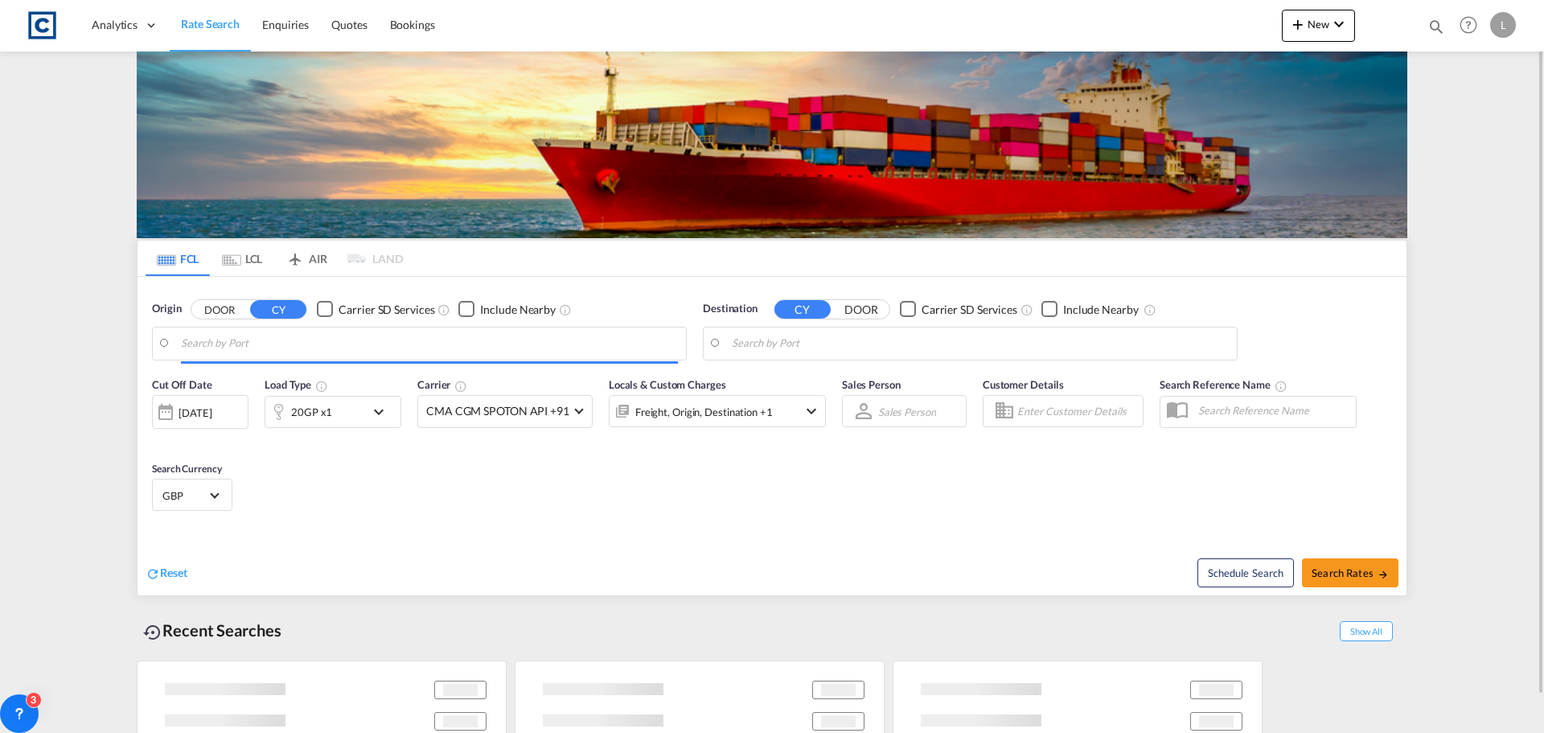
type input "GB-CF83, Caerphilly"
type input "Alexandria ([GEOGRAPHIC_DATA]), EGALY"
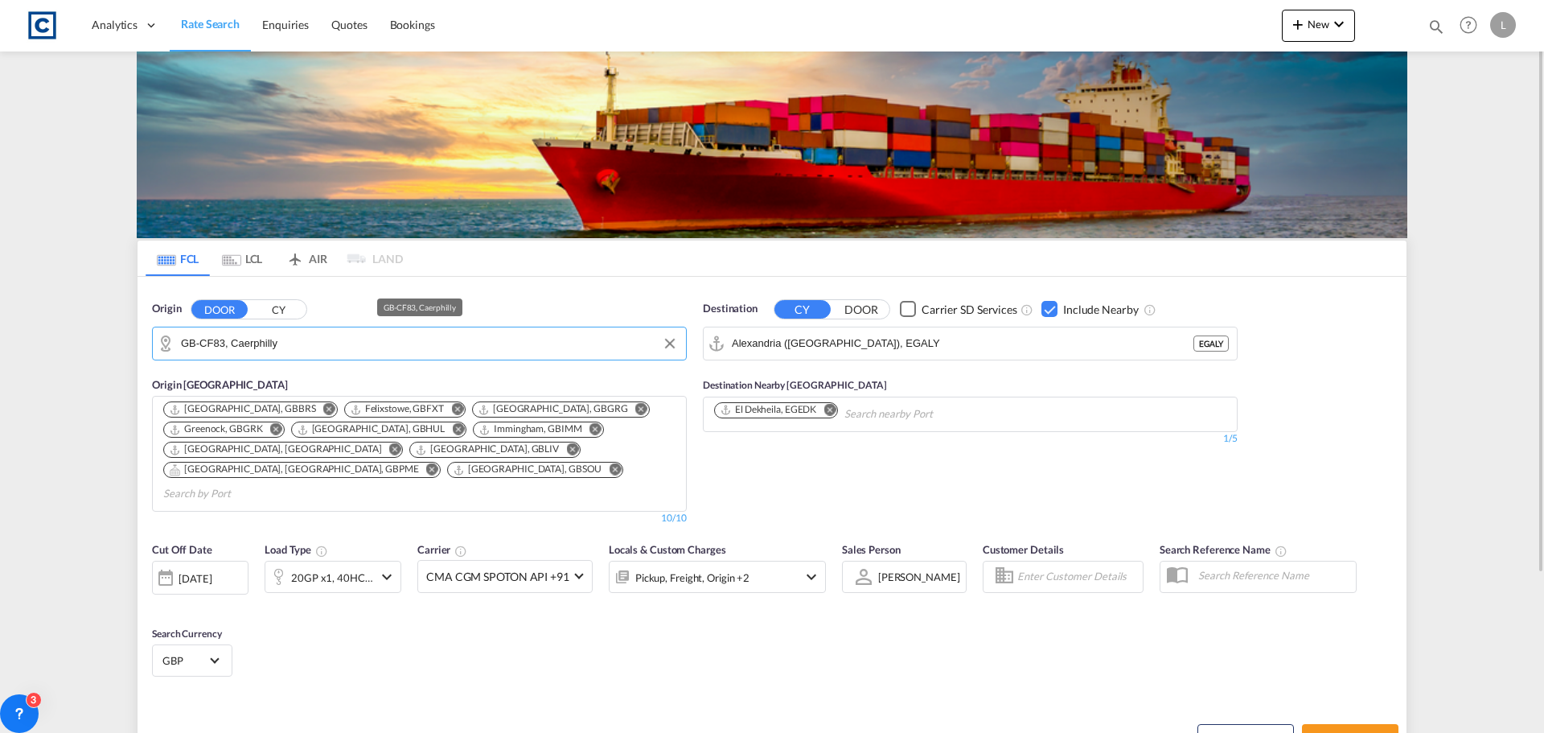
click at [294, 343] on input "GB-CF83, Caerphilly" at bounding box center [429, 343] width 497 height 24
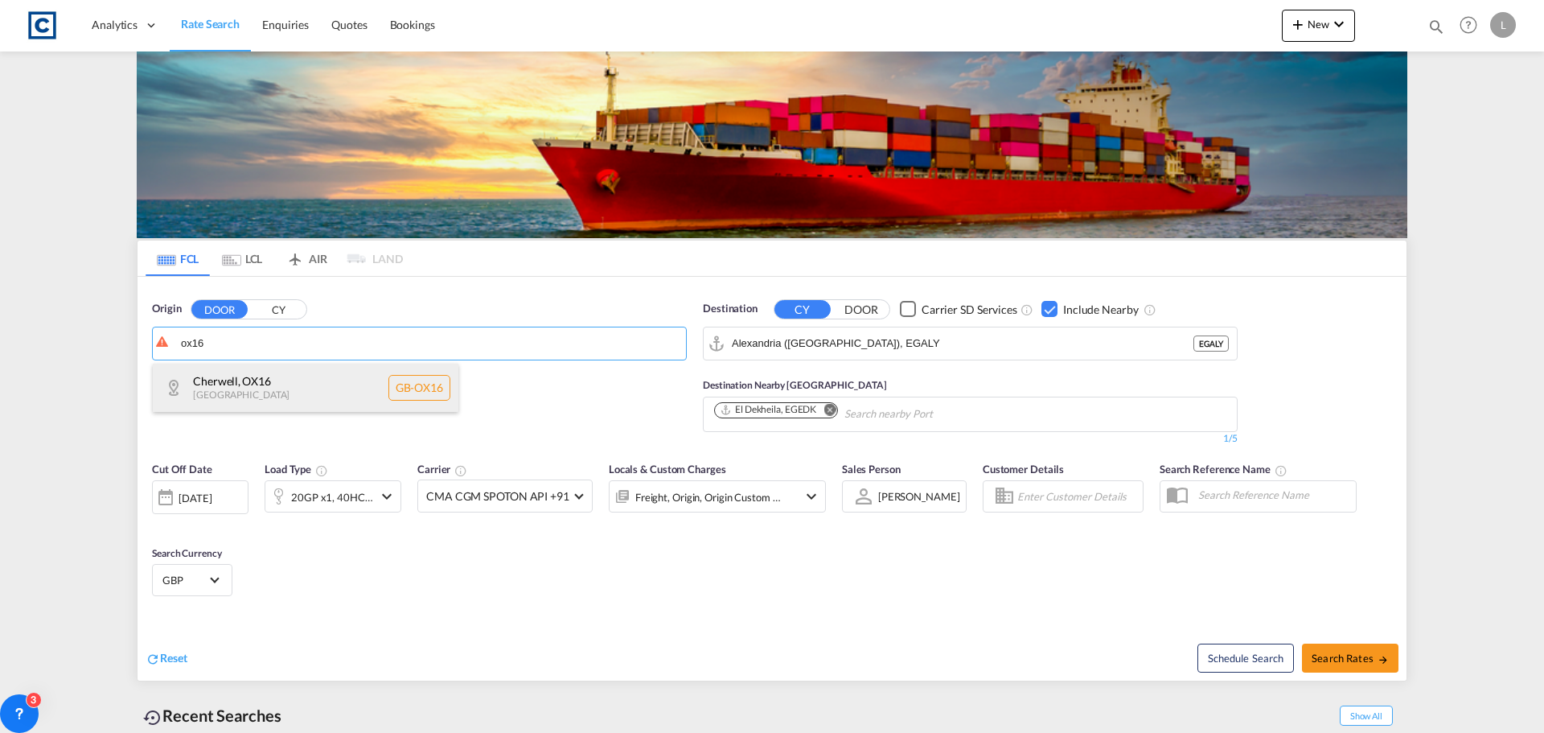
click at [264, 382] on div "[GEOGRAPHIC_DATA] , OX16 [GEOGRAPHIC_DATA] [GEOGRAPHIC_DATA]-OX16" at bounding box center [306, 387] width 306 height 48
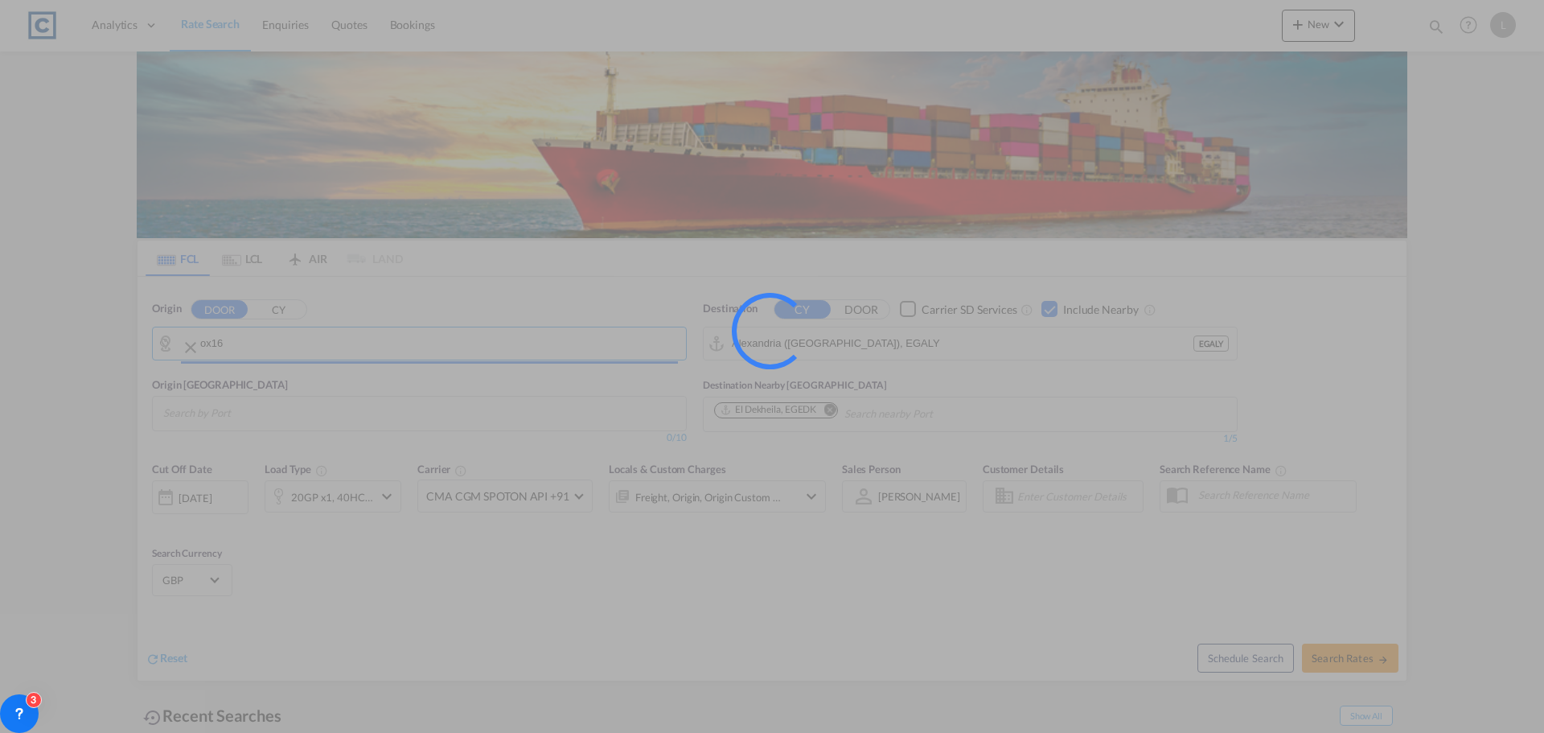
type input "GB-OX16, [GEOGRAPHIC_DATA]"
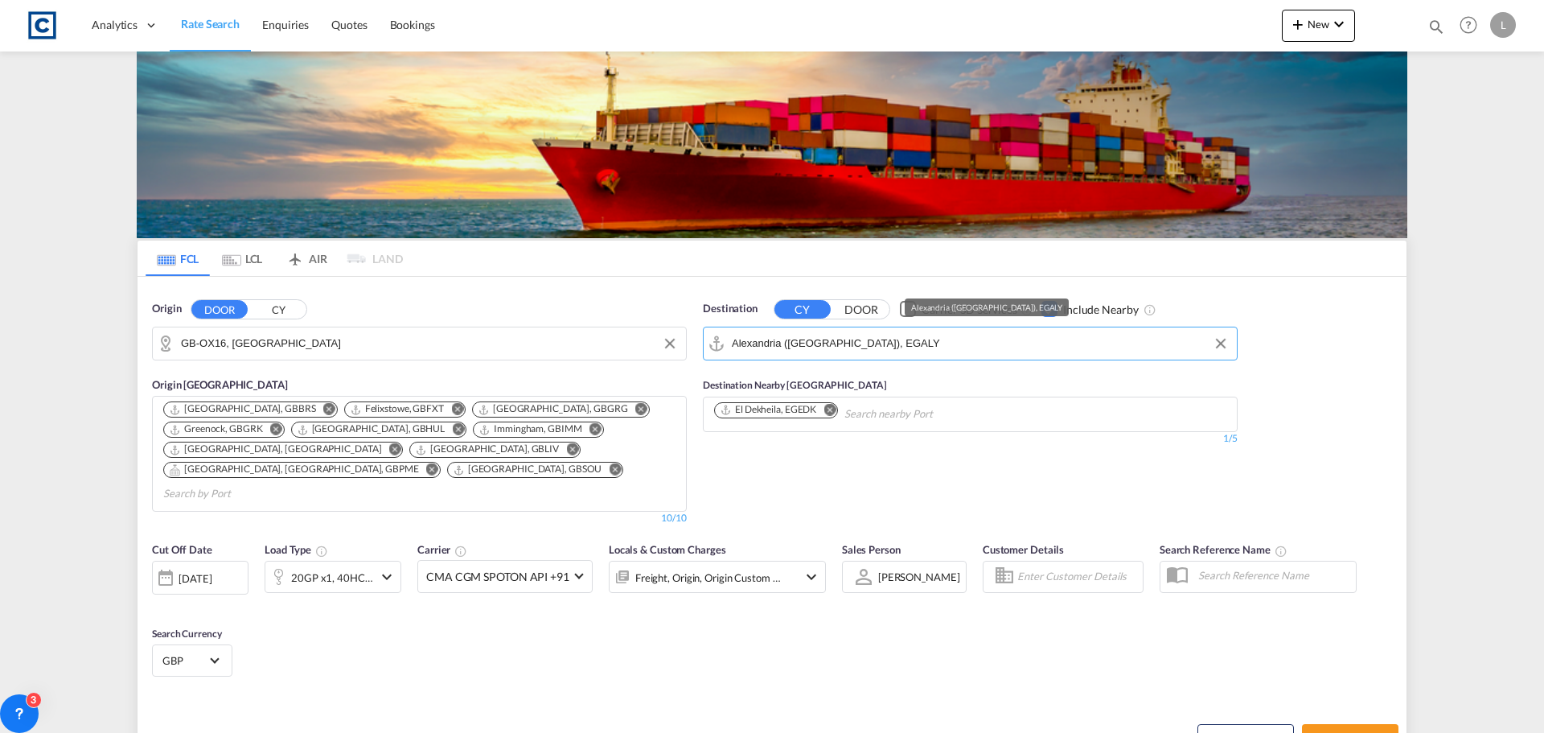
click at [927, 340] on input "Alexandria ([GEOGRAPHIC_DATA]), EGALY" at bounding box center [980, 343] width 497 height 24
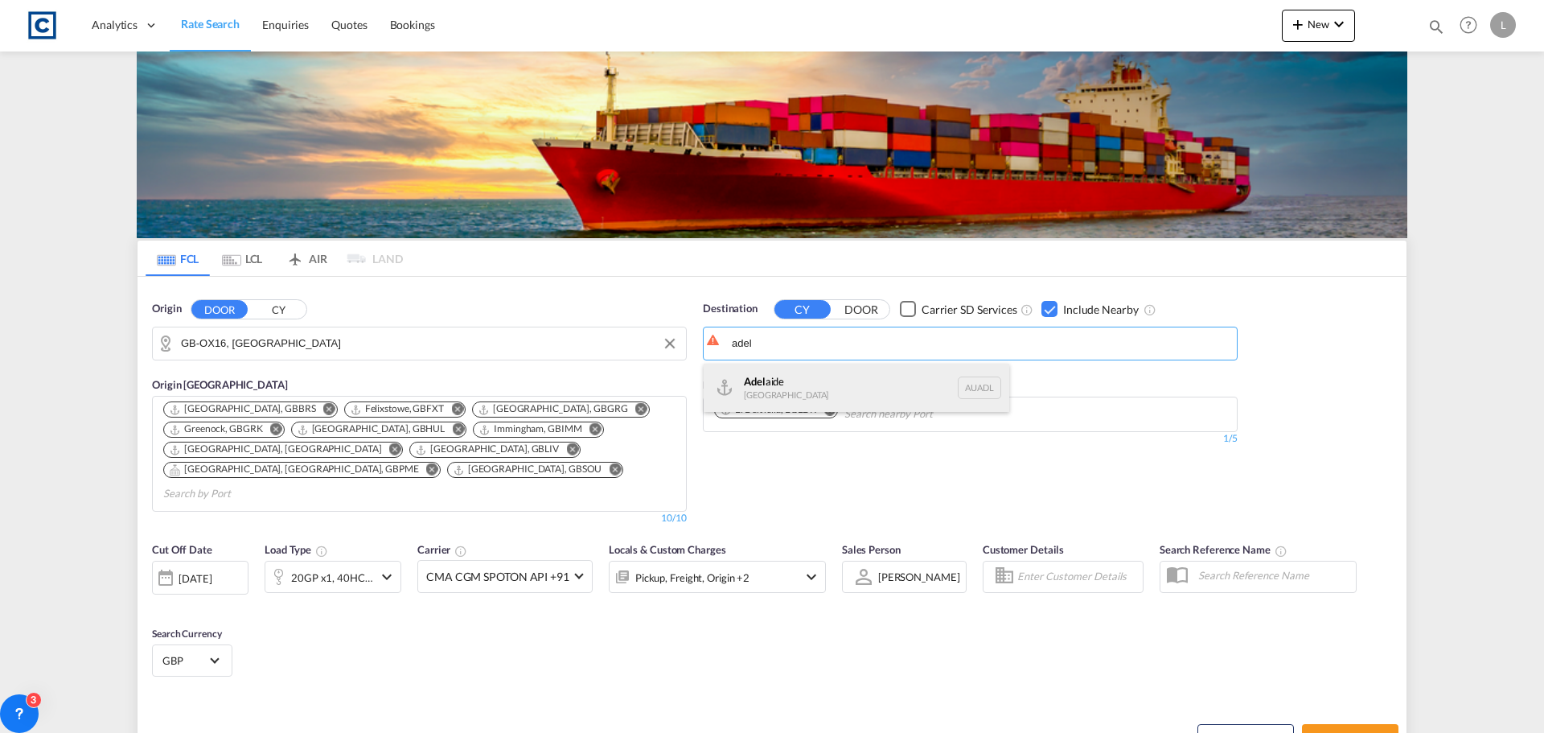
click at [736, 379] on div "Adel aide Australia AUADL" at bounding box center [857, 387] width 306 height 48
type input "[GEOGRAPHIC_DATA], AUADL"
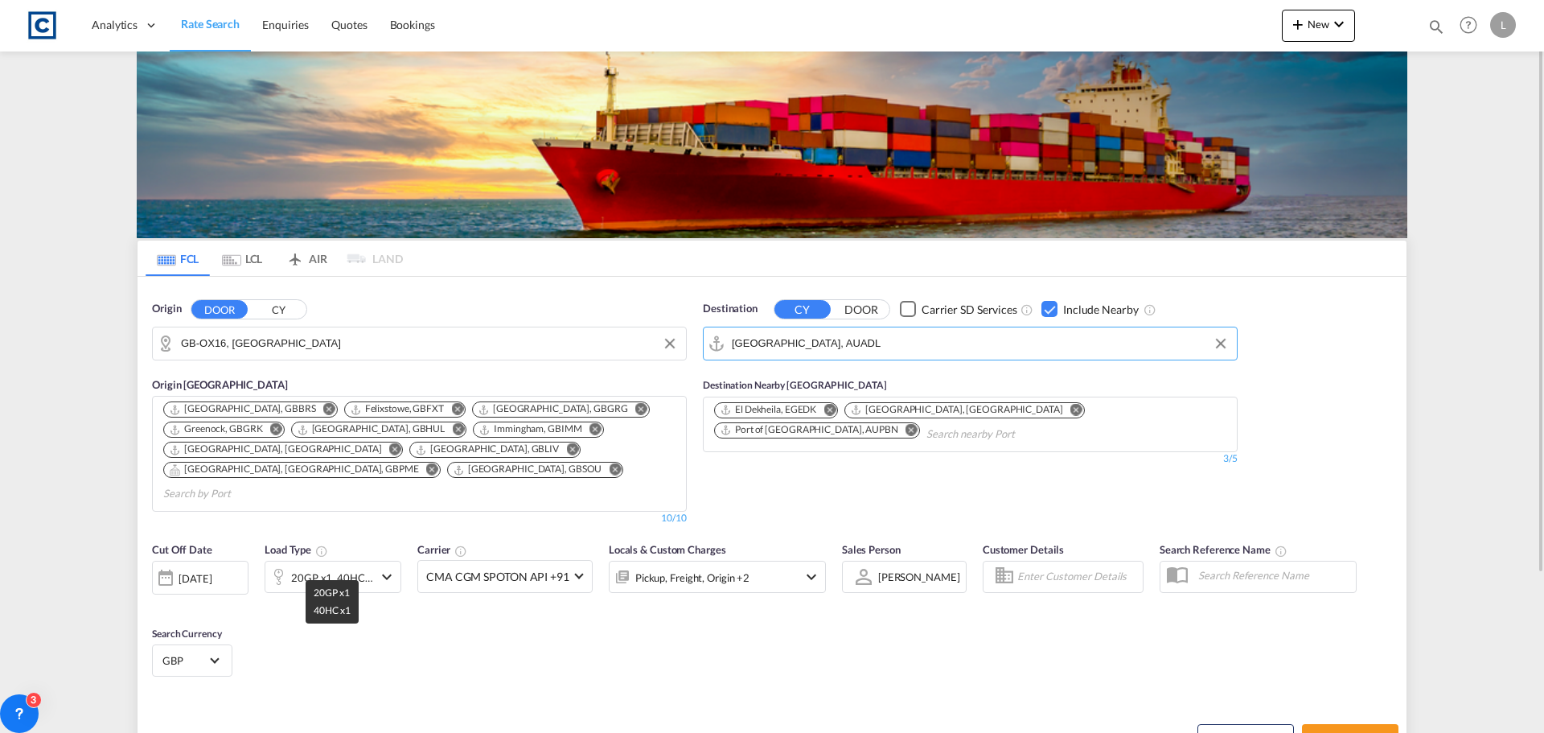
click at [349, 566] on div "20GP x1, 40HC x1" at bounding box center [332, 577] width 82 height 23
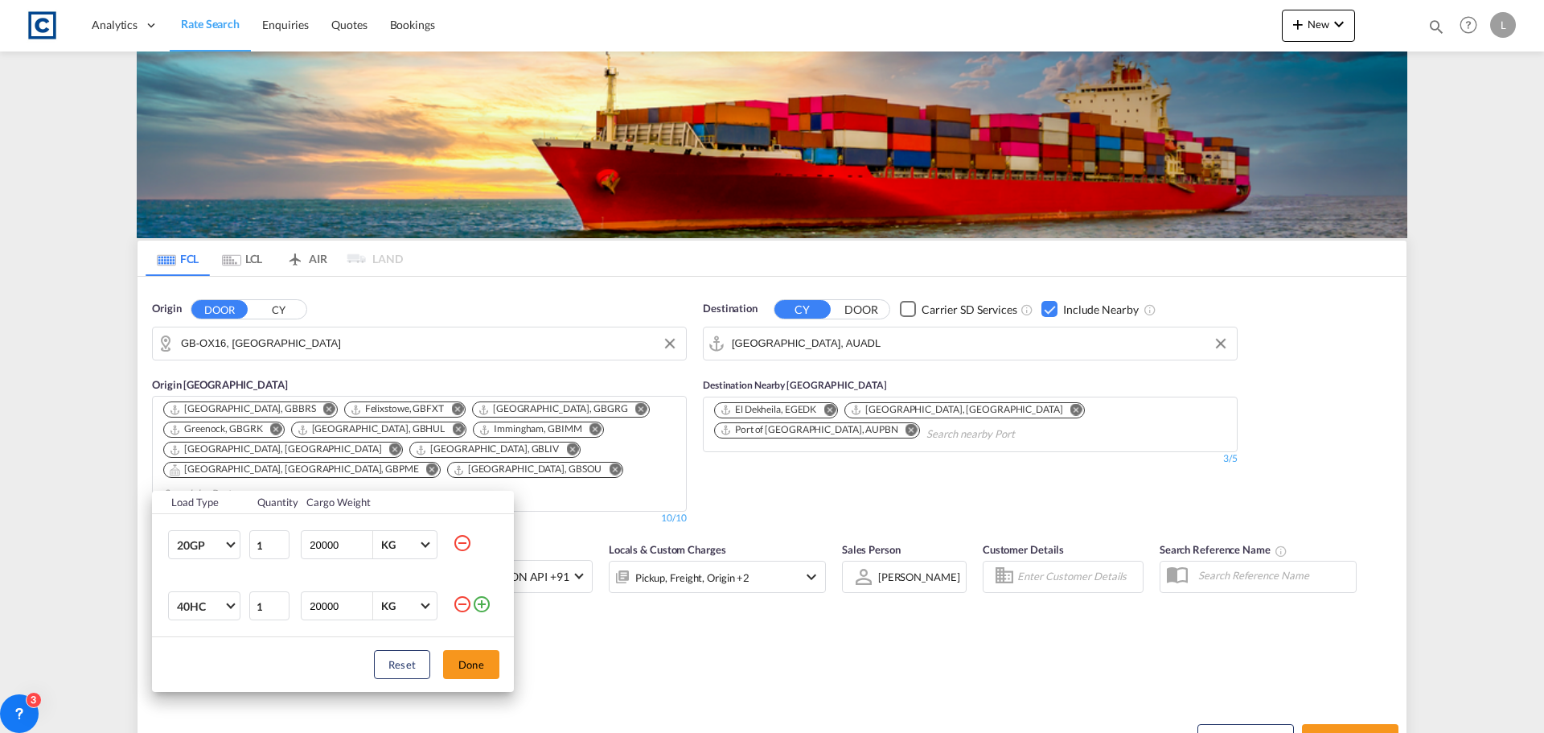
click at [458, 602] on md-icon "icon-minus-circle-outline" at bounding box center [462, 603] width 19 height 19
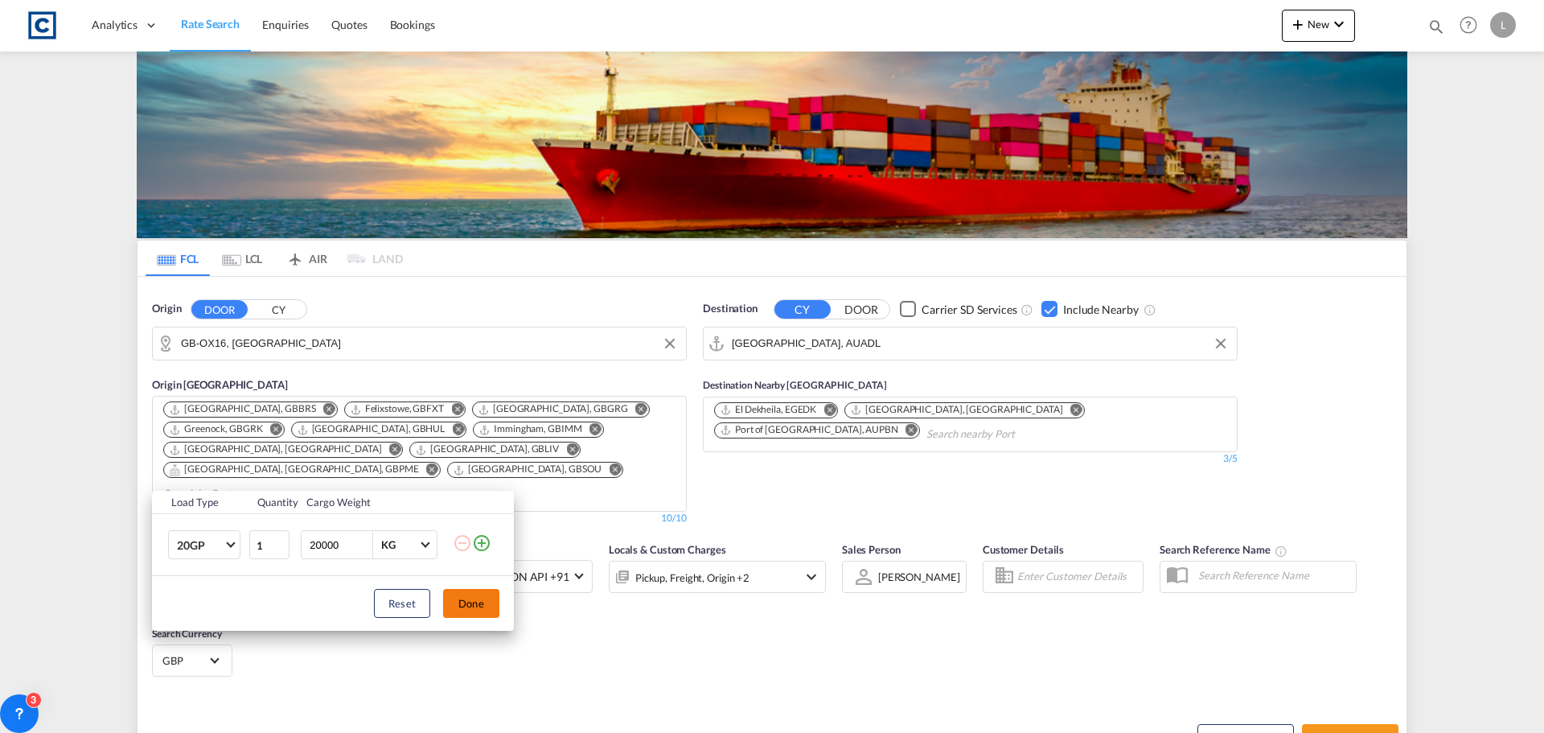
click at [470, 599] on button "Done" at bounding box center [471, 603] width 56 height 29
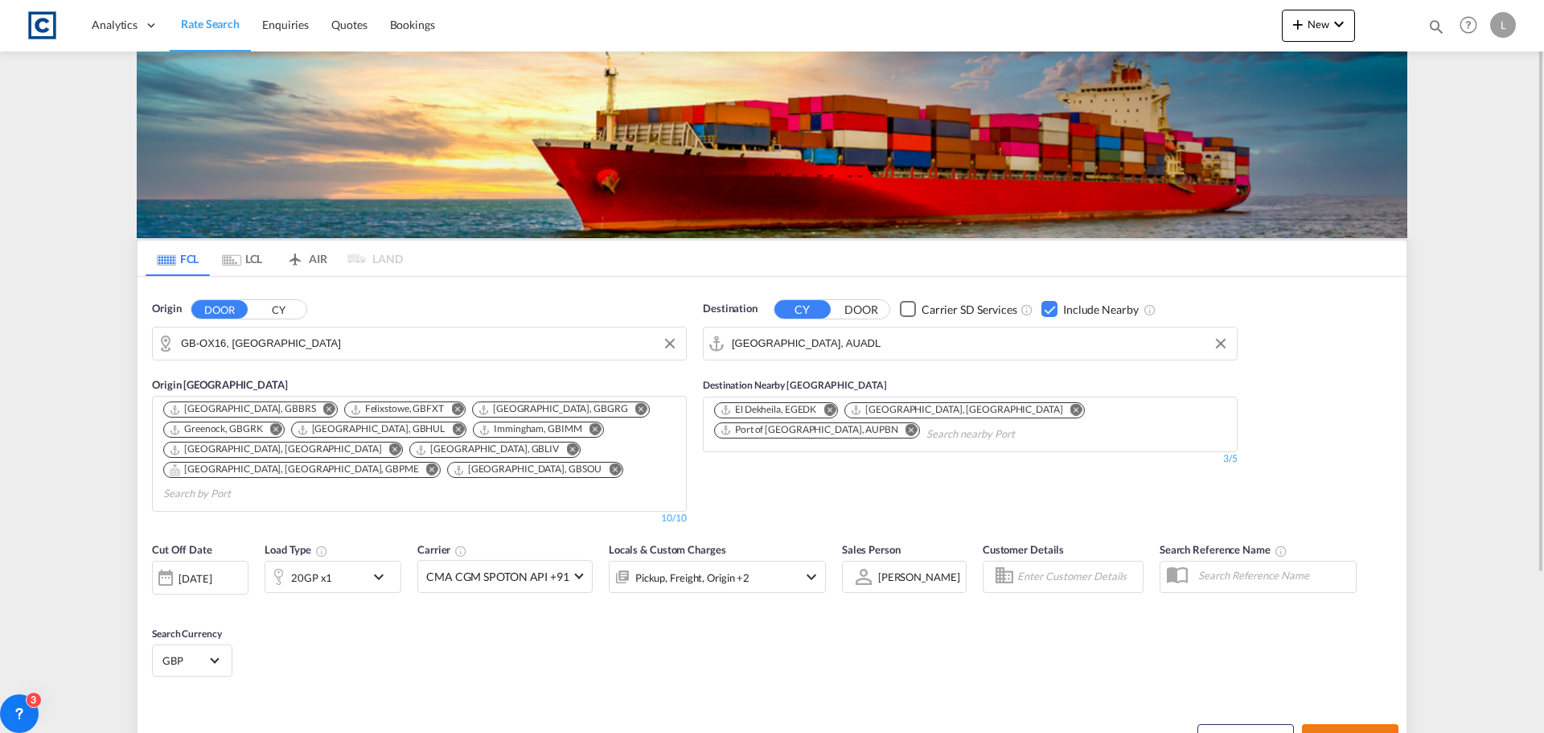
click at [1354, 732] on span "Search Rates" at bounding box center [1349, 738] width 77 height 13
type input "OX16 to AUADL / [DATE]"
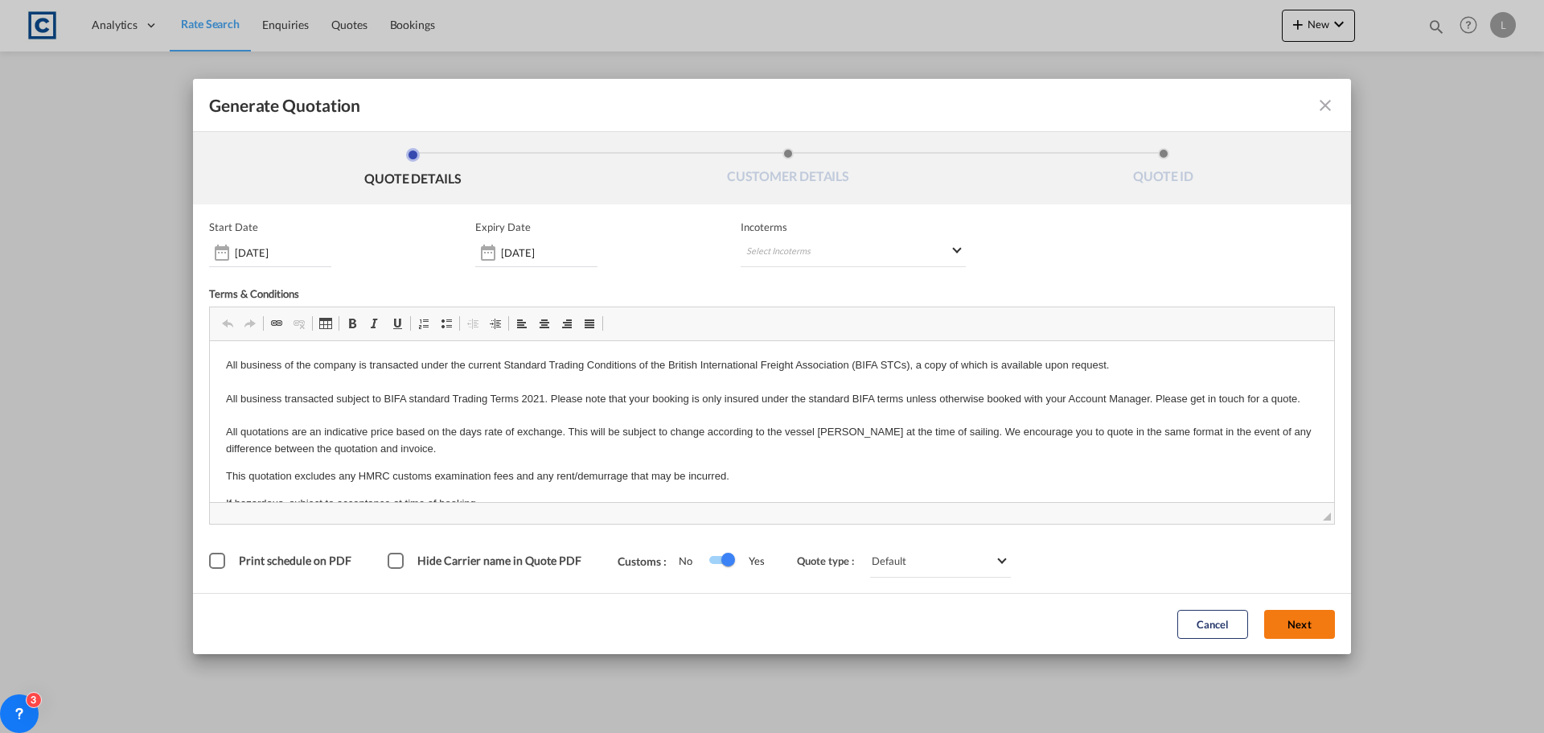
click at [1296, 618] on button "Next" at bounding box center [1299, 624] width 71 height 29
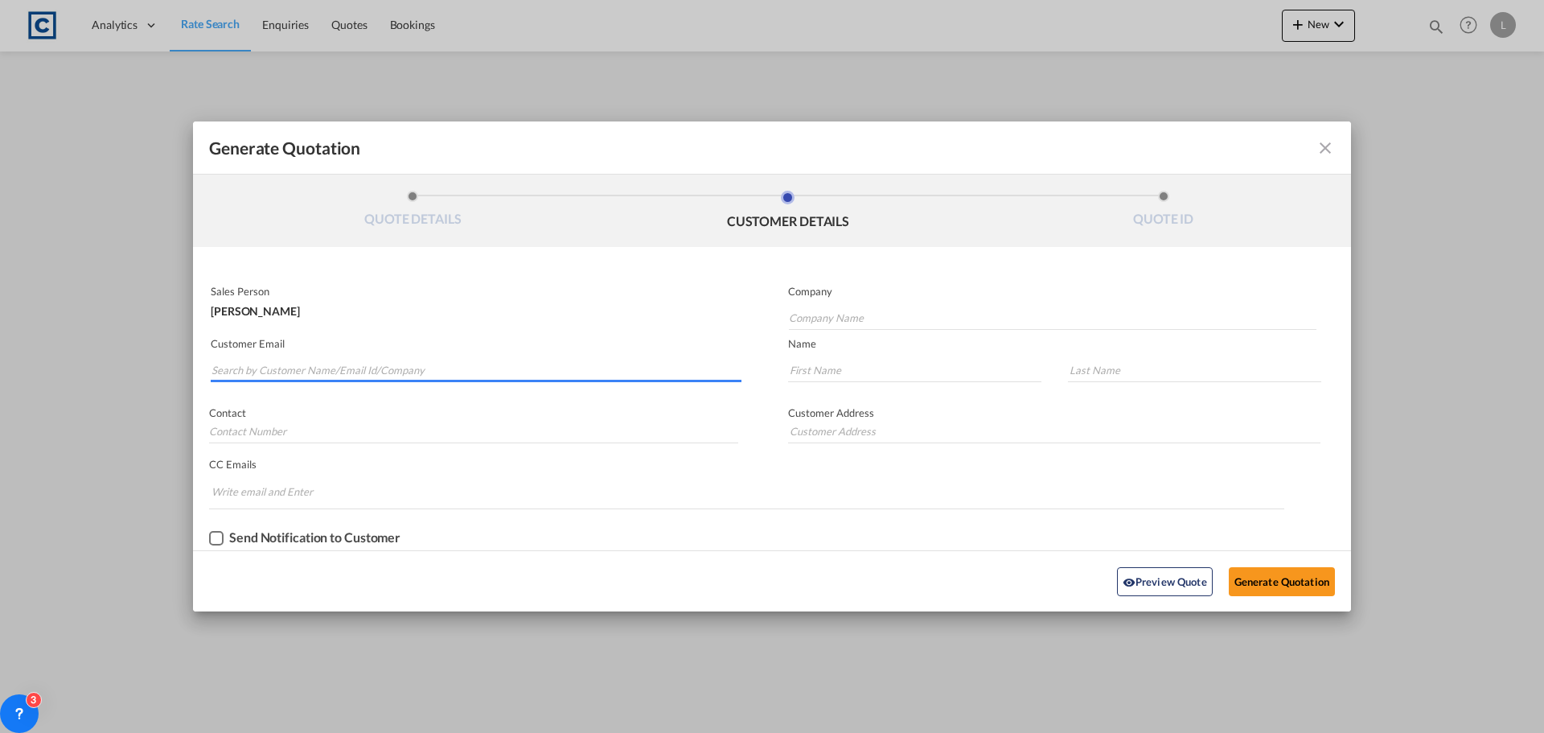
click at [239, 370] on input "Search by Customer Name/Email Id/Company" at bounding box center [476, 370] width 530 height 24
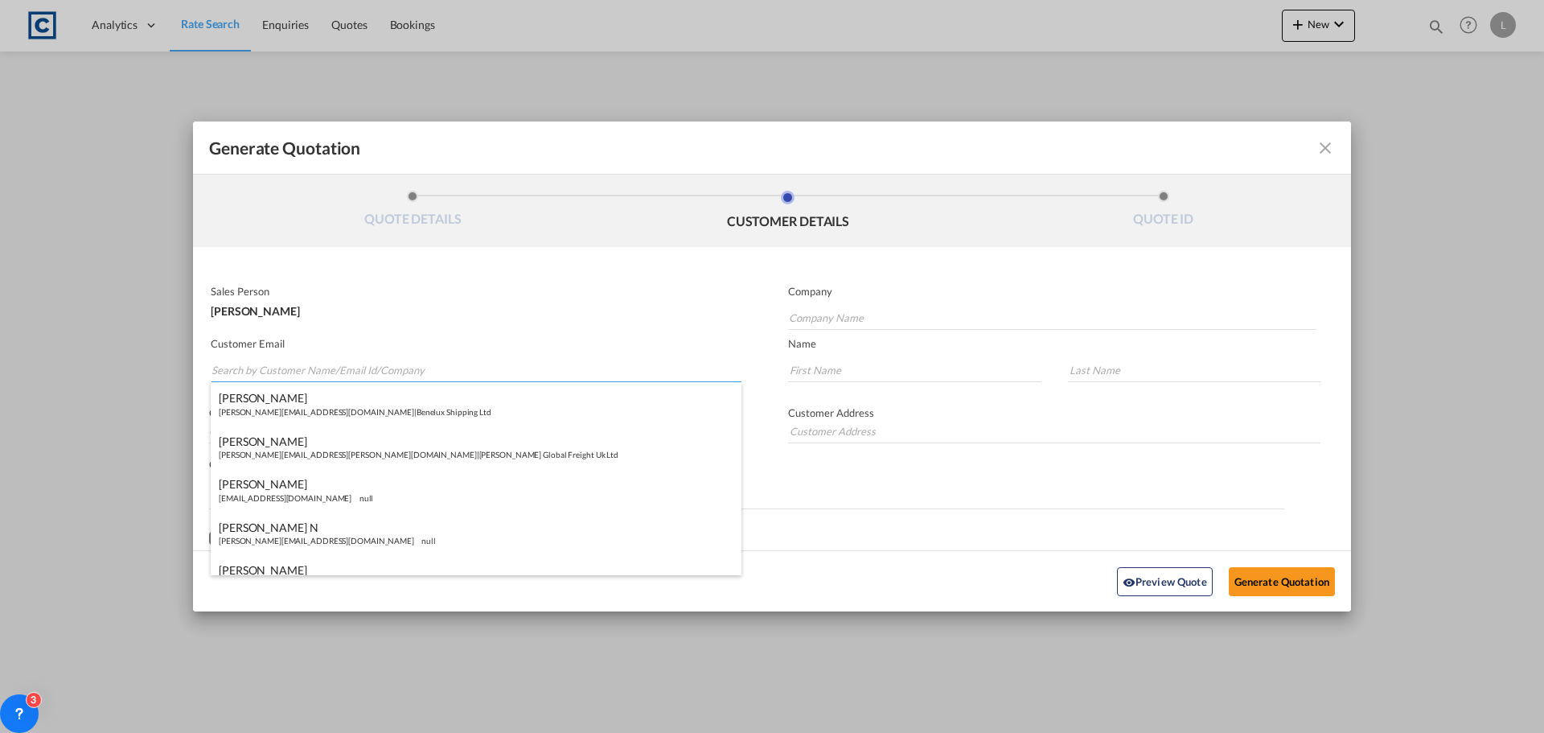
paste input "[PERSON_NAME] | GOT Freight Ltd <[PERSON_NAME][EMAIL_ADDRESS][PERSON_NAME][DOMA…"
click at [356, 376] on input "[PERSON_NAME] | GOT Freight Ltd <[PERSON_NAME][EMAIL_ADDRESS][PERSON_NAME][DOMA…" at bounding box center [476, 370] width 530 height 24
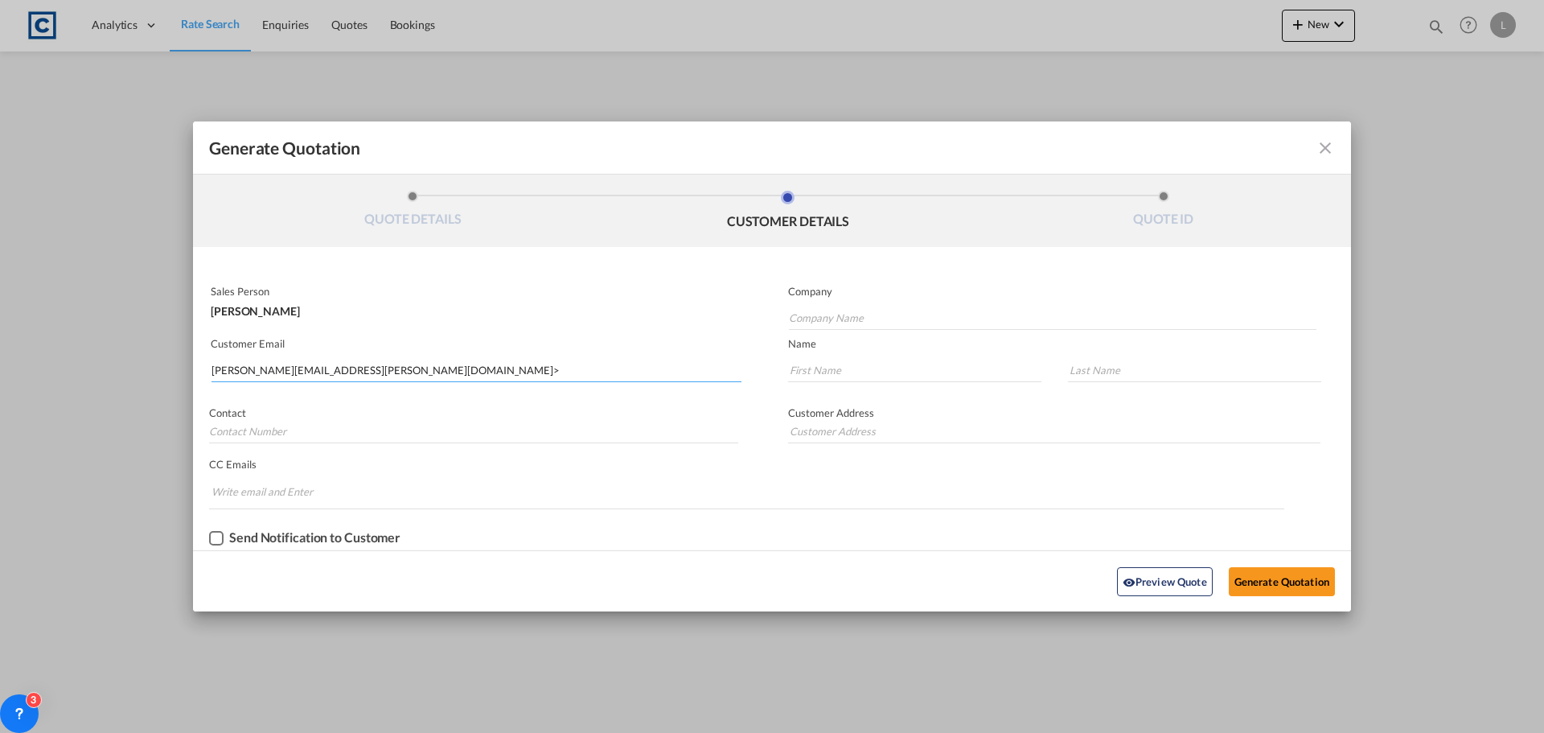
click at [391, 369] on input "[PERSON_NAME][EMAIL_ADDRESS][PERSON_NAME][DOMAIN_NAME]>" at bounding box center [476, 370] width 530 height 24
type input "[PERSON_NAME][EMAIL_ADDRESS][PERSON_NAME][DOMAIN_NAME]"
click at [1298, 577] on button "Generate Quotation" at bounding box center [1282, 581] width 106 height 29
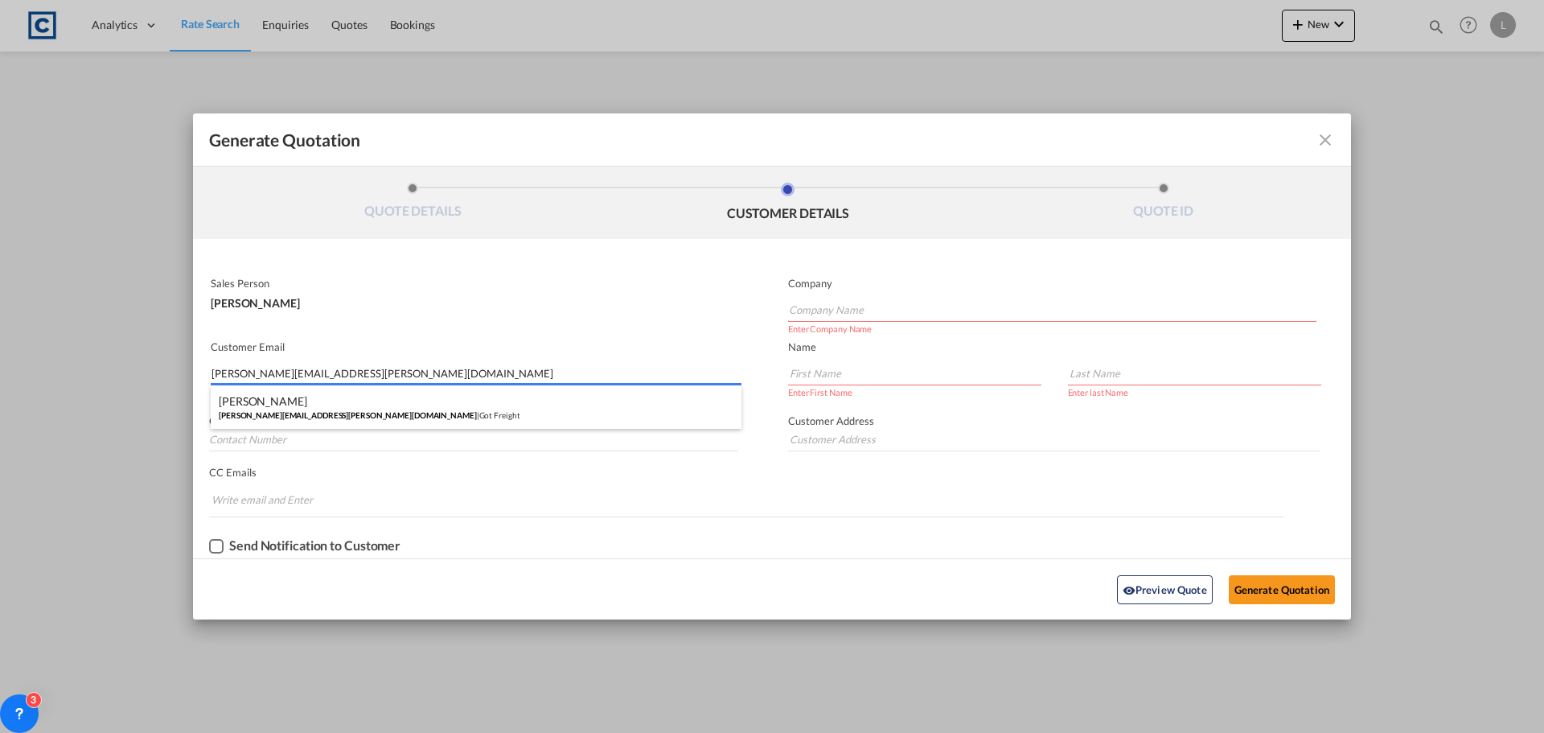
click at [354, 371] on input "[PERSON_NAME][EMAIL_ADDRESS][PERSON_NAME][DOMAIN_NAME]" at bounding box center [476, 373] width 530 height 24
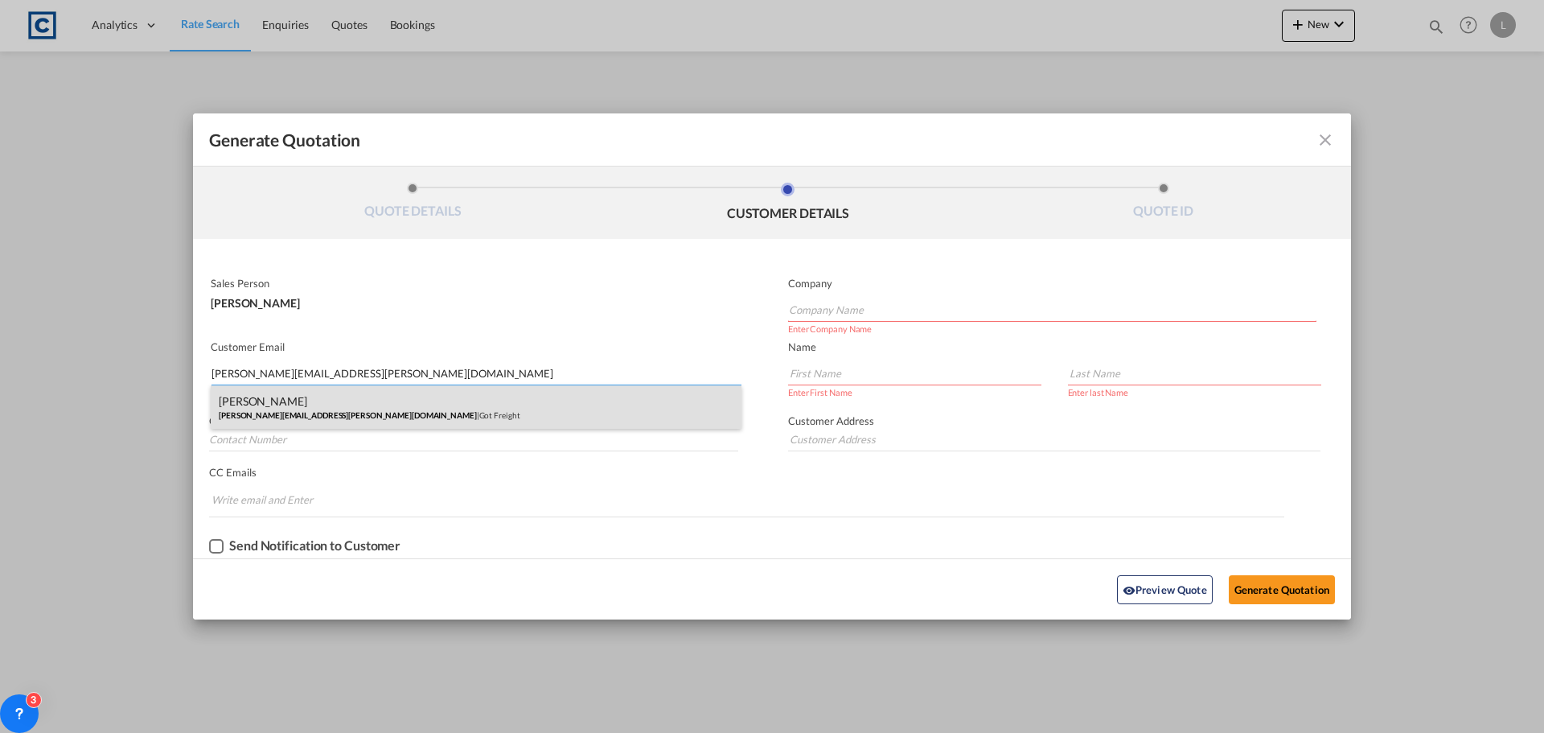
click at [284, 410] on div "[PERSON_NAME] [PERSON_NAME][EMAIL_ADDRESS][PERSON_NAME][DOMAIN_NAME] | Got Frei…" at bounding box center [476, 406] width 531 height 43
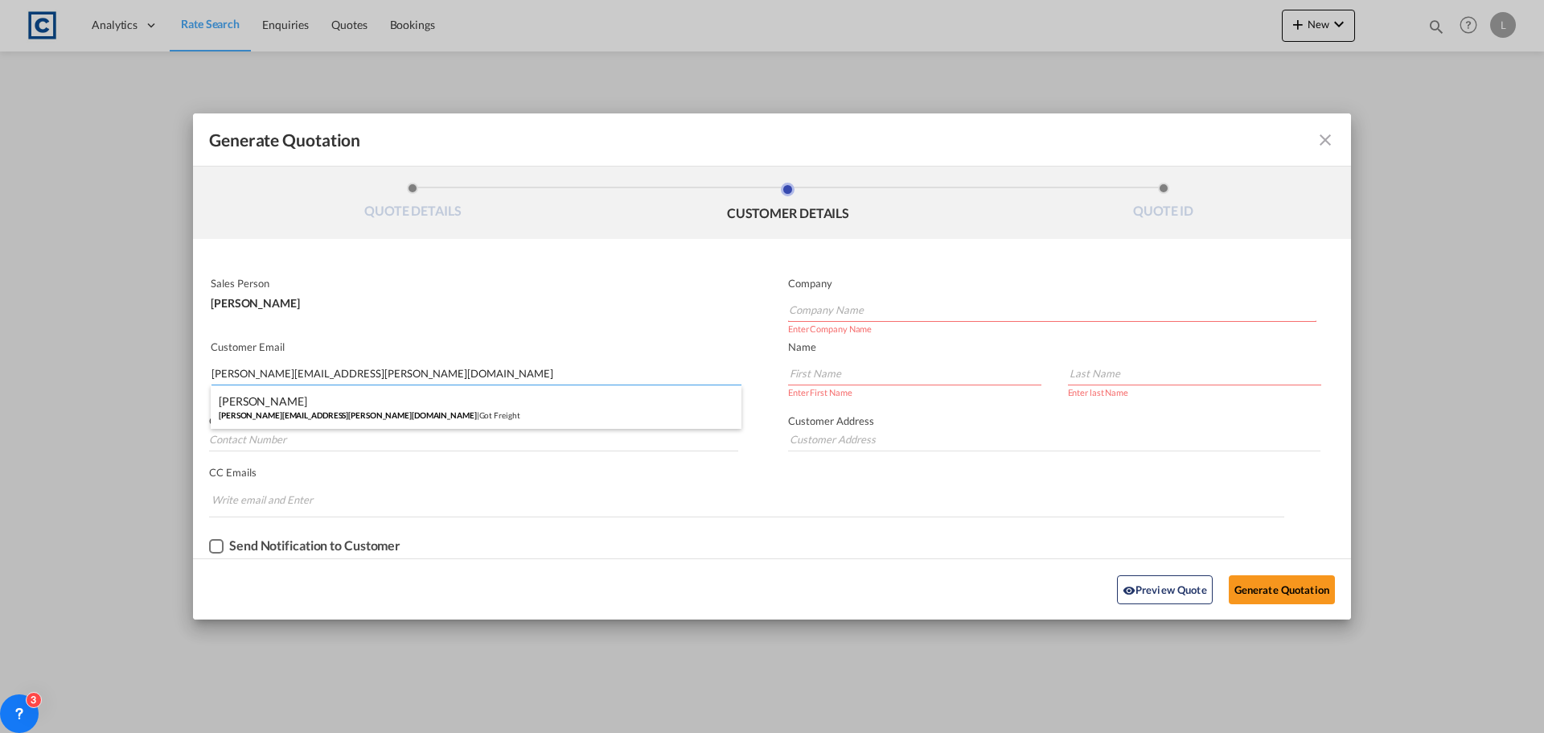
type input "Got Freight"
type input "[PERSON_NAME]"
type input "[PHONE_NUMBER]"
type input "| 3 & 6 Britannia Ind Est | [GEOGRAPHIC_DATA] | [GEOGRAPHIC_DATA] | SL3 0BH"
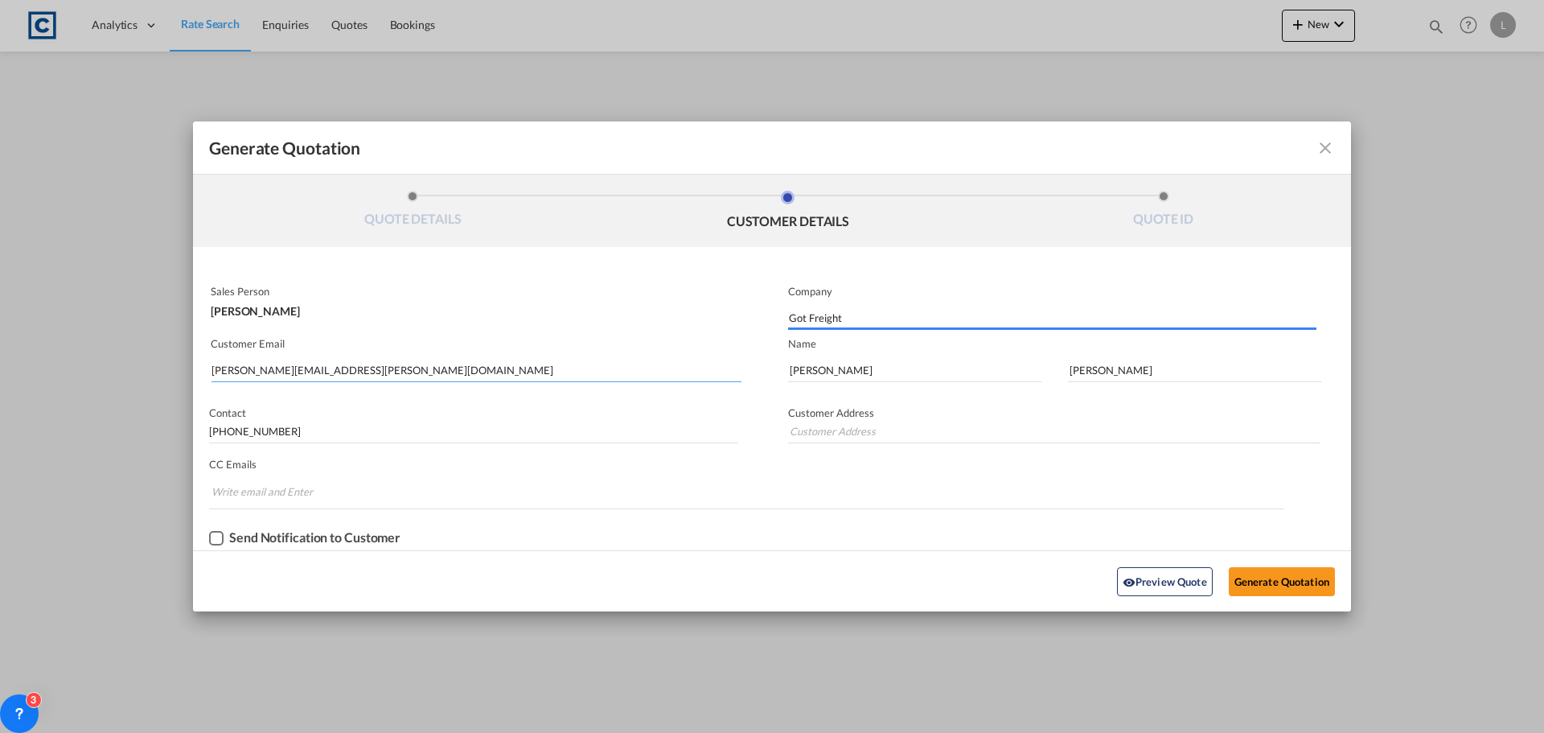
type input "| 3 & 6 Britannia Ind Est | [GEOGRAPHIC_DATA] | [GEOGRAPHIC_DATA] | SL3 0BH"
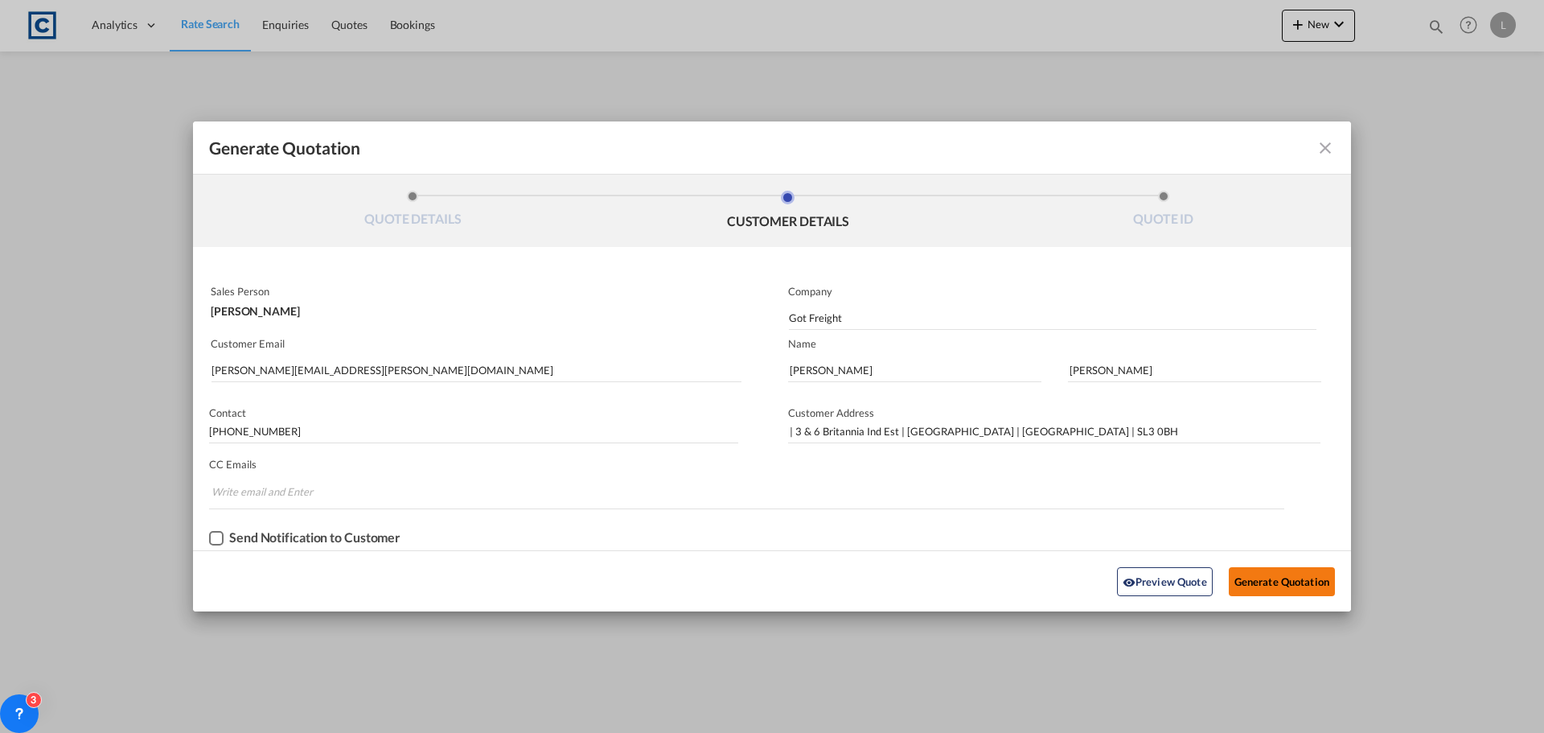
click at [1271, 576] on button "Generate Quotation" at bounding box center [1282, 581] width 106 height 29
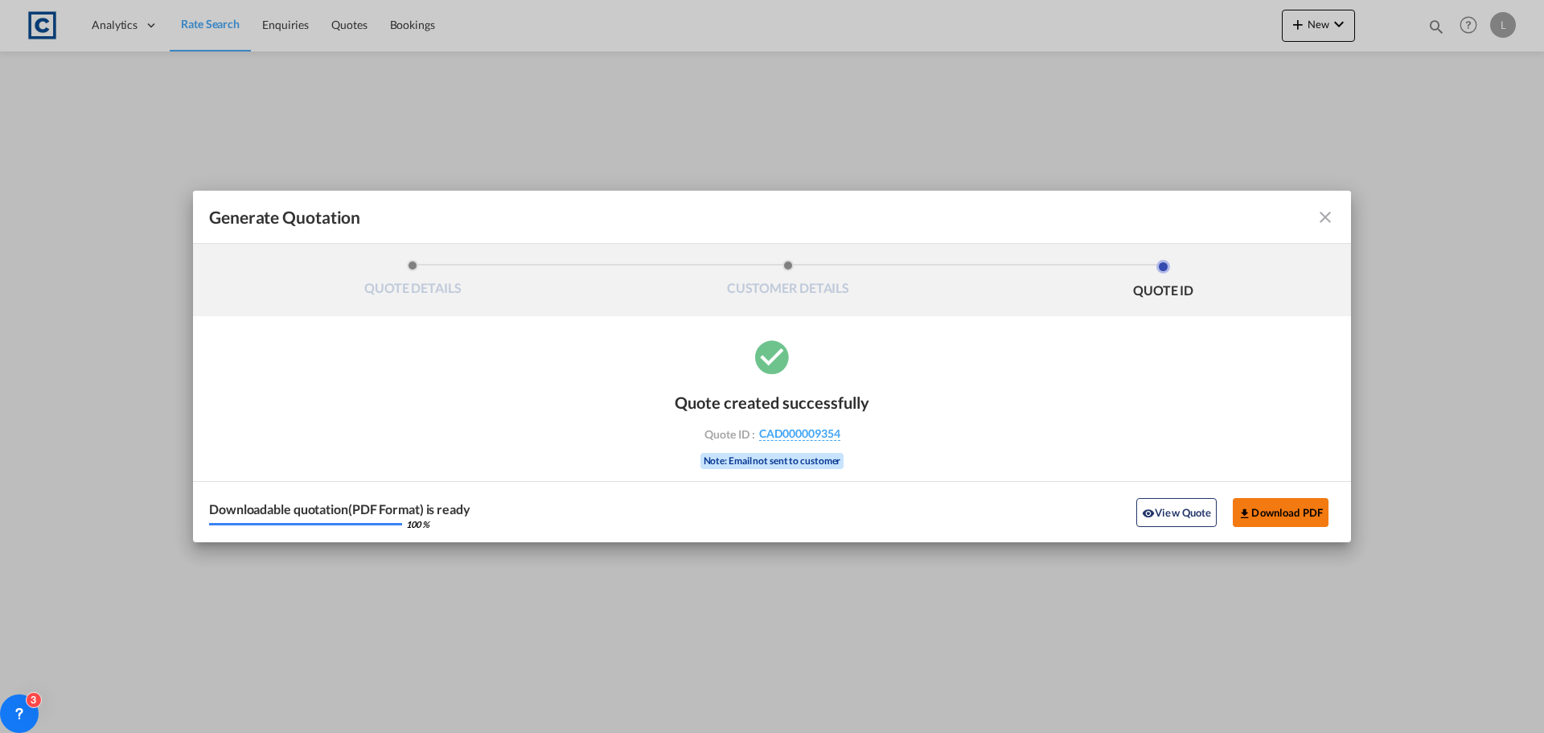
click at [1270, 507] on button "Download PDF" at bounding box center [1281, 512] width 96 height 29
click at [1163, 332] on div "Start Date [DATE] Expiry Date [DATE] Incoterms Select Incoterms CIP - export Ca…" at bounding box center [772, 429] width 1158 height 226
click at [1328, 218] on md-icon "icon-close fg-AAA8AD cursor m-0" at bounding box center [1325, 216] width 19 height 19
